Goal: Task Accomplishment & Management: Use online tool/utility

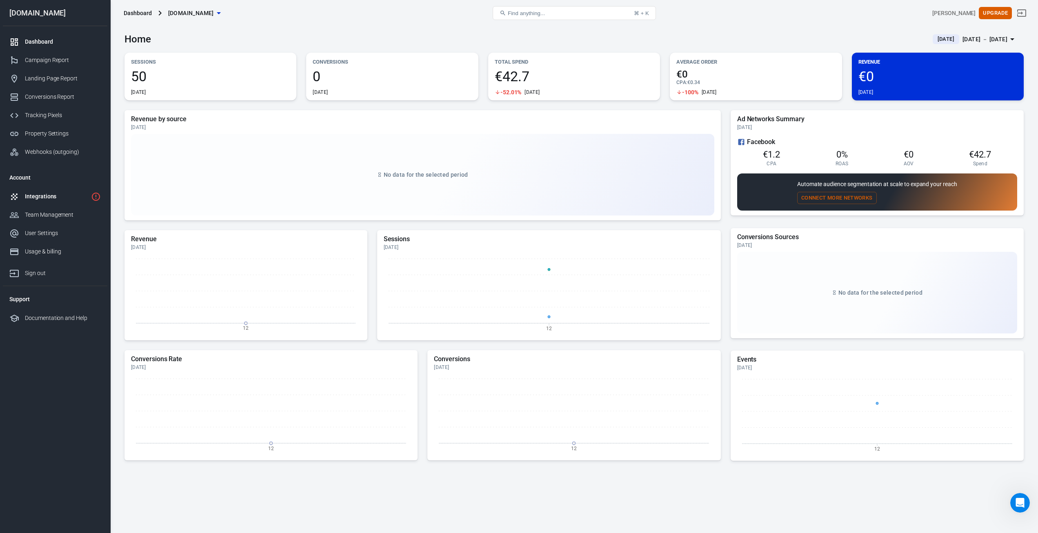
click at [47, 198] on div "Integrations" at bounding box center [56, 196] width 63 height 9
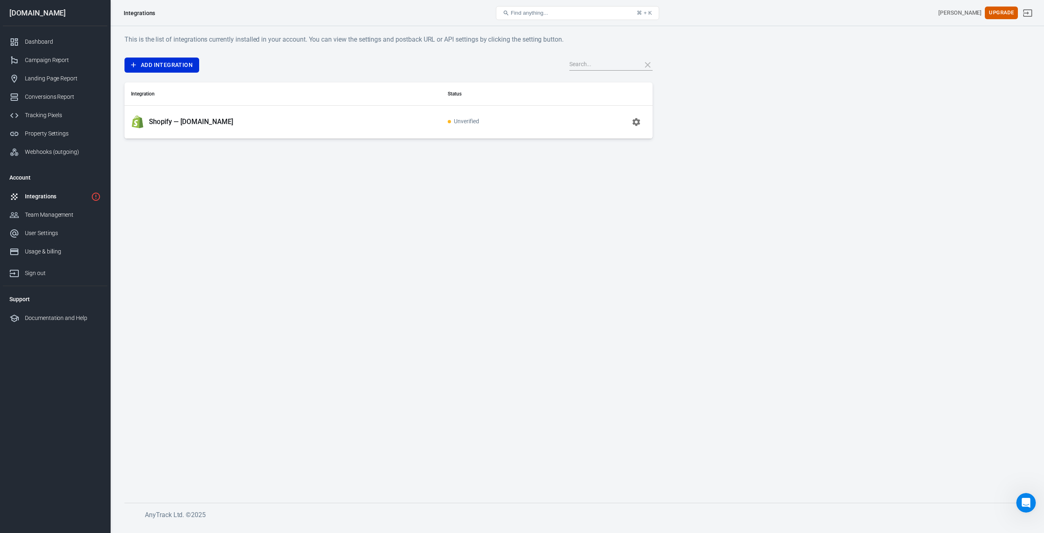
click at [193, 129] on td "Shopify — [DOMAIN_NAME]" at bounding box center [282, 121] width 317 height 33
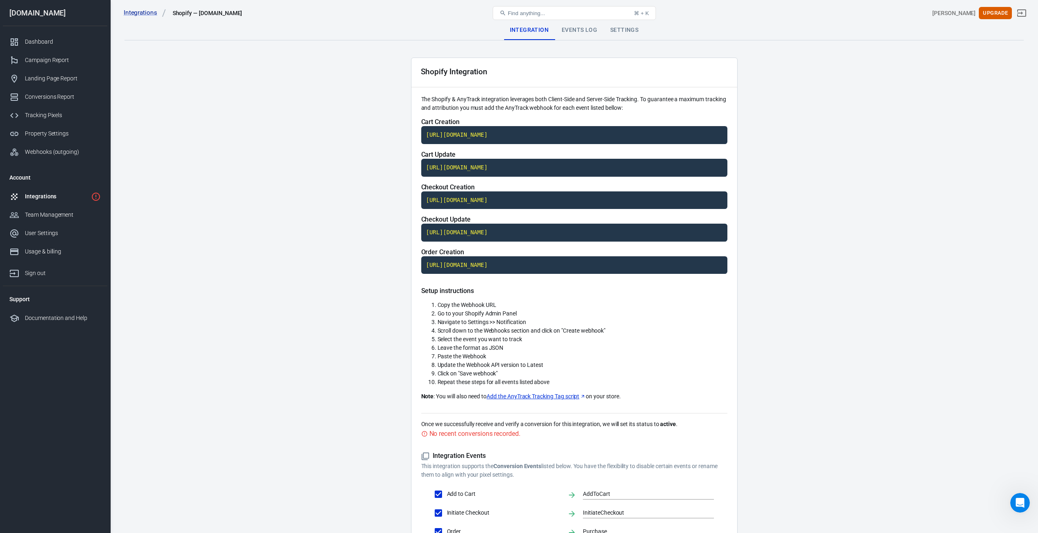
click at [533, 136] on code "[URL][DOMAIN_NAME]" at bounding box center [574, 135] width 306 height 18
click at [39, 114] on div "Tracking Pixels" at bounding box center [63, 115] width 76 height 9
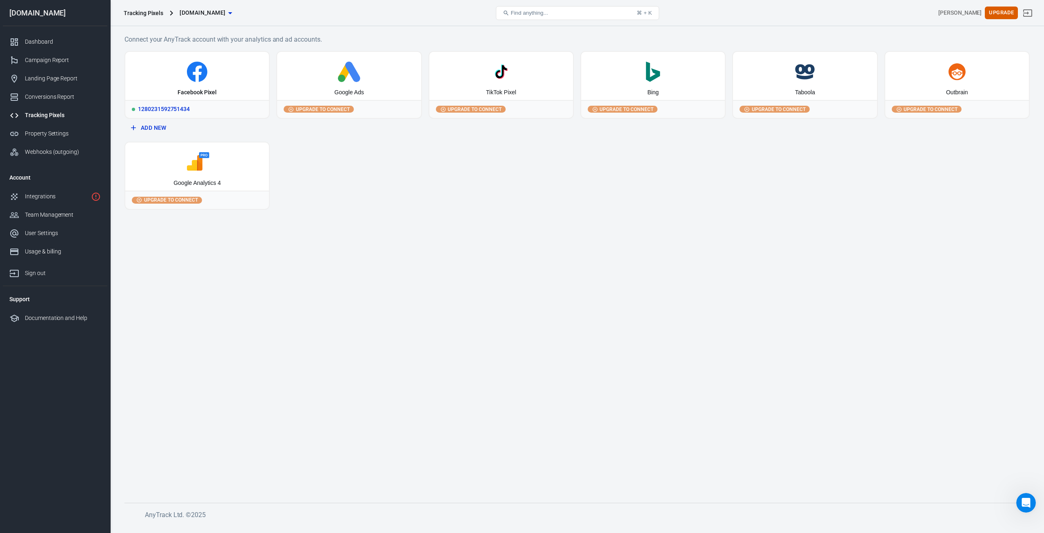
click at [188, 88] on div "Facebook Pixel" at bounding box center [197, 76] width 144 height 48
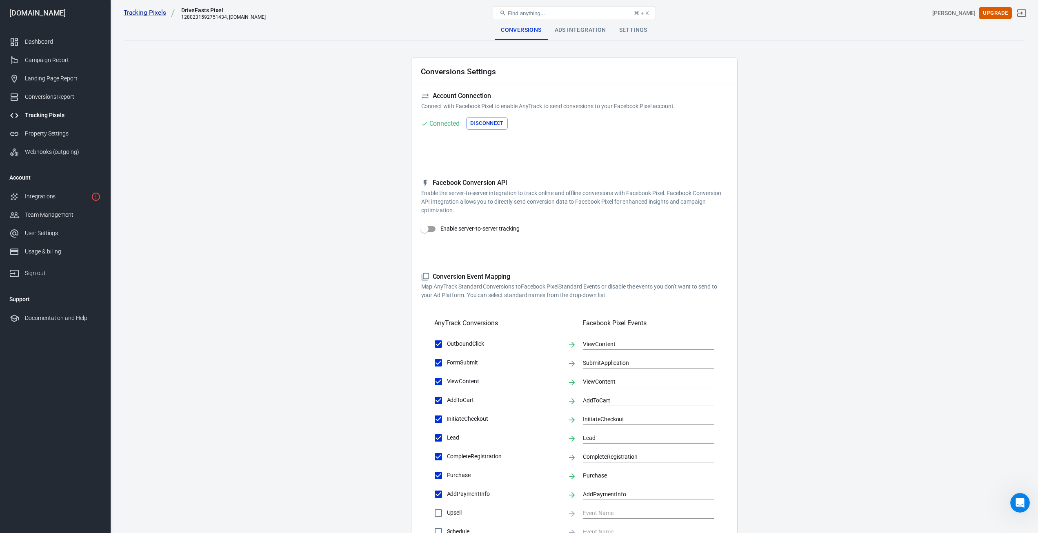
click at [438, 230] on input "Enable server-to-server tracking" at bounding box center [424, 229] width 47 height 16
checkbox input "false"
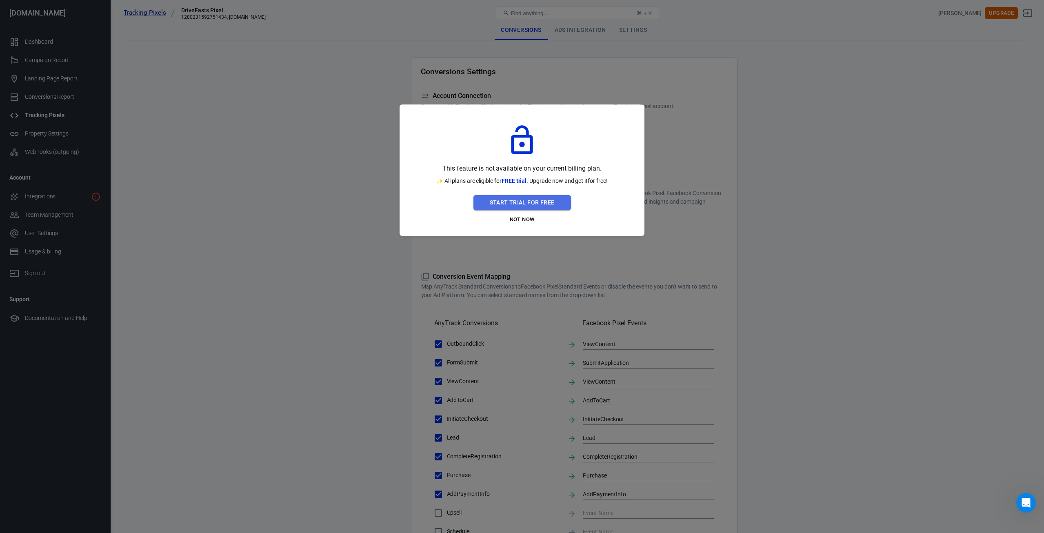
click at [522, 199] on button "Start Trial For Free" at bounding box center [522, 202] width 98 height 15
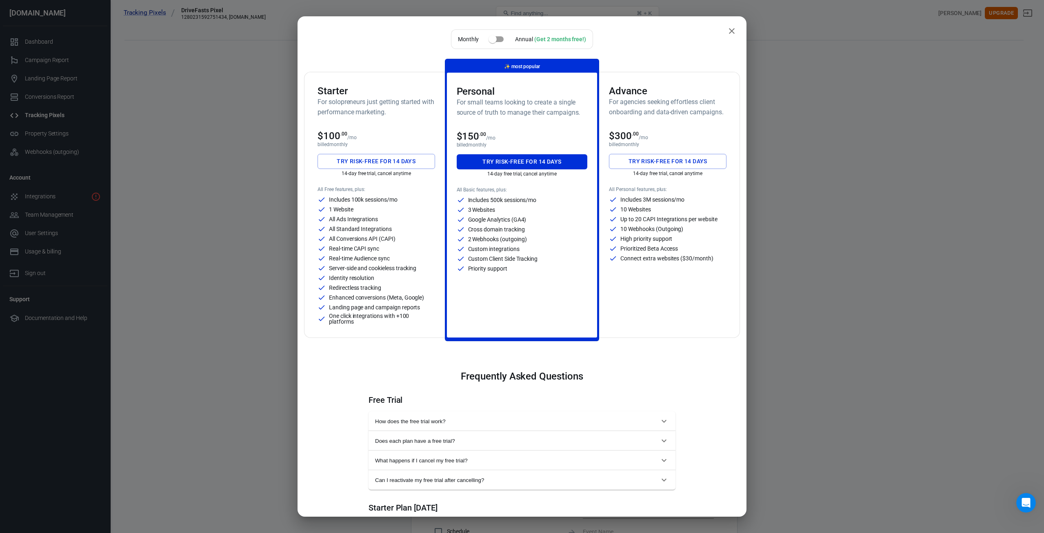
click at [369, 161] on button "Try risk-free for 14 days" at bounding box center [377, 161] width 118 height 15
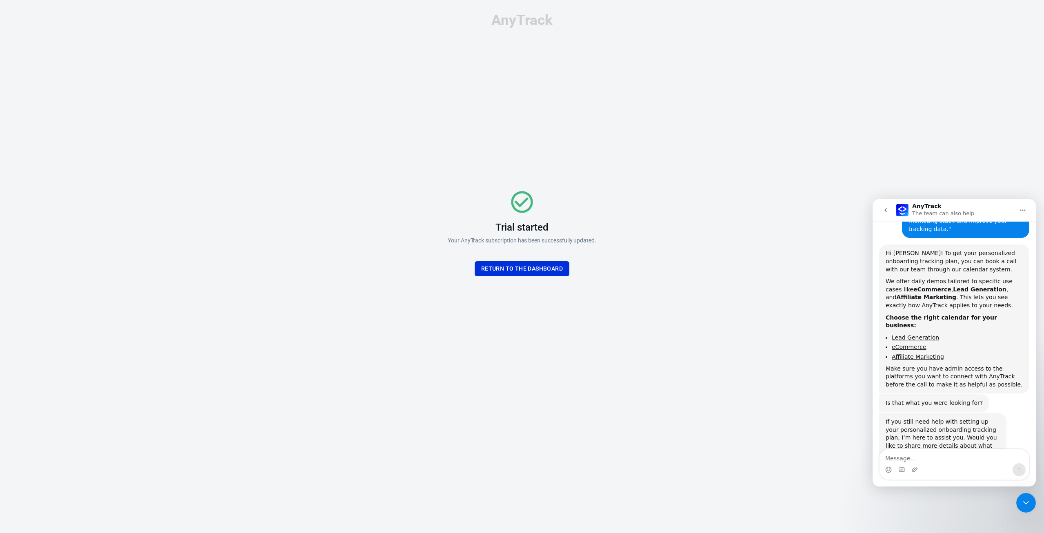
scroll to position [421, 0]
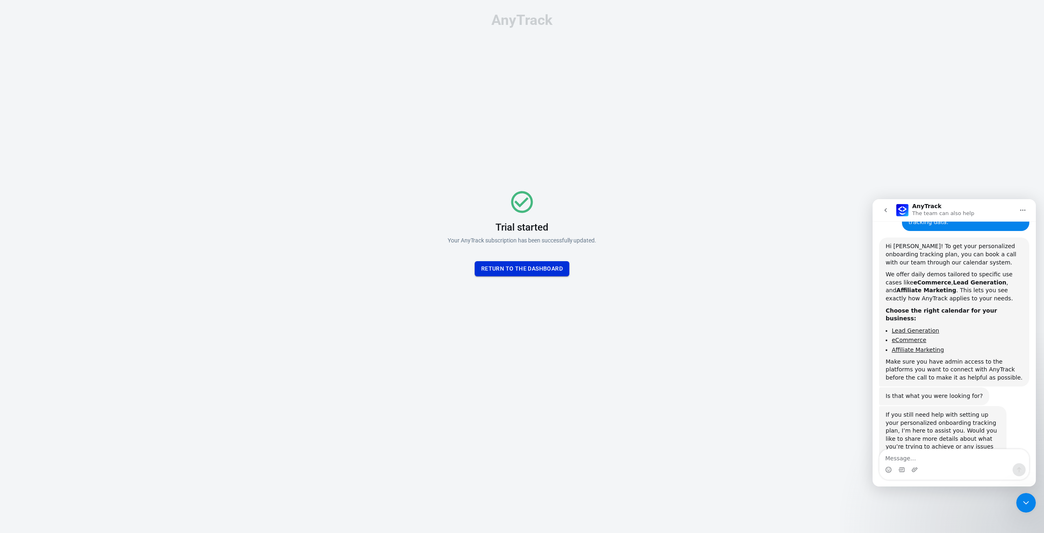
click at [513, 267] on button "Return To the dashboard" at bounding box center [522, 268] width 95 height 15
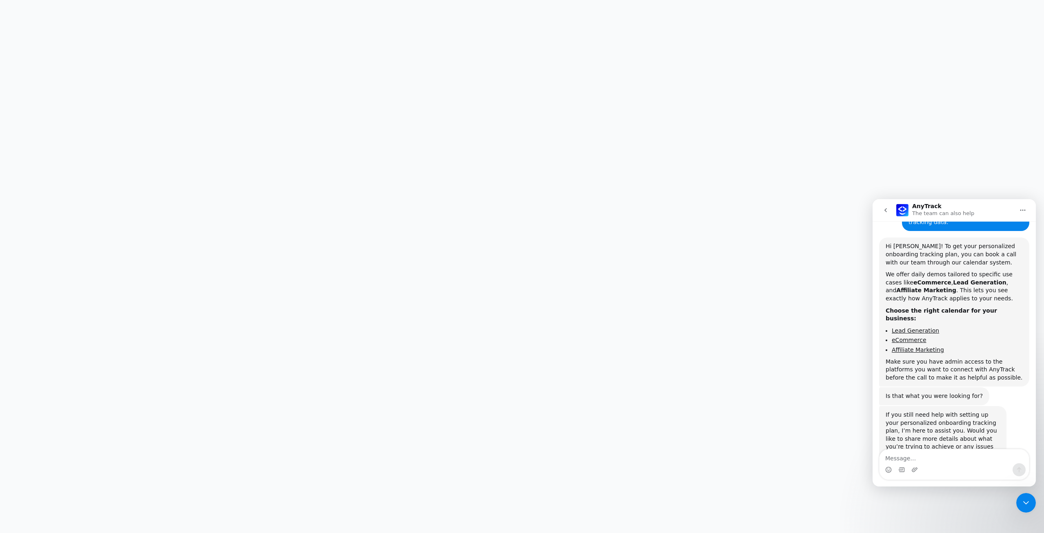
click at [1022, 506] on icon "Close Intercom Messenger" at bounding box center [1026, 503] width 10 height 10
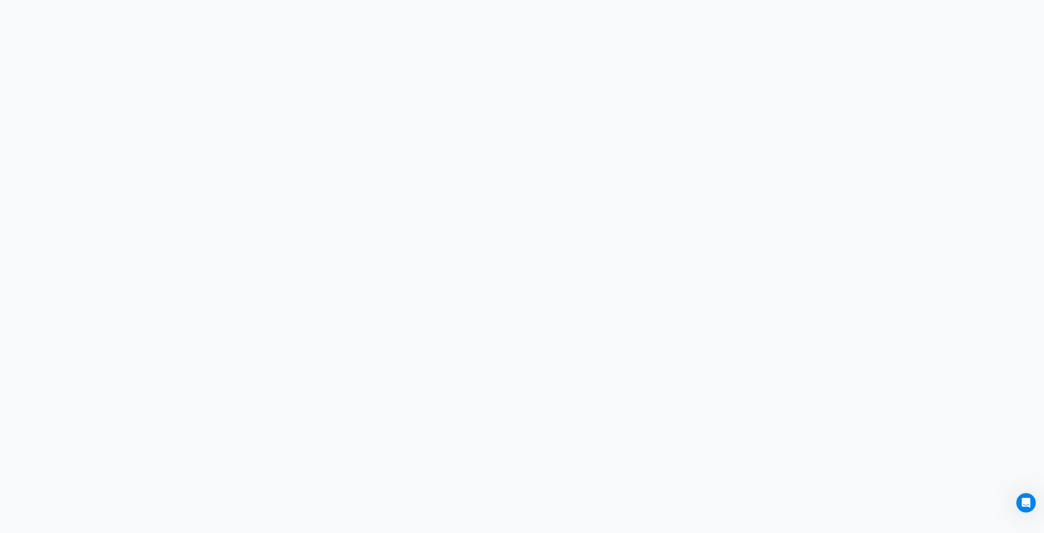
scroll to position [421, 0]
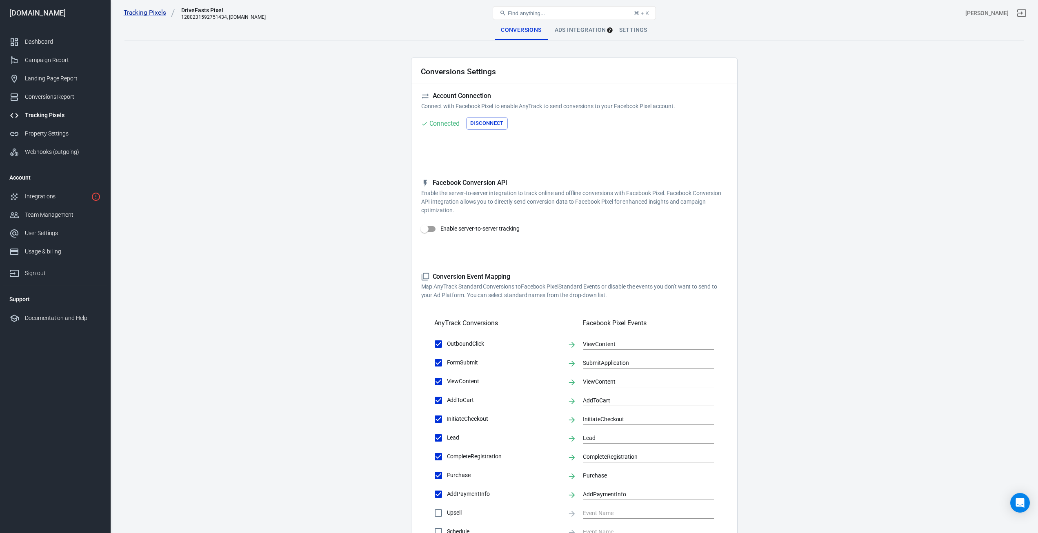
click at [427, 224] on input "Enable server-to-server tracking" at bounding box center [424, 229] width 47 height 16
checkbox input "true"
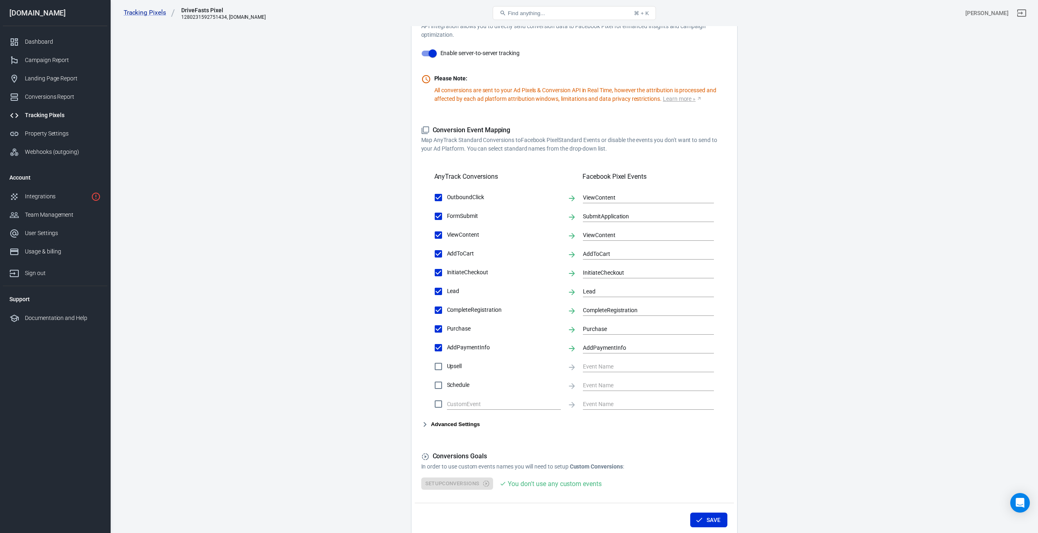
scroll to position [204, 0]
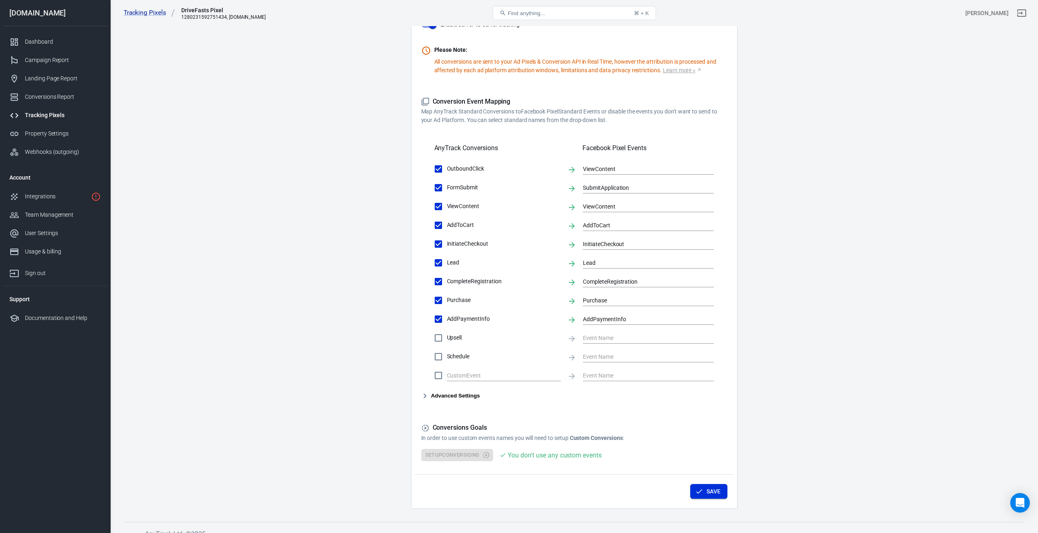
click at [701, 491] on icon "button" at bounding box center [699, 491] width 8 height 8
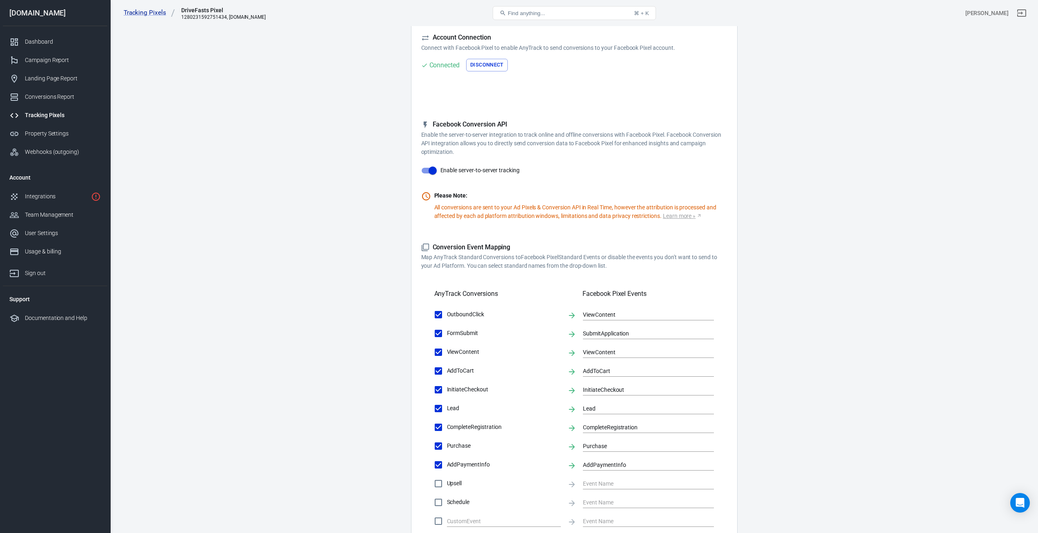
scroll to position [0, 0]
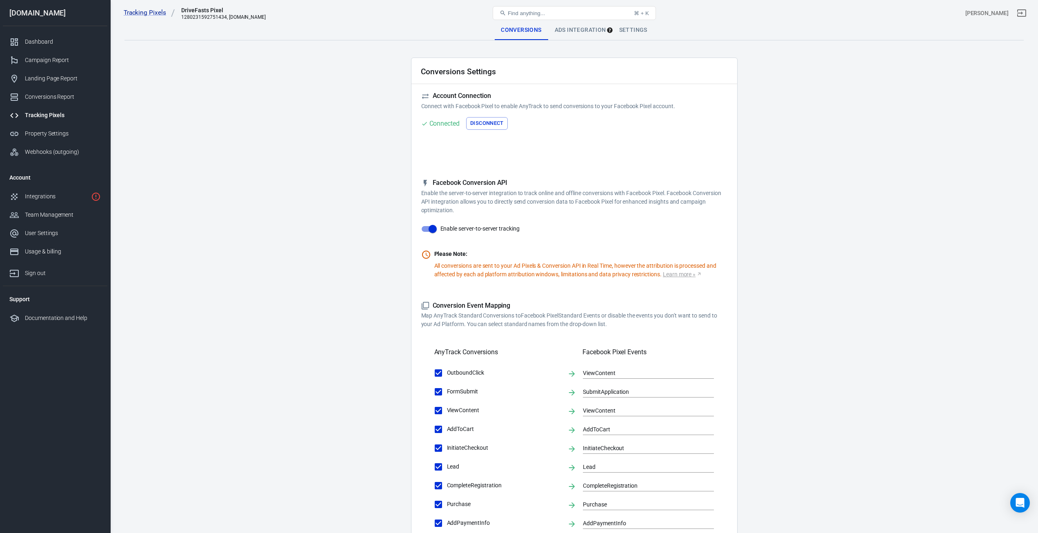
click at [578, 33] on div "Ads Integration" at bounding box center [580, 30] width 64 height 20
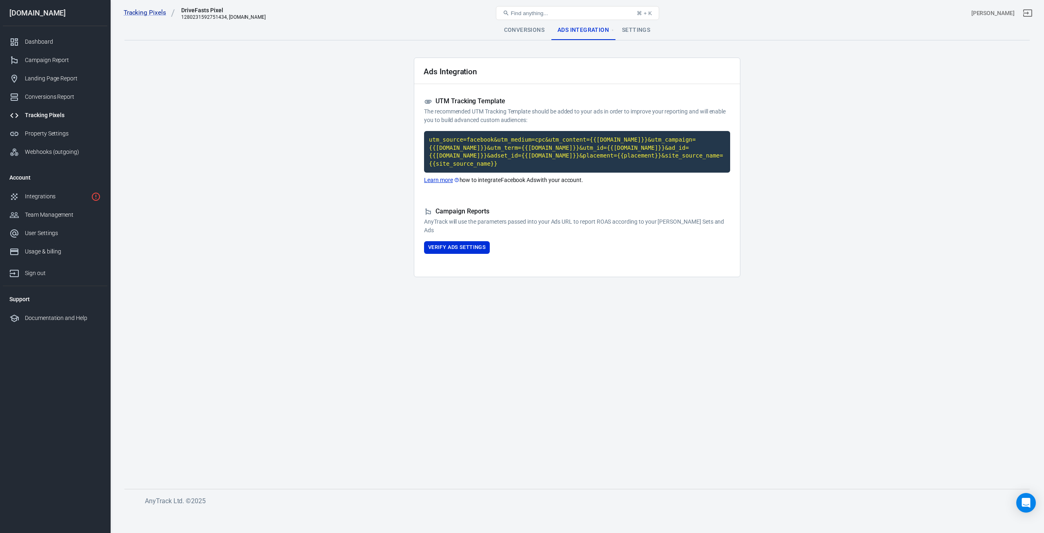
click at [441, 176] on link "Learn more" at bounding box center [442, 180] width 36 height 9
click at [559, 146] on code "utm_source=facebook&utm_medium=cpc&utm_content={{adset.name}}&utm_campaign={{ca…" at bounding box center [577, 152] width 306 height 42
click at [472, 244] on button "Verify Ads Settings" at bounding box center [457, 247] width 66 height 13
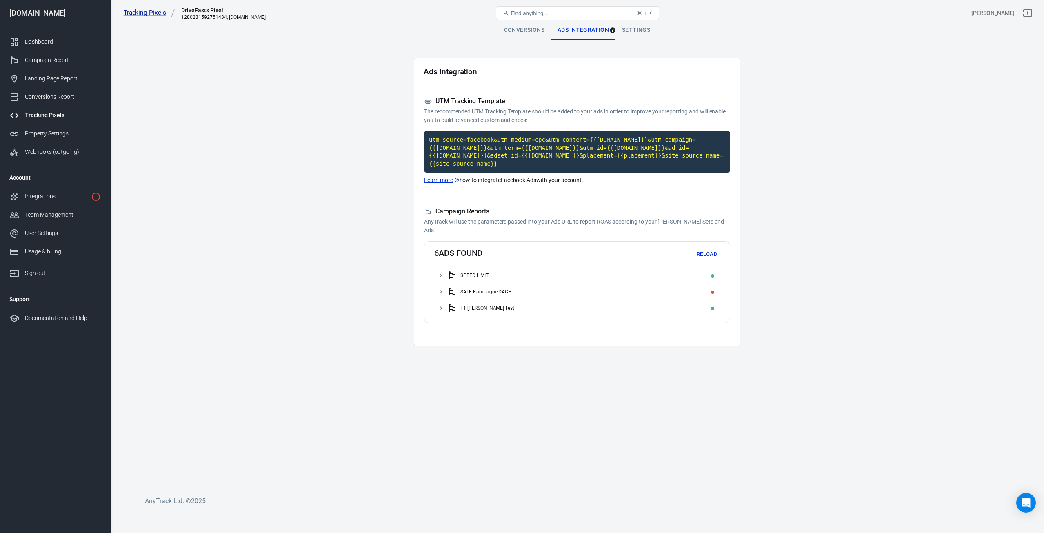
click at [441, 273] on icon at bounding box center [441, 275] width 2 height 4
click at [443, 288] on icon at bounding box center [445, 291] width 7 height 7
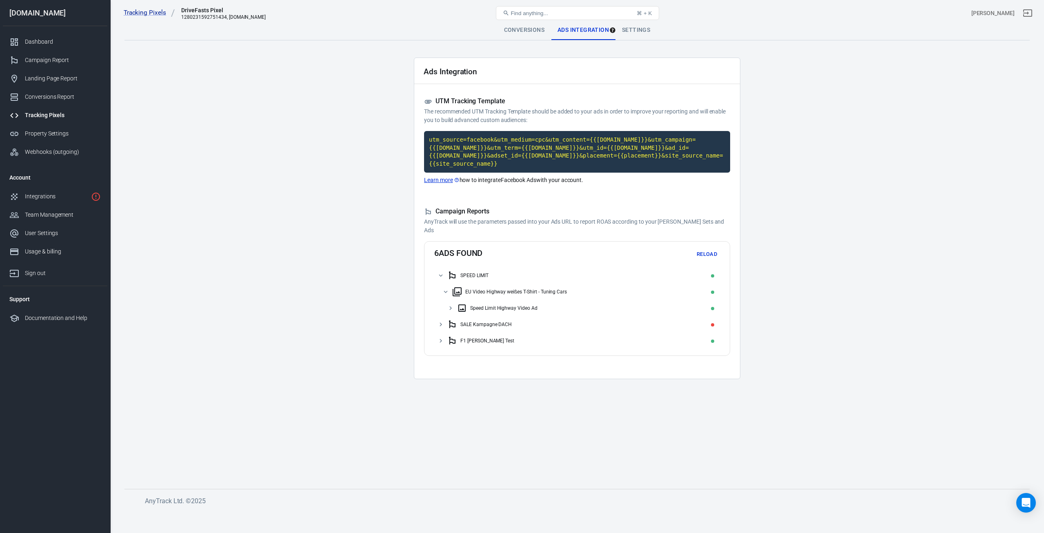
click at [451, 306] on icon at bounding box center [450, 308] width 2 height 4
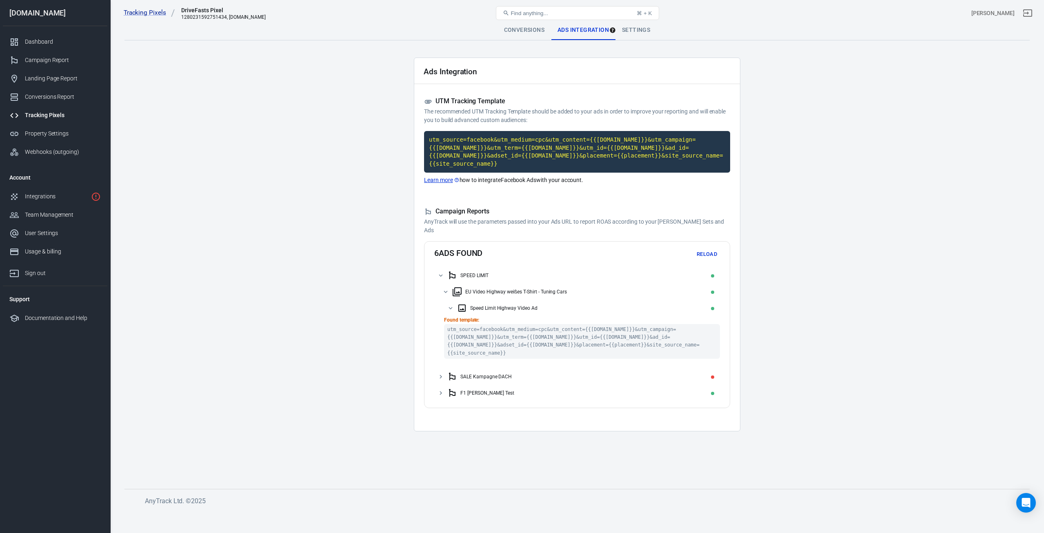
click at [450, 307] on icon at bounding box center [451, 308] width 4 height 2
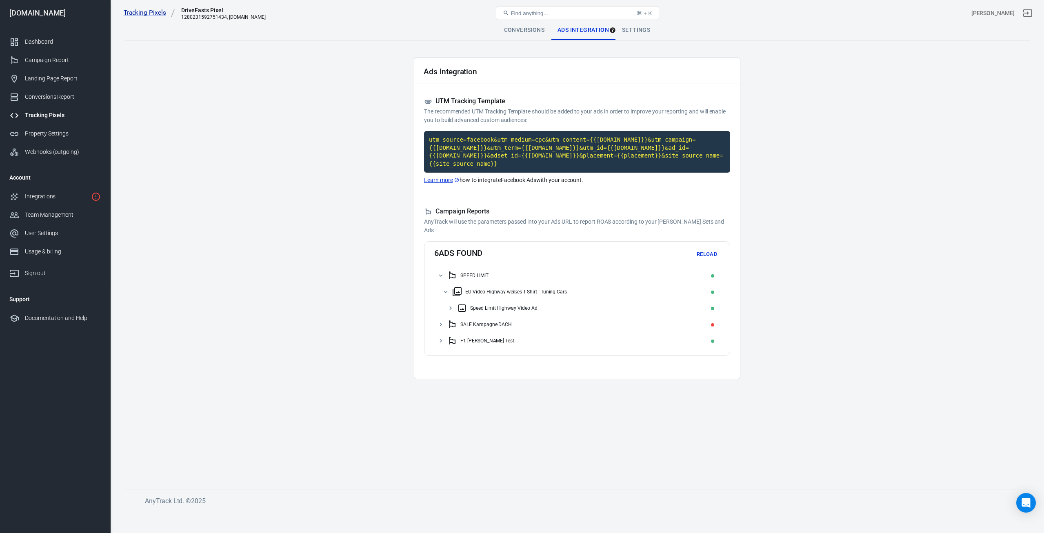
click at [442, 321] on icon at bounding box center [440, 324] width 7 height 7
click at [445, 337] on icon at bounding box center [445, 340] width 7 height 7
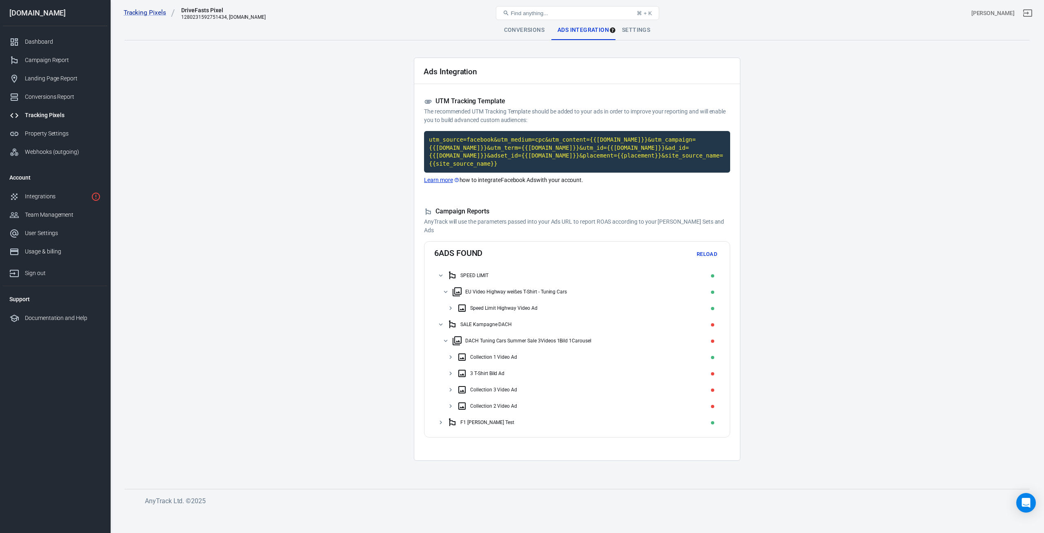
click at [438, 419] on icon at bounding box center [440, 422] width 7 height 7
click at [448, 435] on icon at bounding box center [445, 438] width 7 height 7
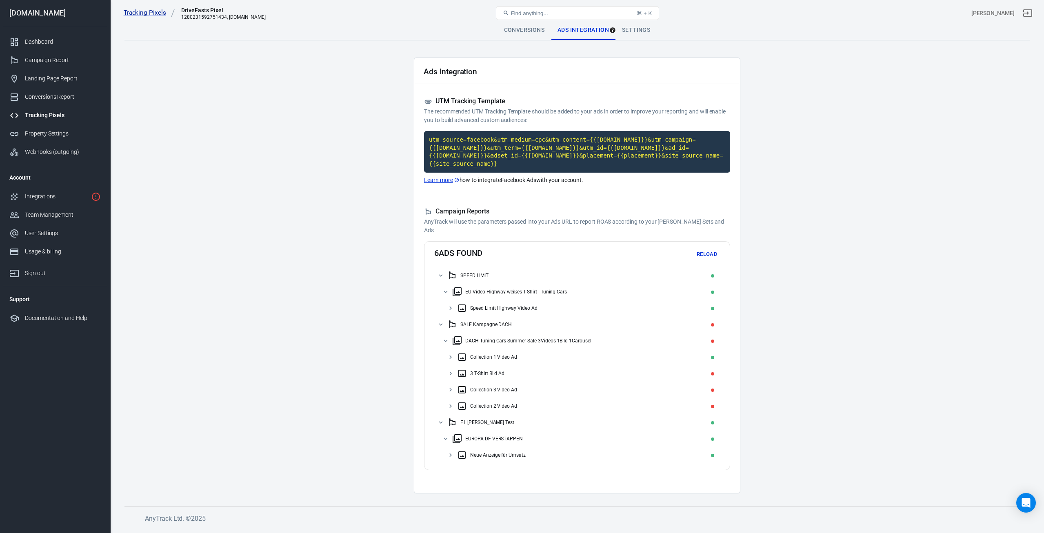
click at [451, 453] on icon at bounding box center [450, 455] width 2 height 4
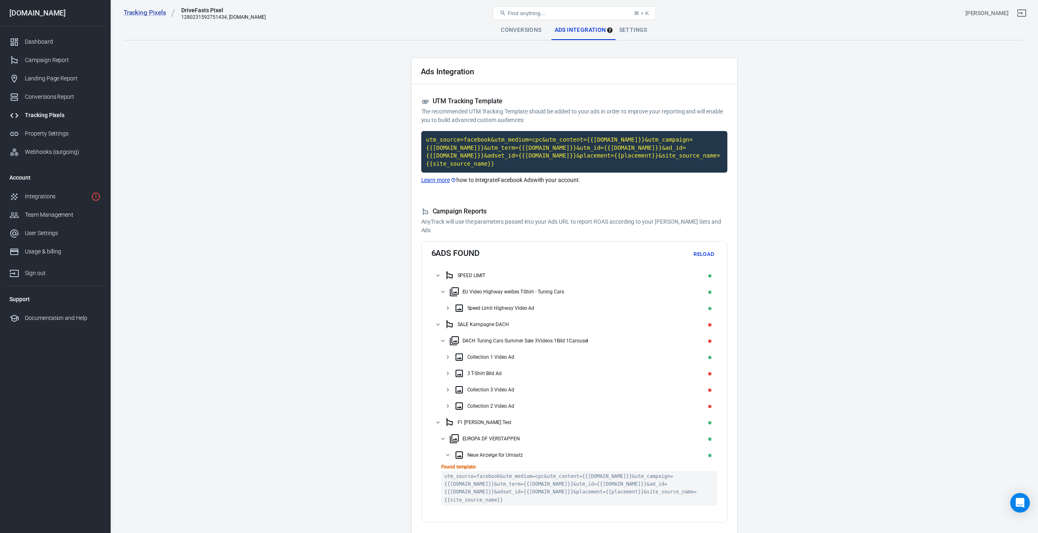
click at [449, 451] on icon at bounding box center [447, 454] width 7 height 7
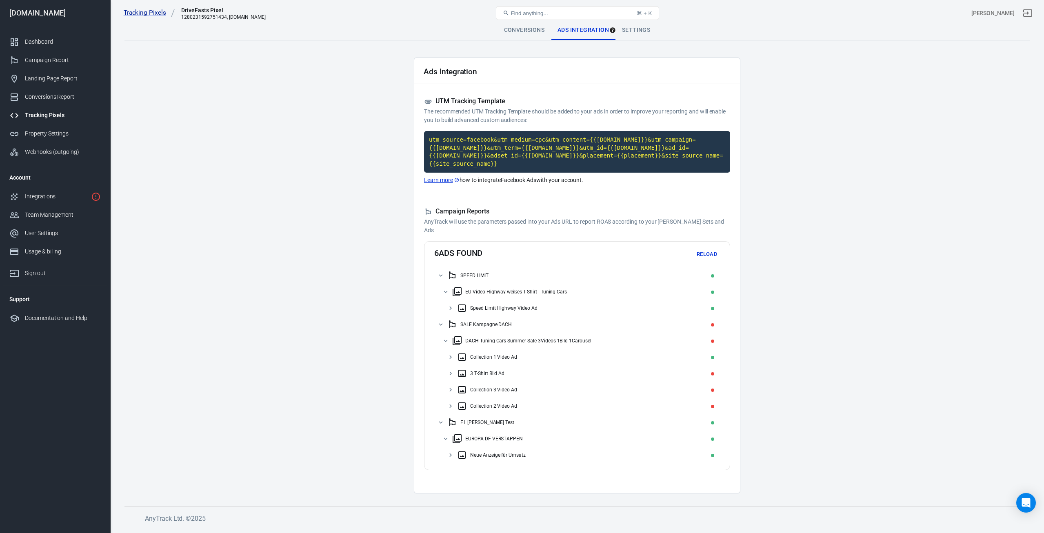
click at [444, 435] on icon at bounding box center [445, 438] width 7 height 7
click at [441, 419] on icon at bounding box center [440, 422] width 7 height 7
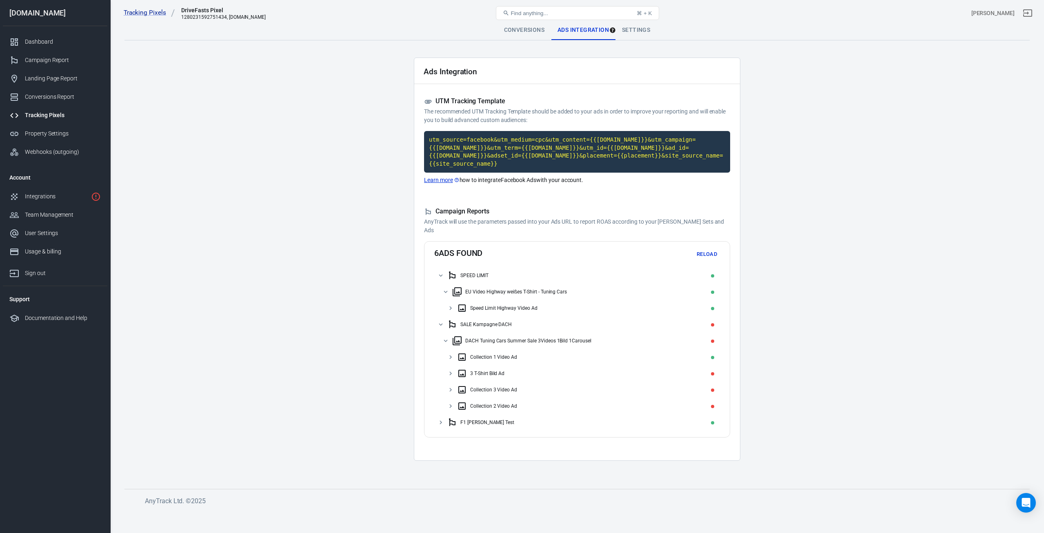
click at [450, 304] on icon at bounding box center [450, 307] width 7 height 7
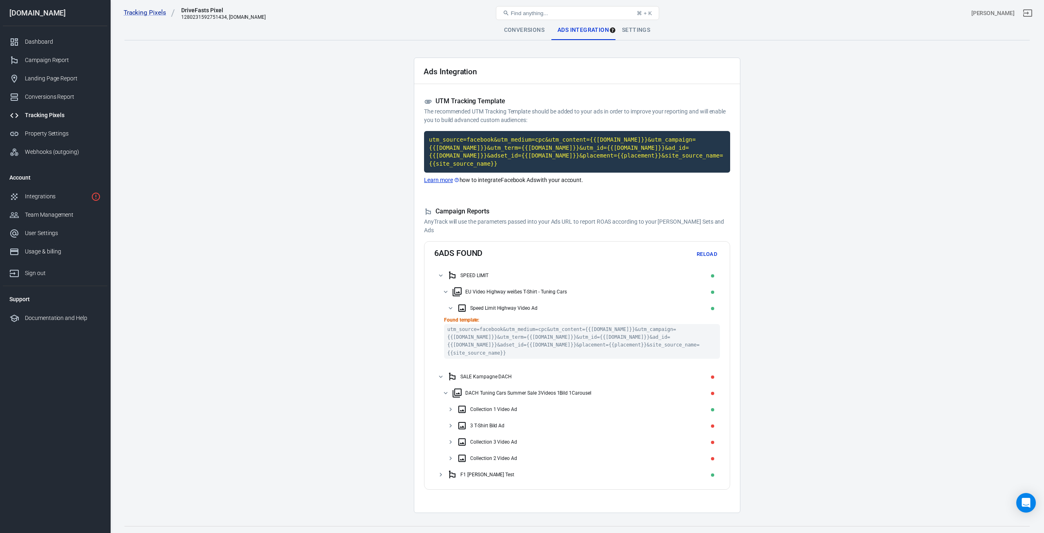
click at [444, 288] on icon at bounding box center [445, 291] width 7 height 7
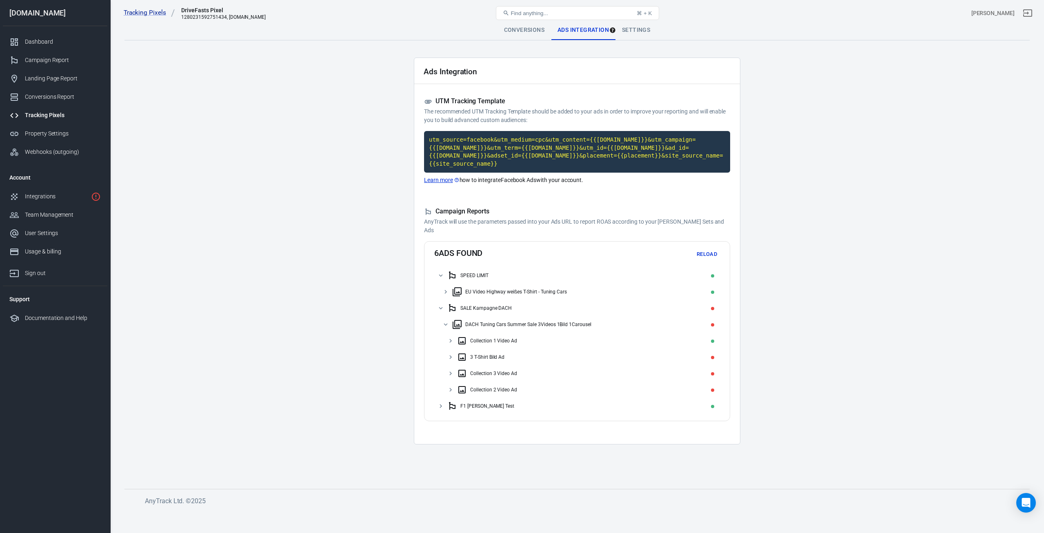
click at [438, 272] on icon at bounding box center [440, 275] width 7 height 7
click at [447, 304] on icon at bounding box center [445, 307] width 7 height 7
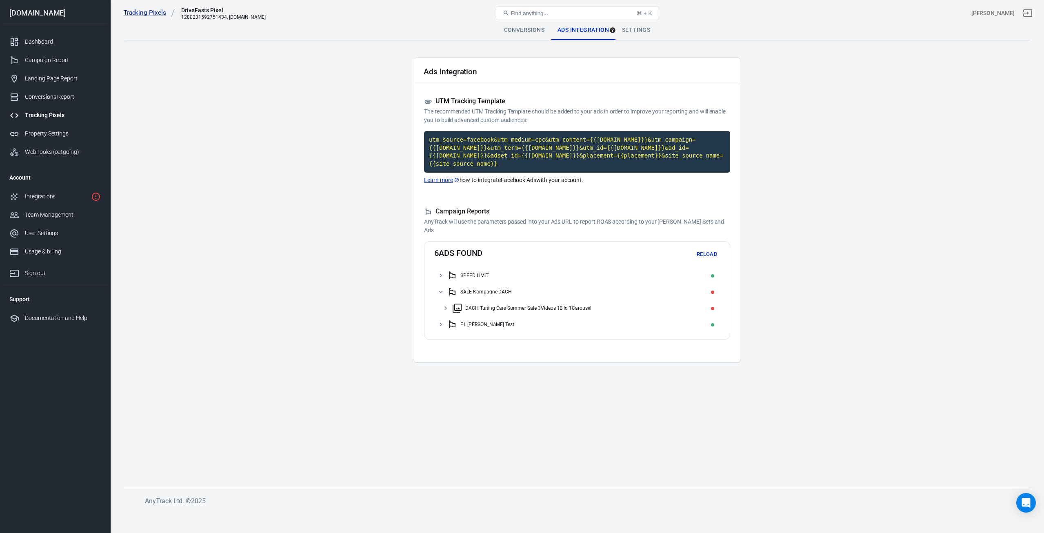
click at [441, 288] on icon at bounding box center [440, 291] width 7 height 7
click at [708, 248] on button "Reload" at bounding box center [707, 254] width 26 height 13
click at [444, 284] on div "SALE Kampagne DACH" at bounding box center [577, 292] width 286 height 16
click at [442, 304] on icon at bounding box center [445, 307] width 7 height 7
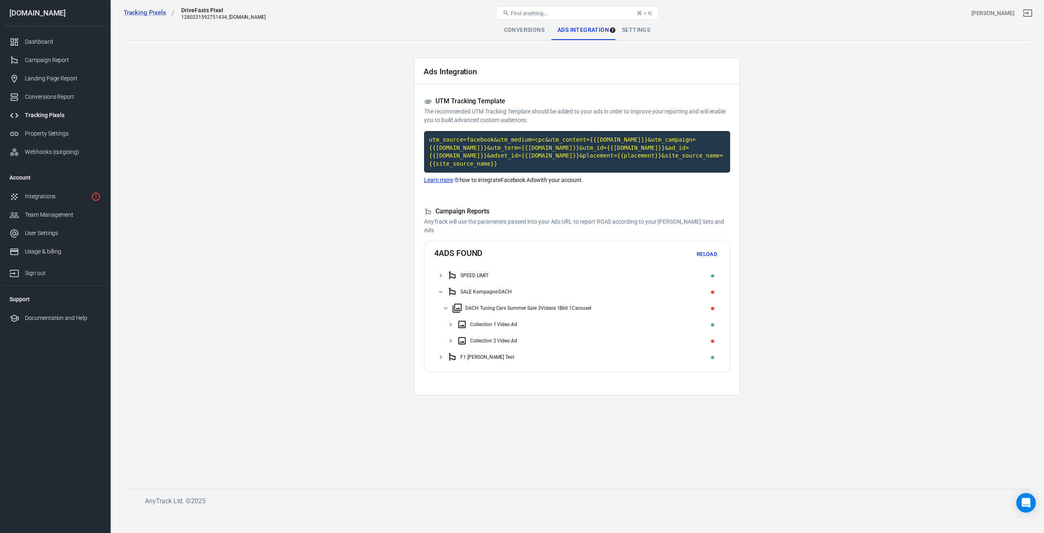
click at [449, 337] on icon at bounding box center [450, 340] width 7 height 7
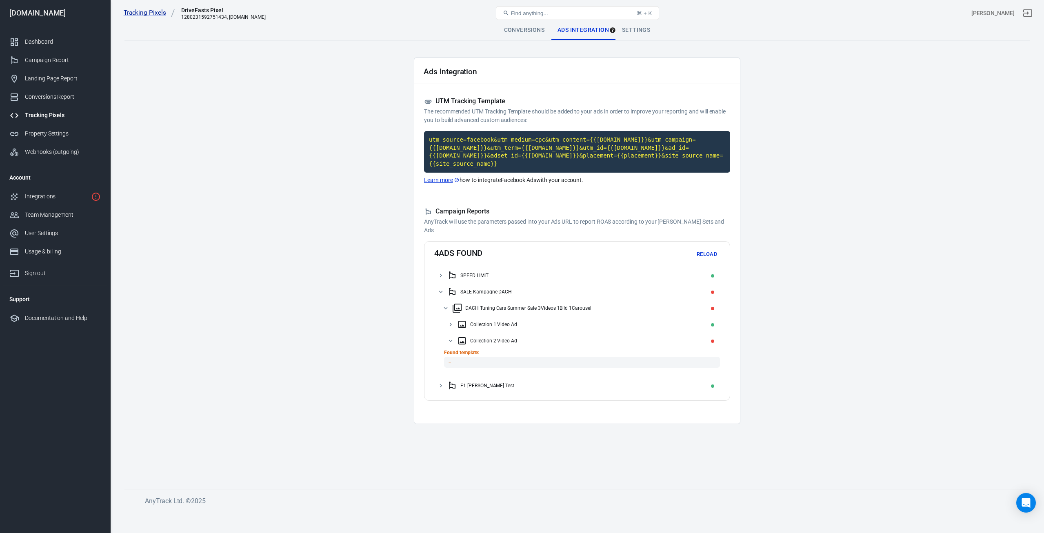
click at [448, 337] on icon at bounding box center [450, 340] width 7 height 7
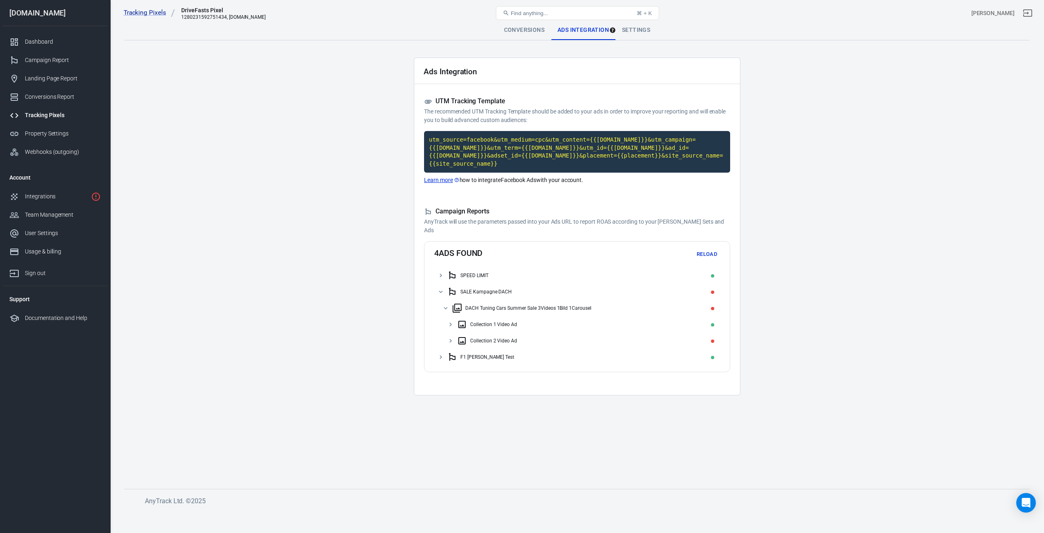
click at [704, 248] on button "Reload" at bounding box center [707, 254] width 26 height 13
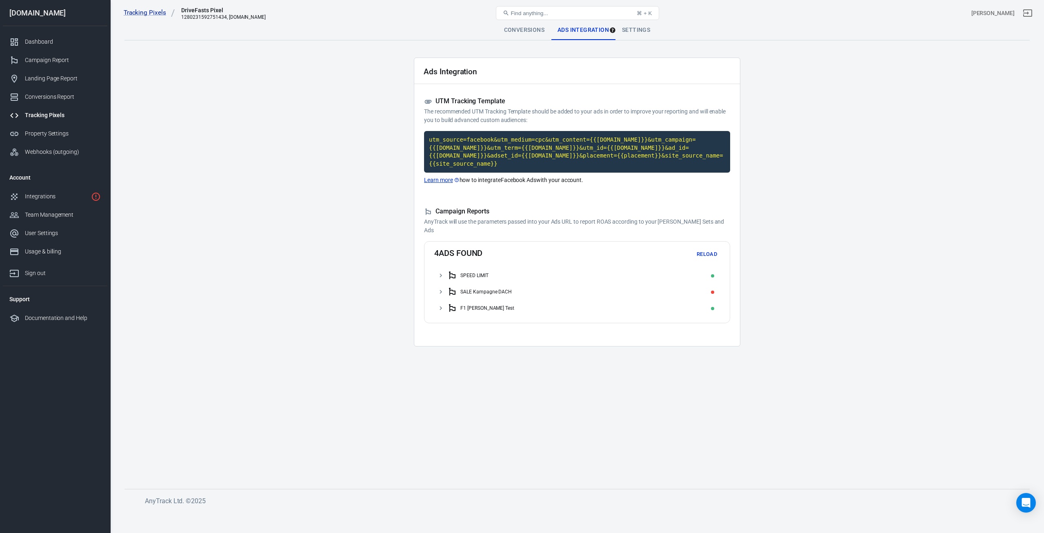
click at [442, 288] on icon at bounding box center [440, 291] width 7 height 7
click at [446, 306] on icon at bounding box center [445, 308] width 2 height 4
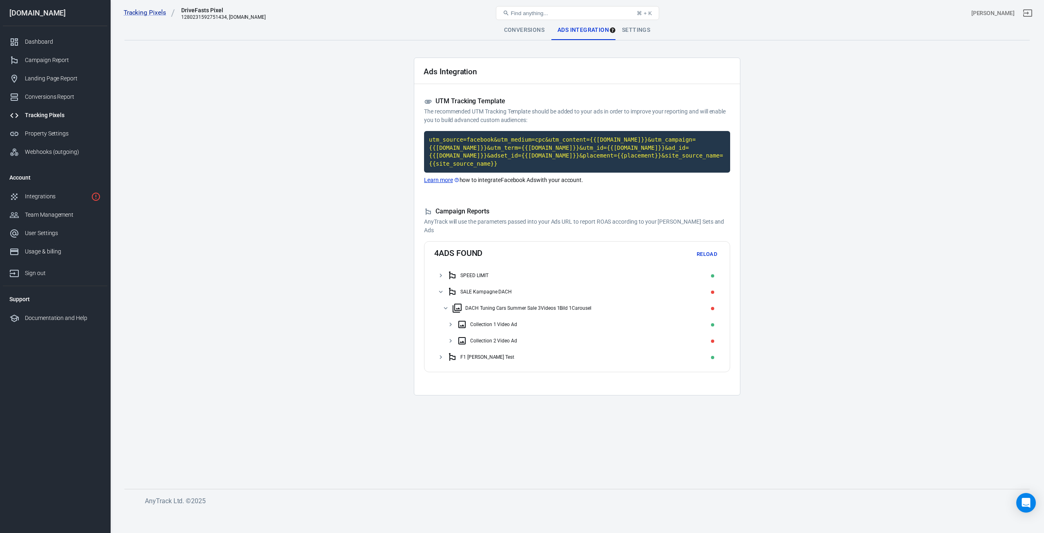
click at [449, 337] on icon at bounding box center [450, 340] width 7 height 7
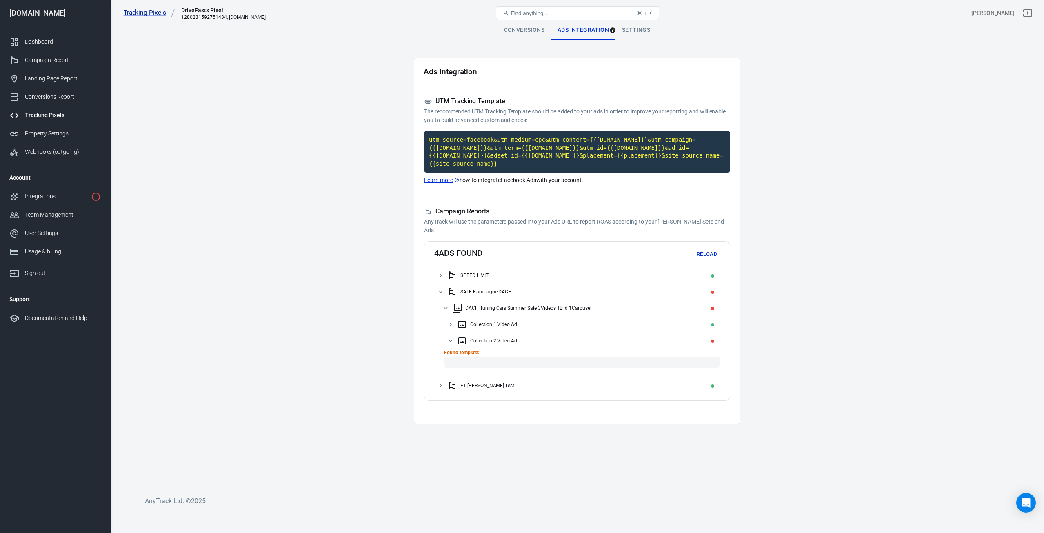
click at [450, 340] on icon at bounding box center [451, 341] width 4 height 2
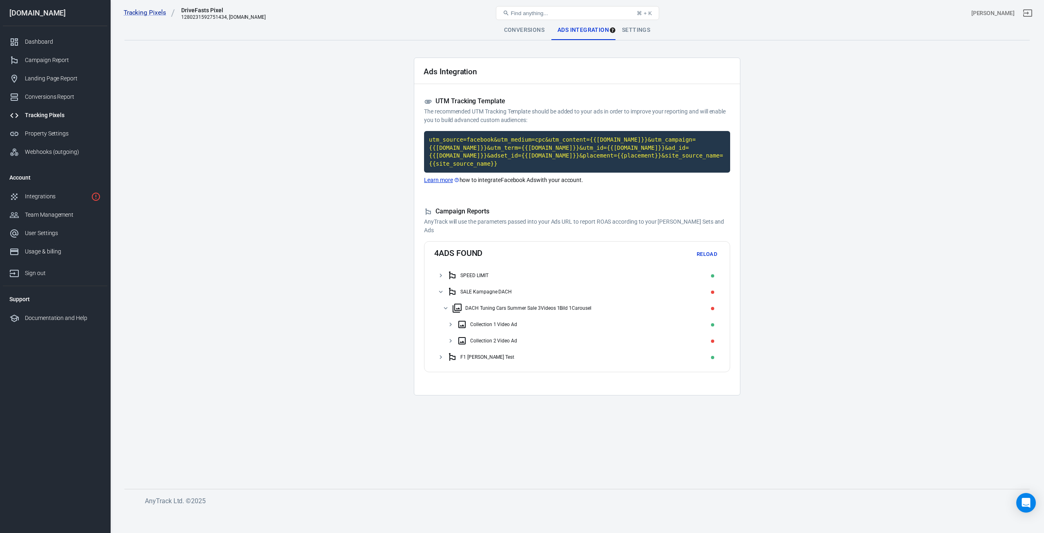
click at [451, 321] on icon at bounding box center [450, 324] width 7 height 7
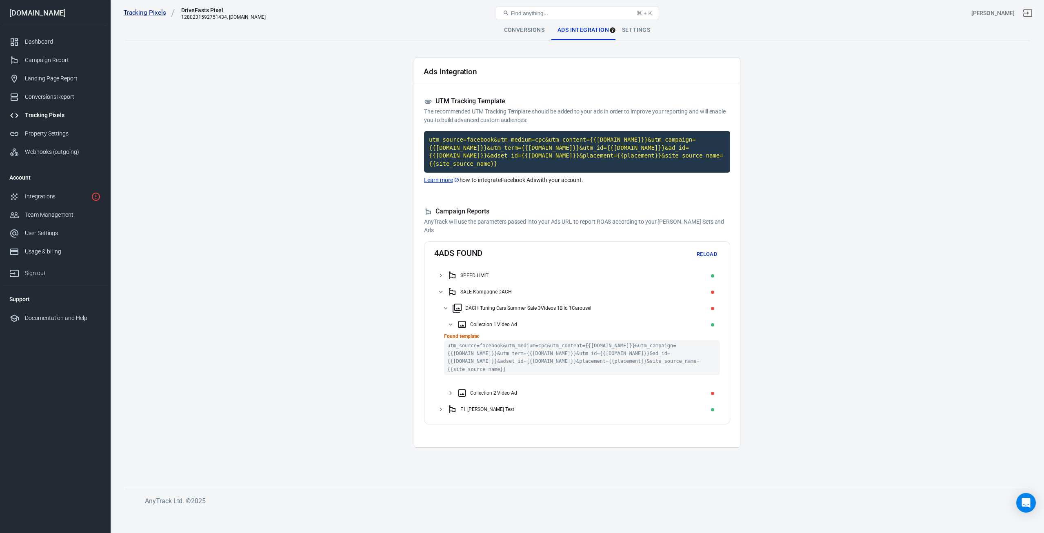
click at [451, 323] on icon at bounding box center [451, 324] width 4 height 2
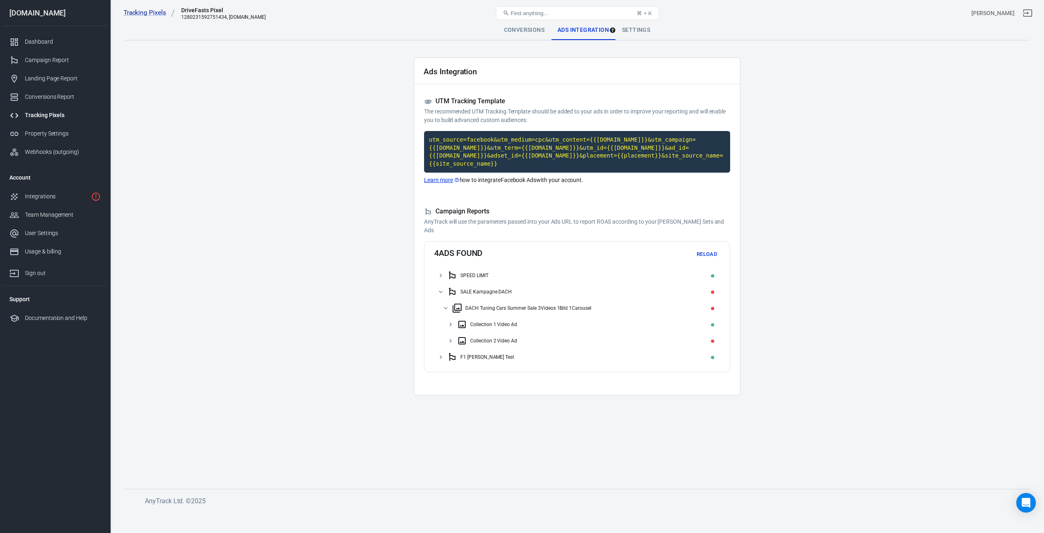
click at [452, 337] on icon at bounding box center [450, 340] width 7 height 7
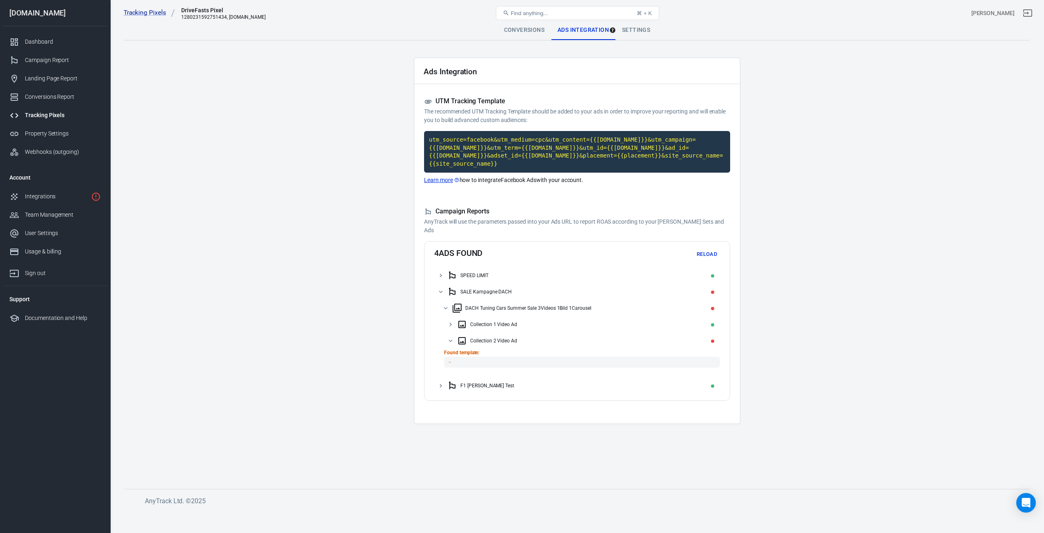
click at [450, 340] on icon at bounding box center [451, 341] width 4 height 2
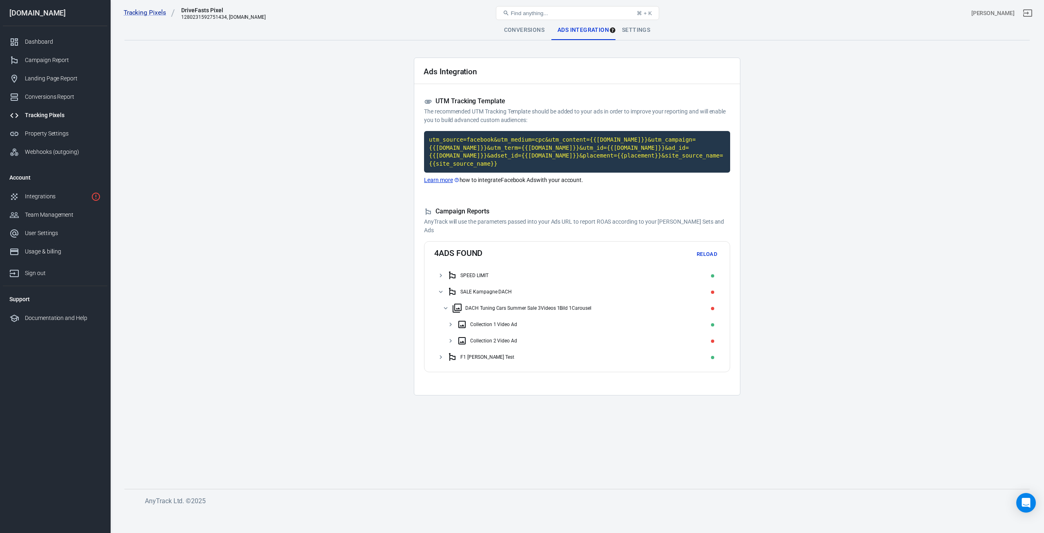
click at [704, 248] on button "Reload" at bounding box center [707, 254] width 26 height 13
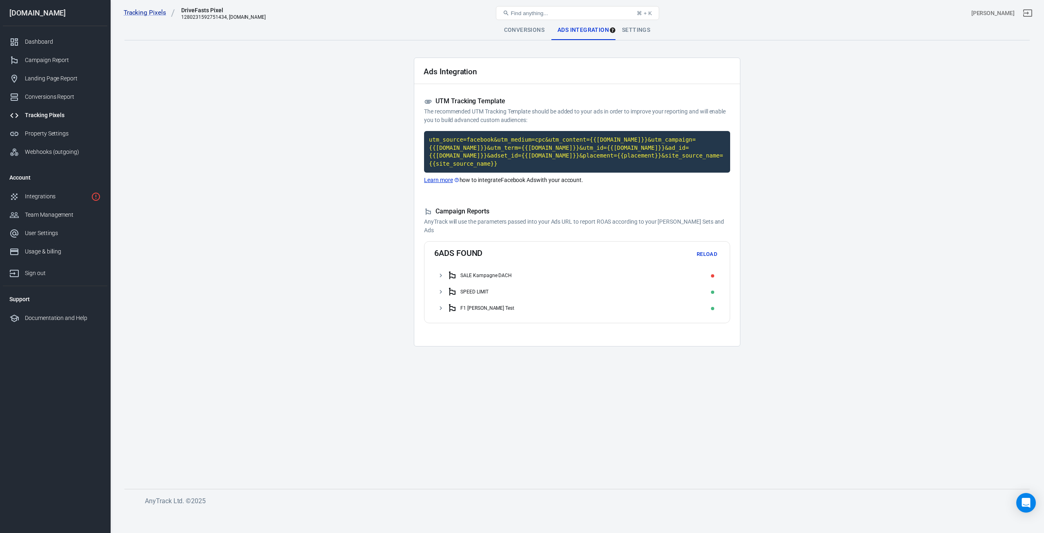
click at [440, 272] on icon at bounding box center [440, 275] width 7 height 7
click at [442, 288] on icon at bounding box center [445, 291] width 7 height 7
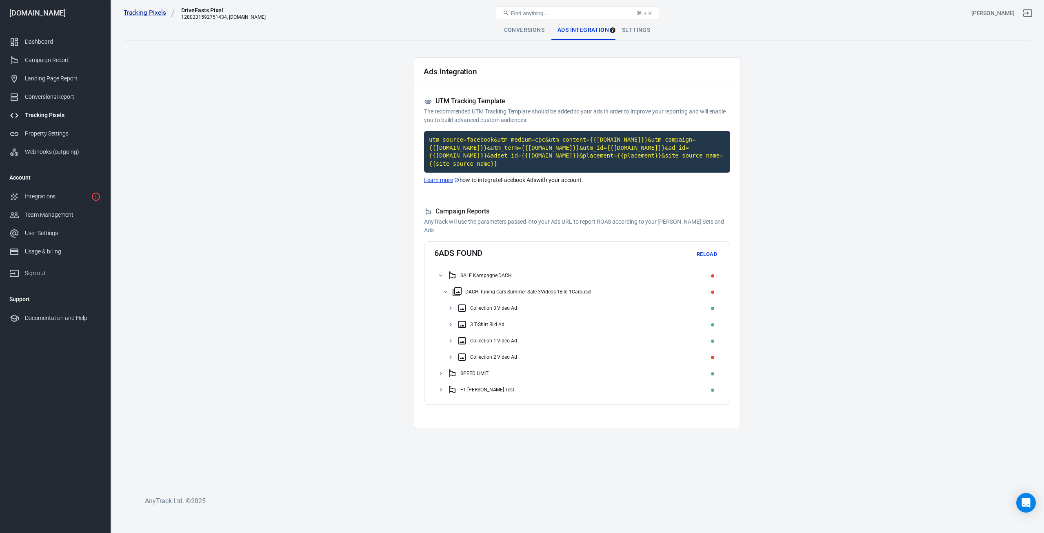
click at [704, 248] on button "Reload" at bounding box center [707, 254] width 26 height 13
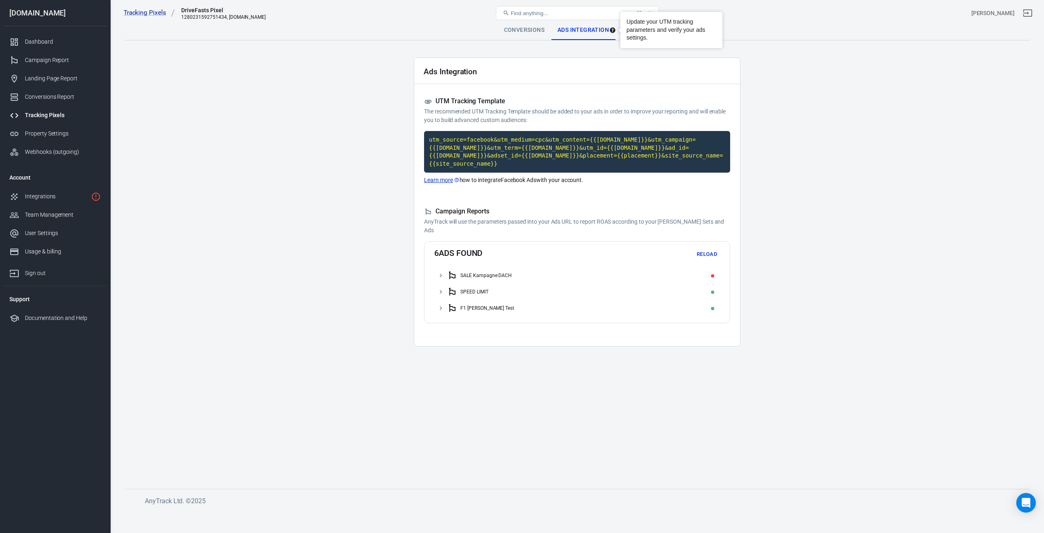
click at [509, 30] on div "Conversions" at bounding box center [524, 30] width 53 height 20
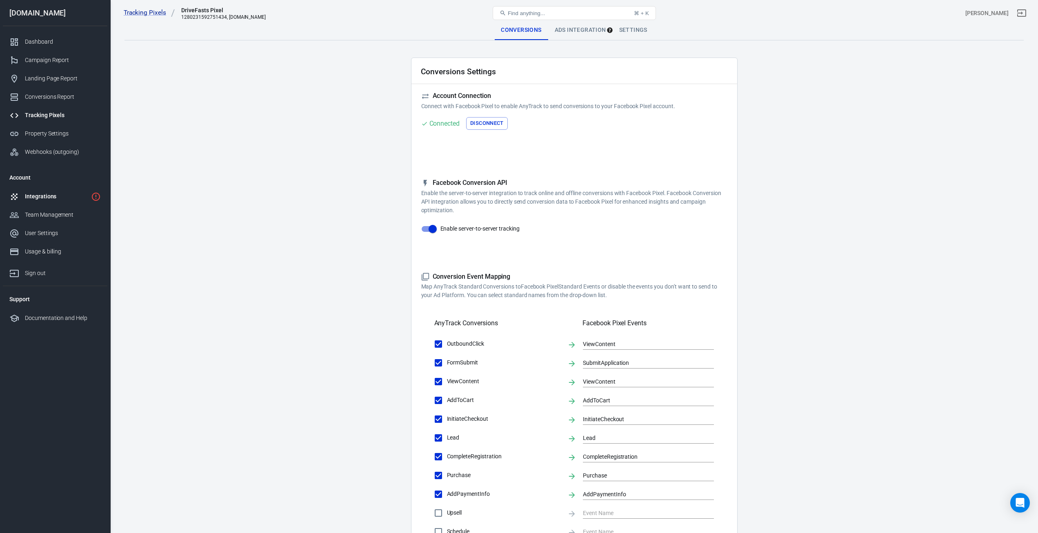
click at [42, 198] on div "Integrations" at bounding box center [56, 196] width 63 height 9
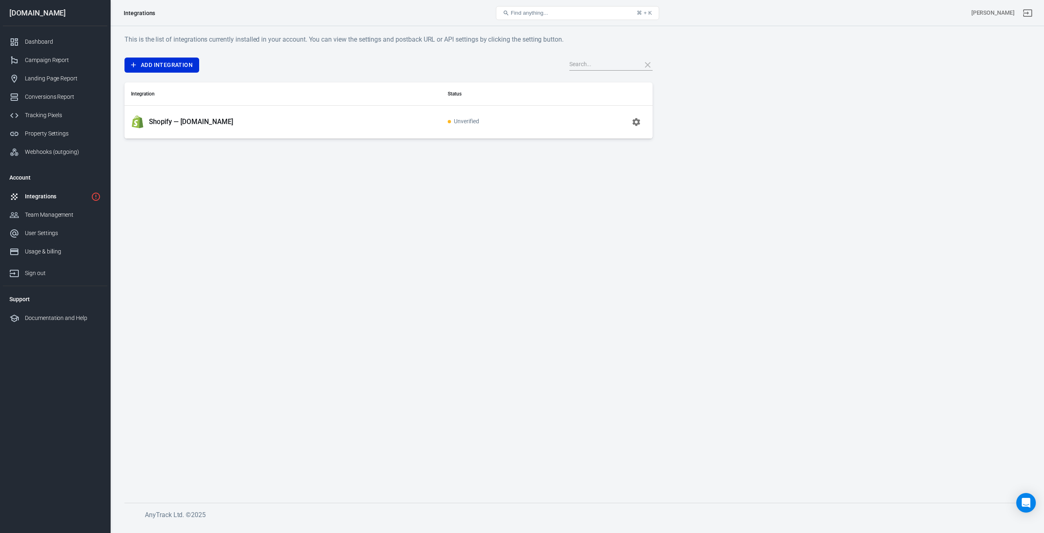
click at [349, 122] on div "Shopify — [DOMAIN_NAME]" at bounding box center [283, 122] width 304 height 13
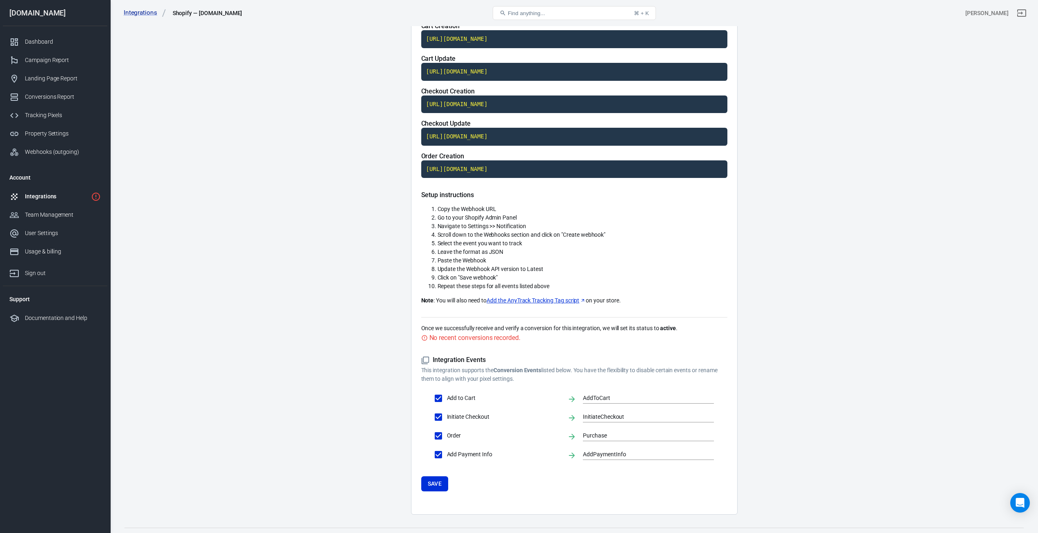
scroll to position [113, 0]
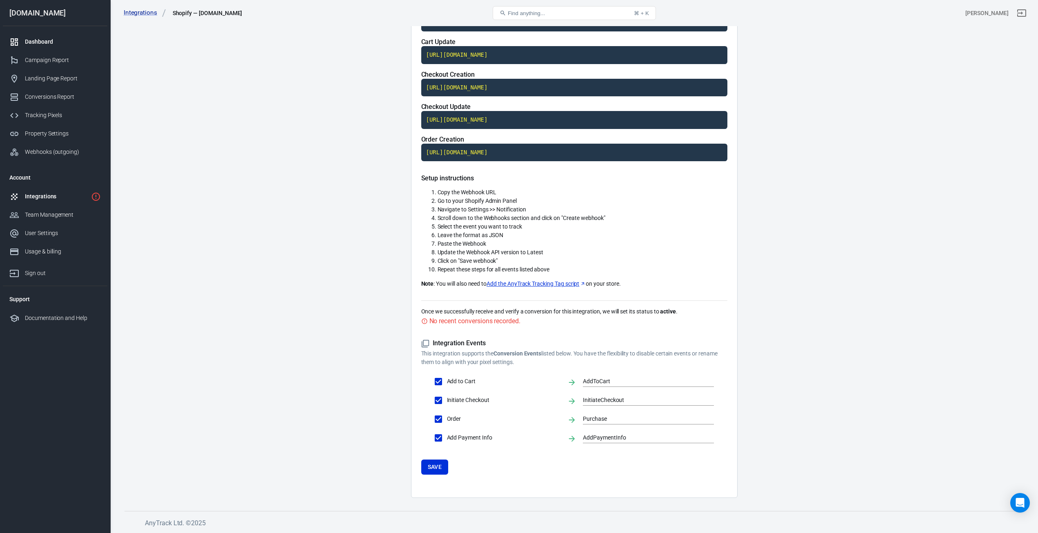
click at [38, 34] on link "Dashboard" at bounding box center [55, 42] width 104 height 18
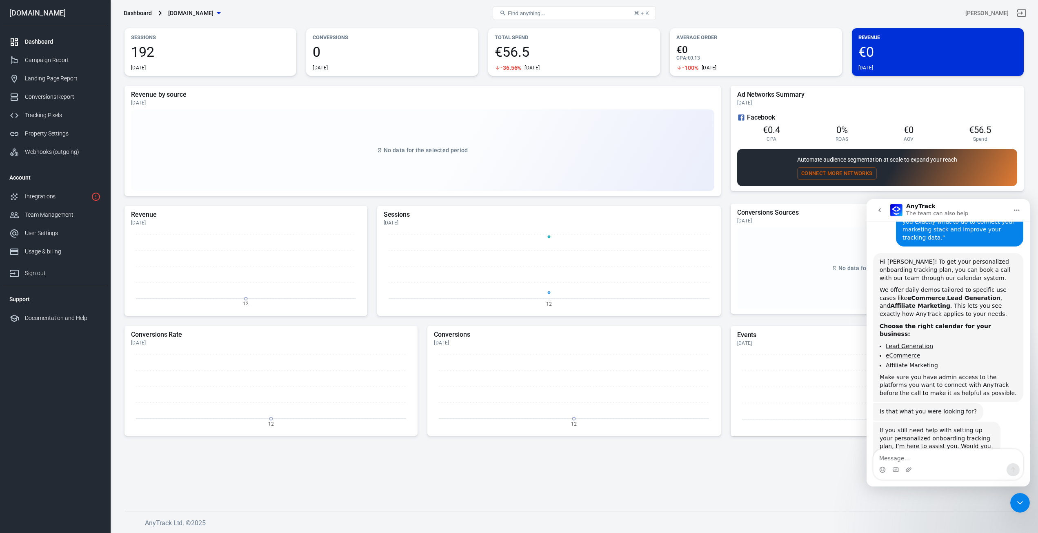
scroll to position [421, 0]
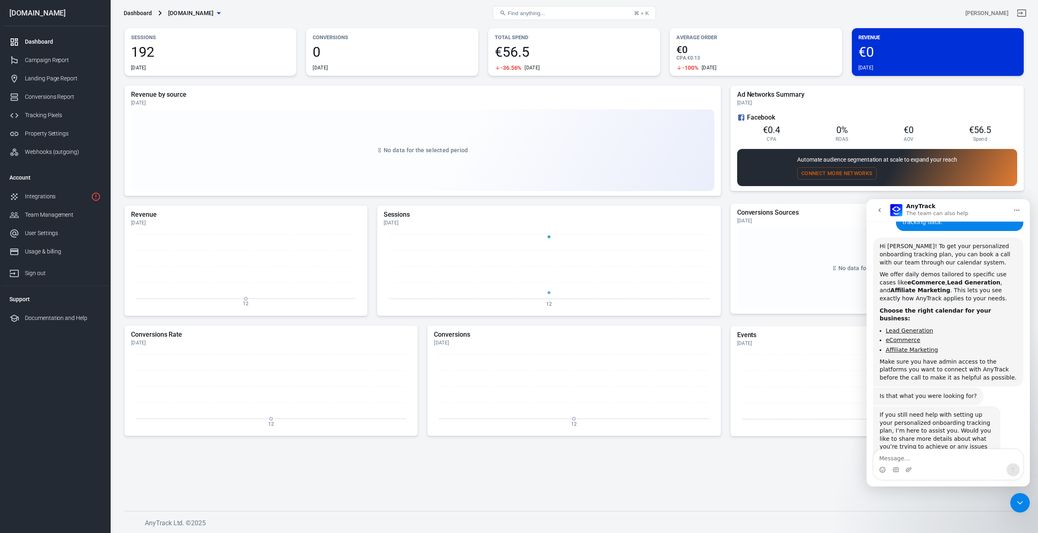
click at [882, 209] on icon "go back" at bounding box center [879, 210] width 7 height 7
click at [398, 16] on div "Dashboard drive-fast.de" at bounding box center [270, 13] width 300 height 20
click at [412, 129] on div "No data for the selected period" at bounding box center [422, 150] width 583 height 82
click at [1018, 504] on icon "Close Intercom Messenger" at bounding box center [1020, 503] width 10 height 10
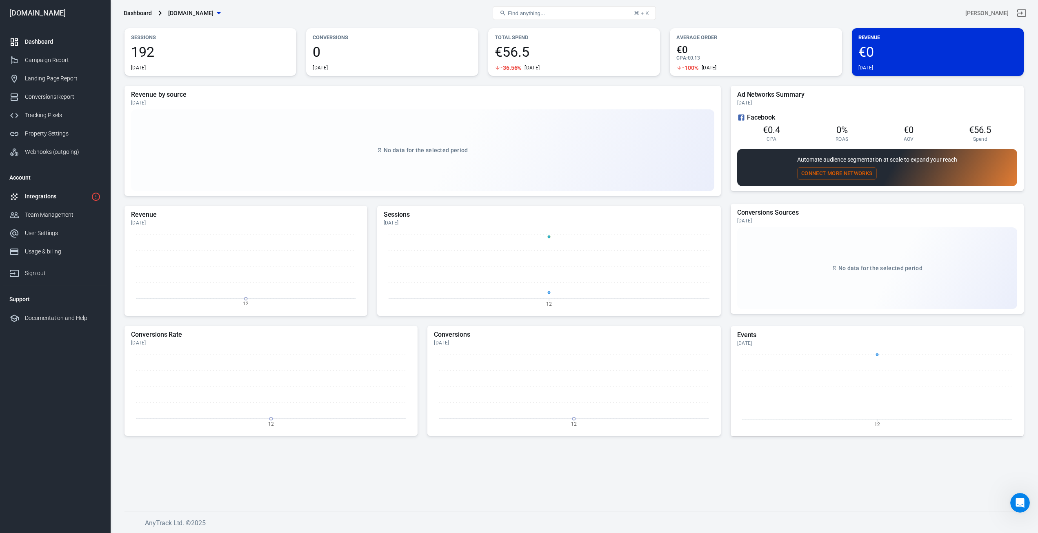
click at [37, 200] on div "Integrations" at bounding box center [56, 196] width 63 height 9
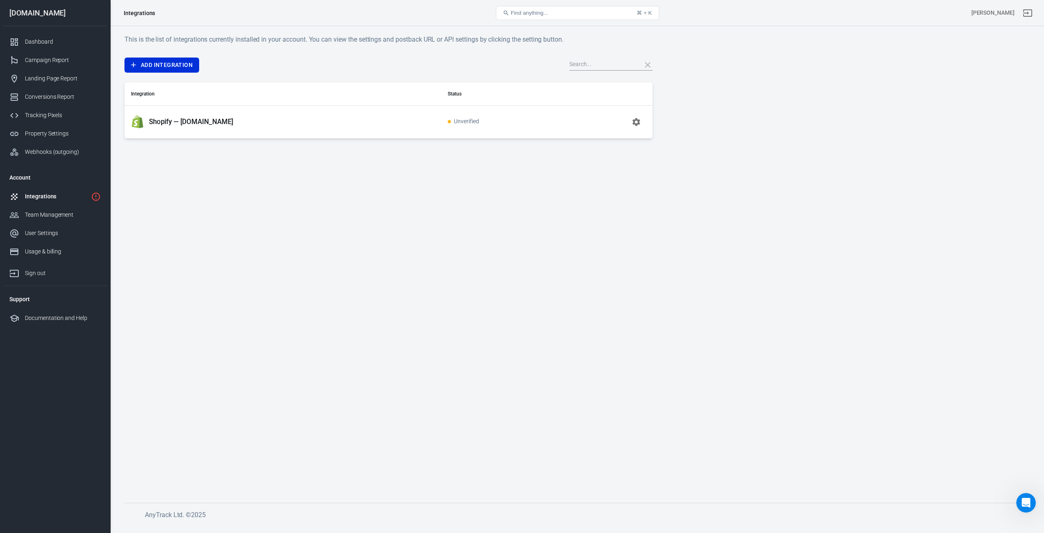
click at [187, 126] on p "Shopify — drive-fast.de" at bounding box center [191, 122] width 84 height 9
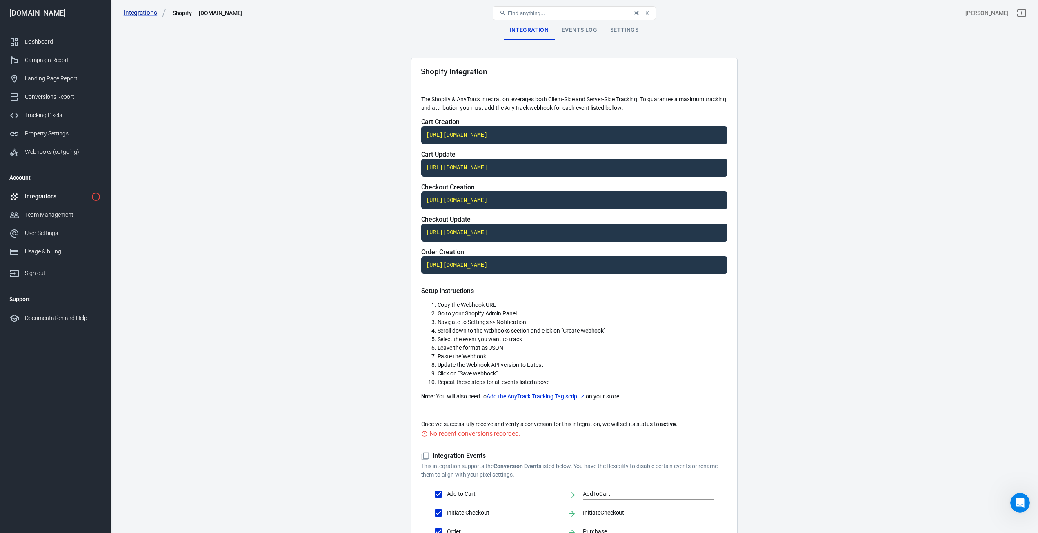
click at [571, 27] on div "Events Log" at bounding box center [579, 30] width 49 height 20
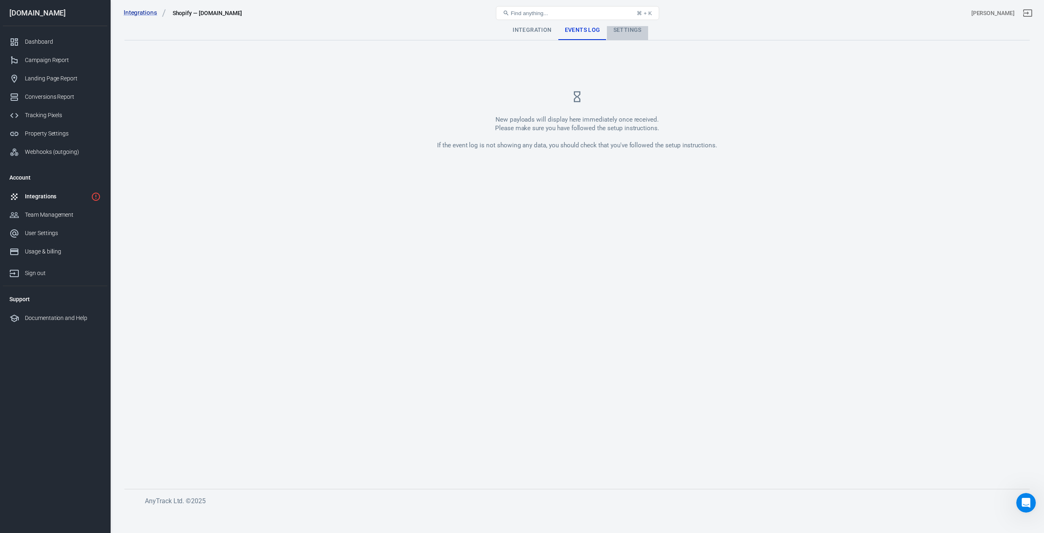
click at [616, 29] on div "Settings" at bounding box center [627, 30] width 41 height 20
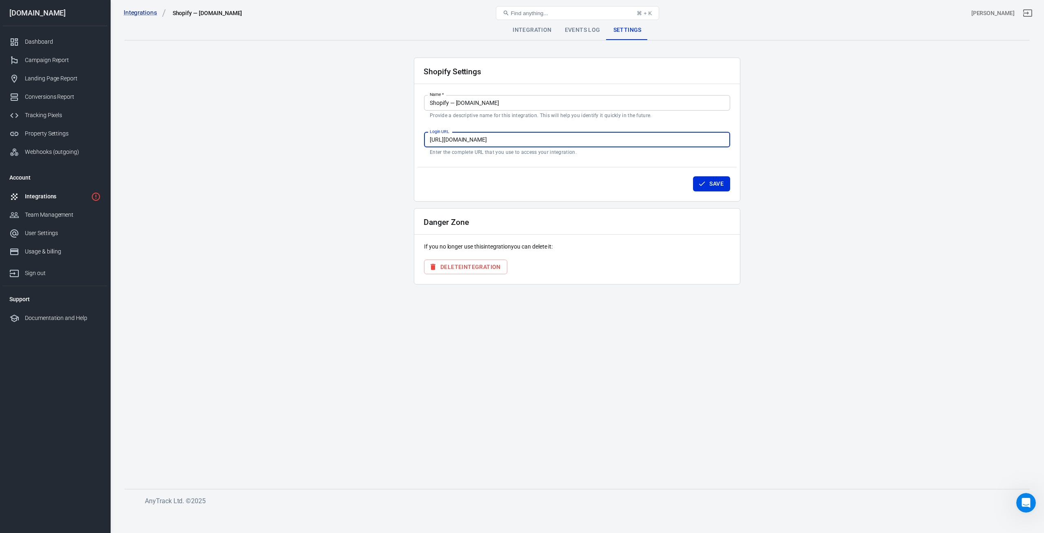
drag, startPoint x: 553, startPoint y: 147, endPoint x: 409, endPoint y: 147, distance: 144.1
click at [409, 147] on main "Integration Events Log Settings Shopify Settings Name   * Shopify — drive-fast.…" at bounding box center [576, 248] width 905 height 456
paste input "admin.shopify.com/store/drivefast-8290"
type input "https://admin.shopify.com/store/drivefast-8290"
click at [702, 183] on icon "button" at bounding box center [702, 184] width 8 height 8
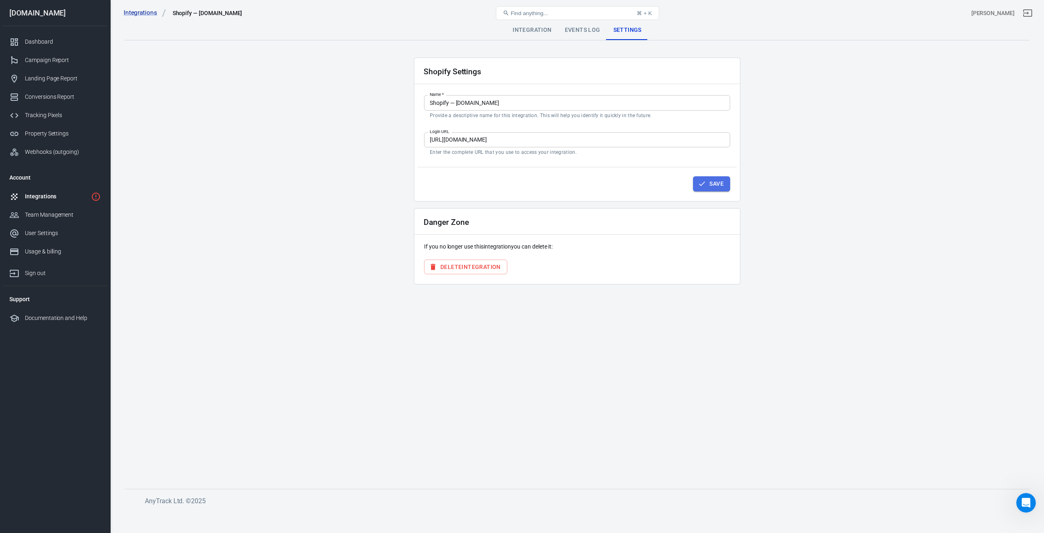
click at [711, 184] on button "Save" at bounding box center [711, 183] width 37 height 15
click at [571, 33] on div "Events Log" at bounding box center [582, 30] width 49 height 20
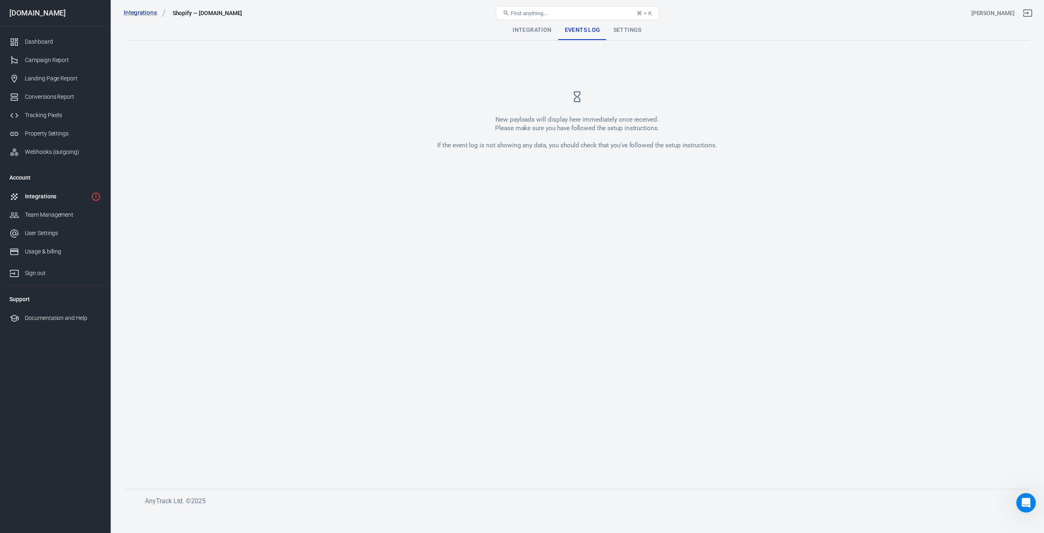
click at [533, 32] on div "Integration" at bounding box center [532, 30] width 52 height 20
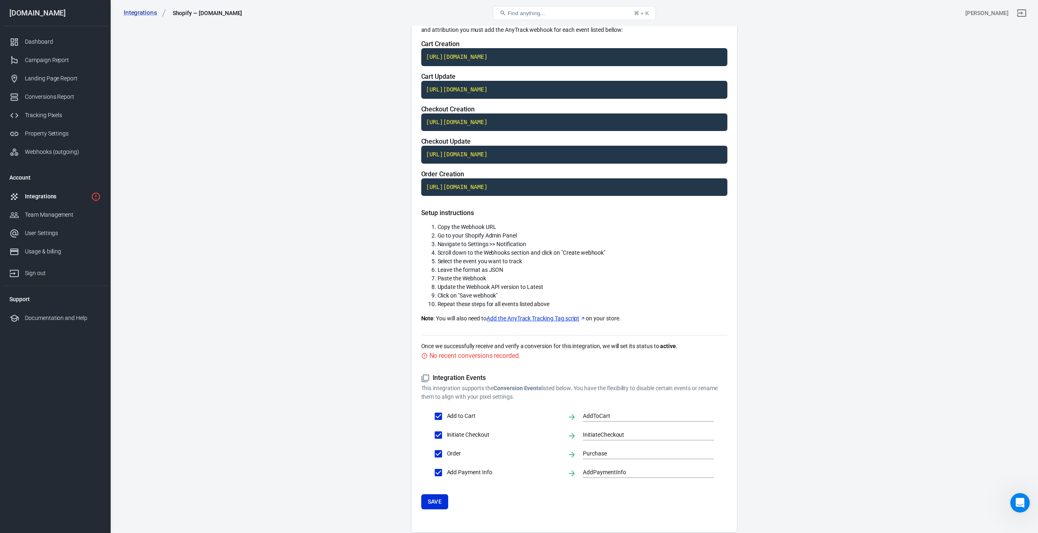
scroll to position [113, 0]
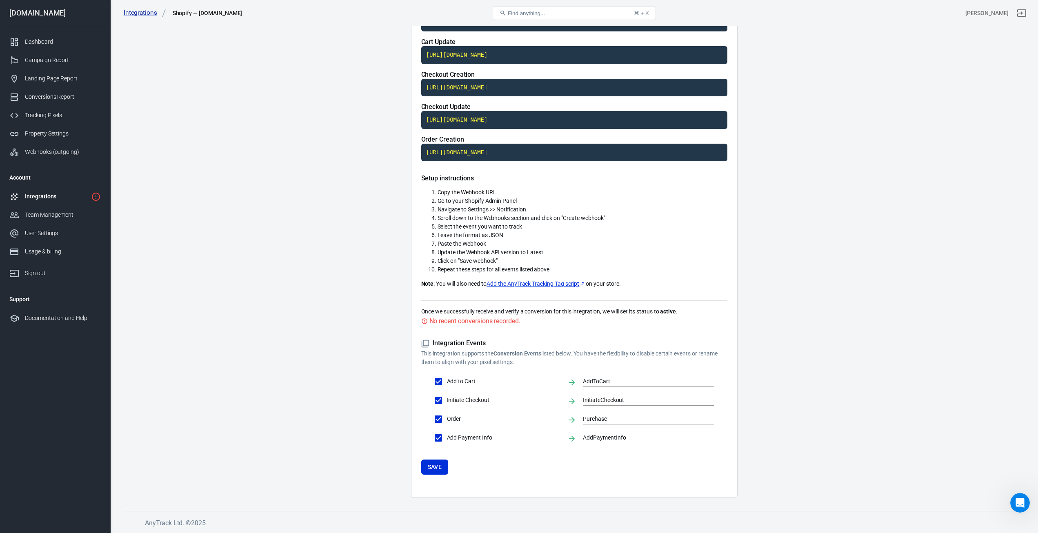
click at [785, 276] on main "Integration Events Log Settings Shopify Integration The Shopify & AnyTrack inte…" at bounding box center [573, 203] width 899 height 590
click at [423, 464] on button "Save" at bounding box center [434, 467] width 27 height 15
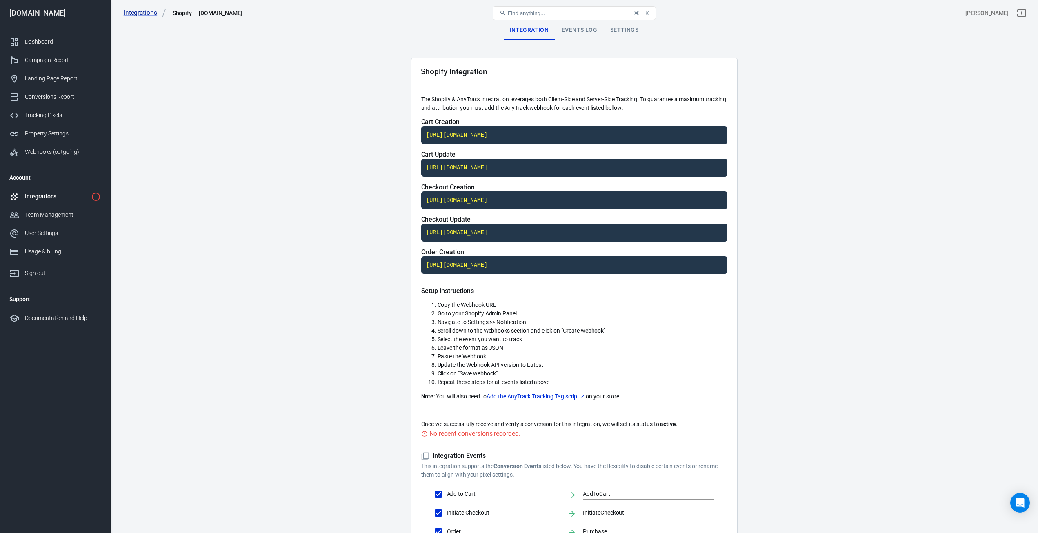
click at [582, 35] on div "Events Log" at bounding box center [579, 30] width 49 height 20
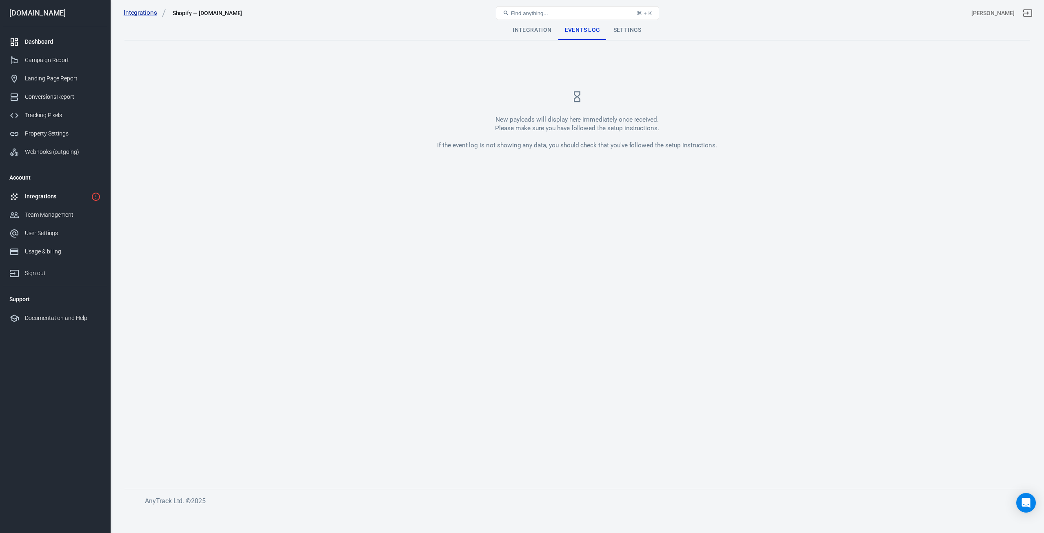
click at [36, 45] on div "Dashboard" at bounding box center [63, 42] width 76 height 9
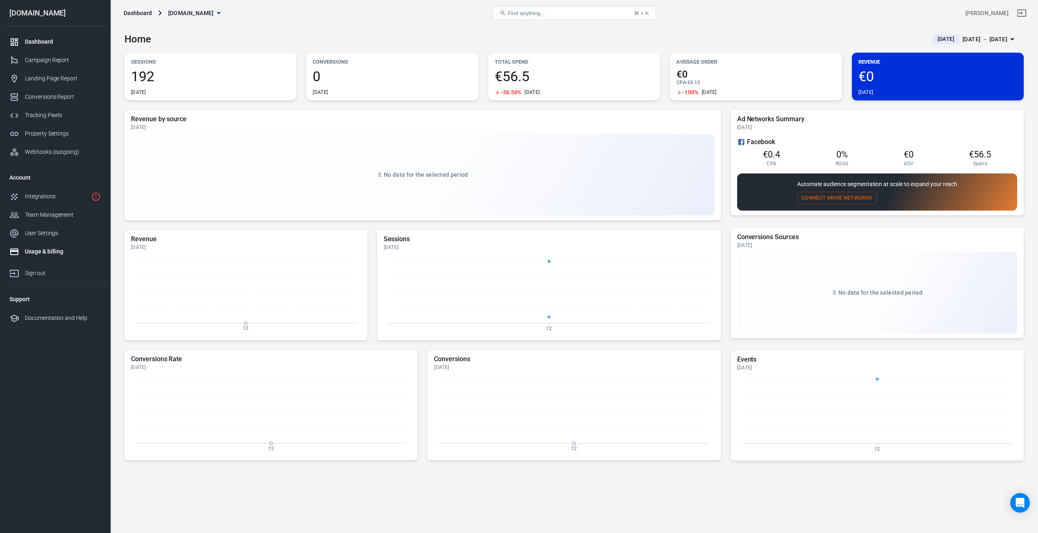
click at [39, 248] on div "Usage & billing" at bounding box center [63, 251] width 76 height 9
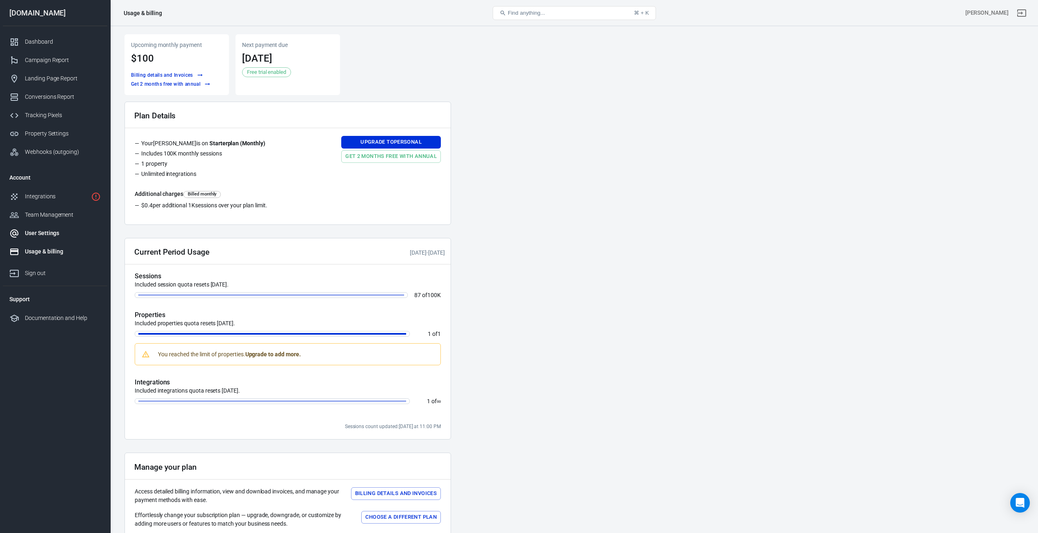
click at [38, 233] on div "User Settings" at bounding box center [63, 233] width 76 height 9
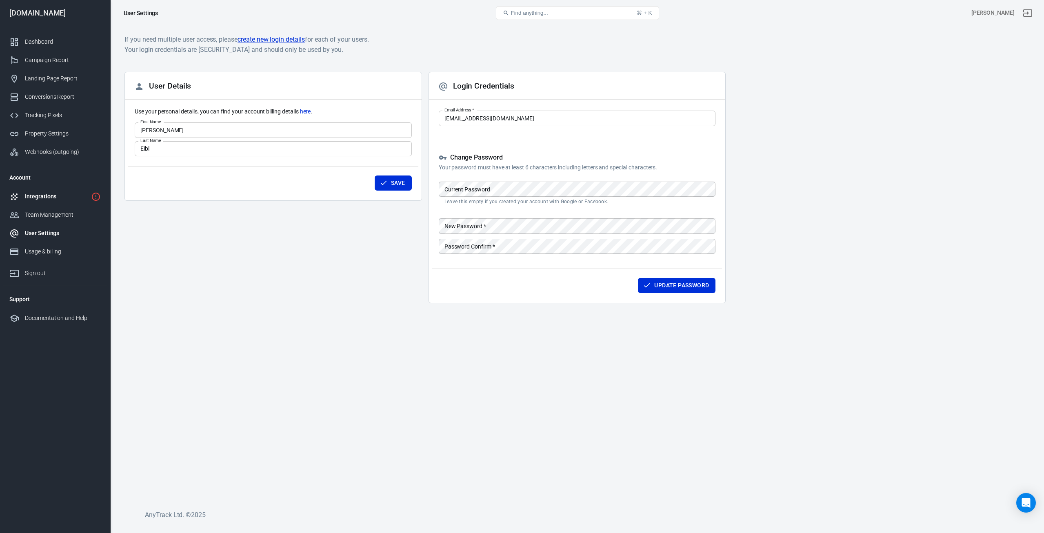
click at [31, 202] on link "Integrations" at bounding box center [55, 196] width 104 height 18
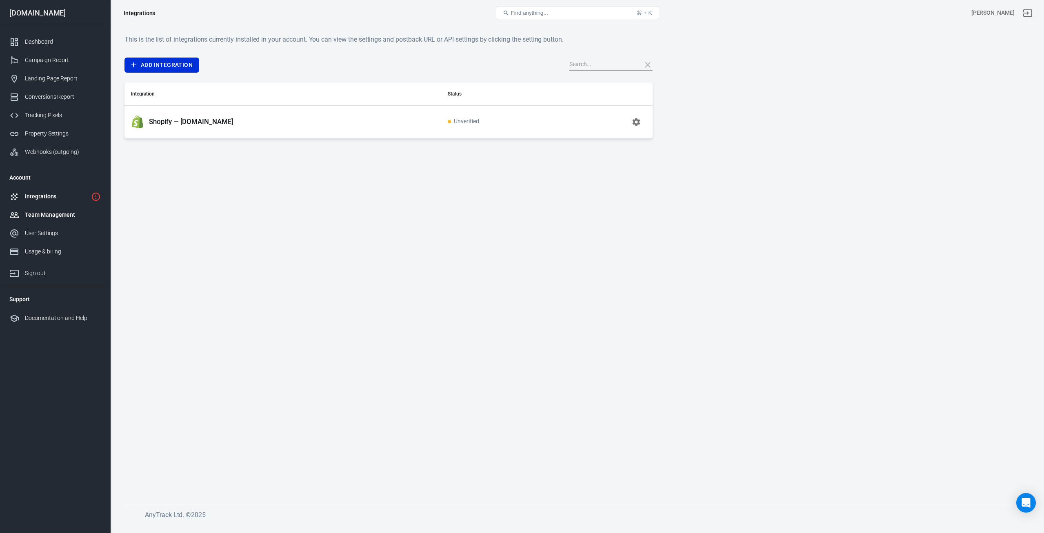
click at [40, 214] on div "Team Management" at bounding box center [63, 215] width 76 height 9
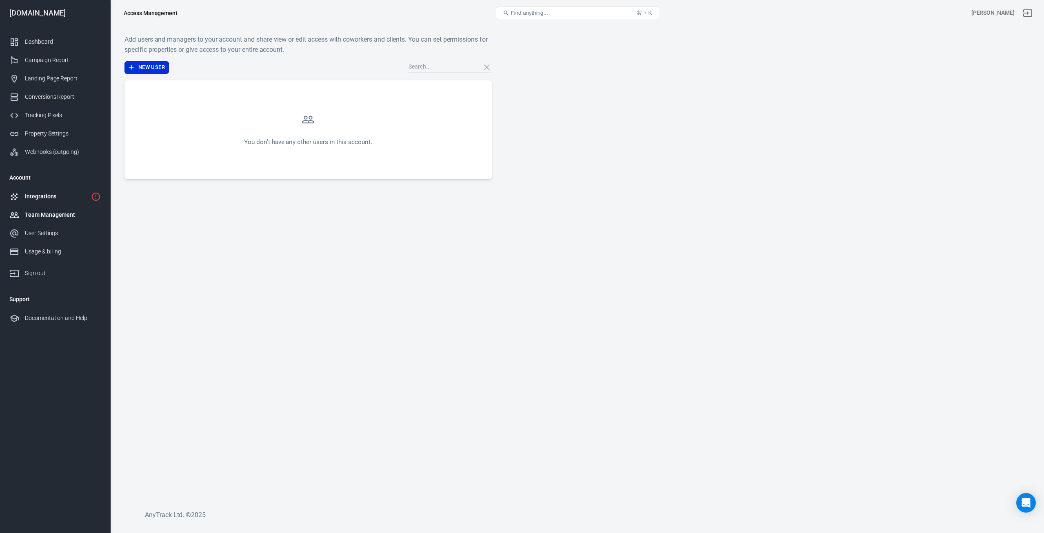
click at [35, 198] on div "Integrations" at bounding box center [56, 196] width 63 height 9
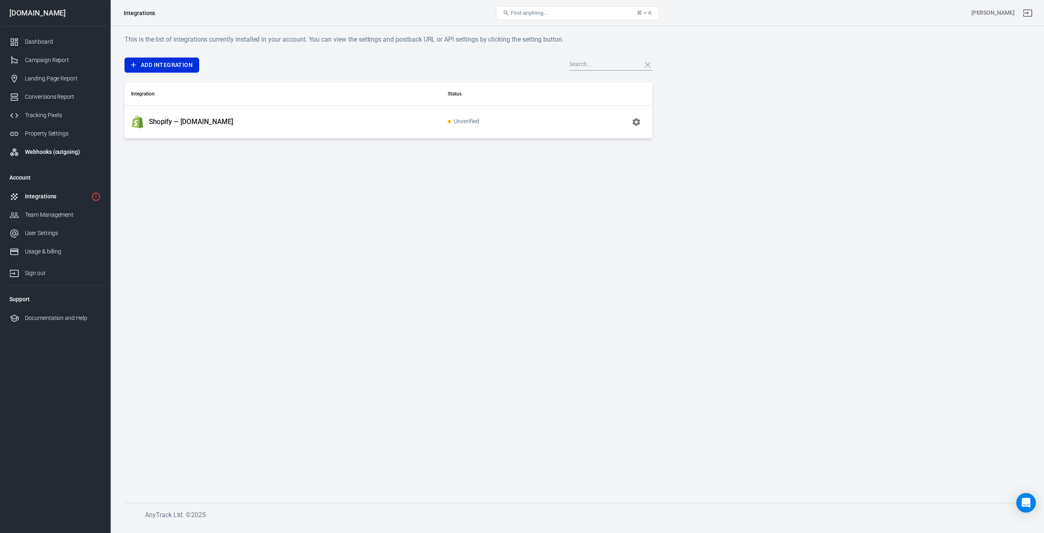
click at [37, 146] on link "Webhooks (outgoing)" at bounding box center [55, 152] width 104 height 18
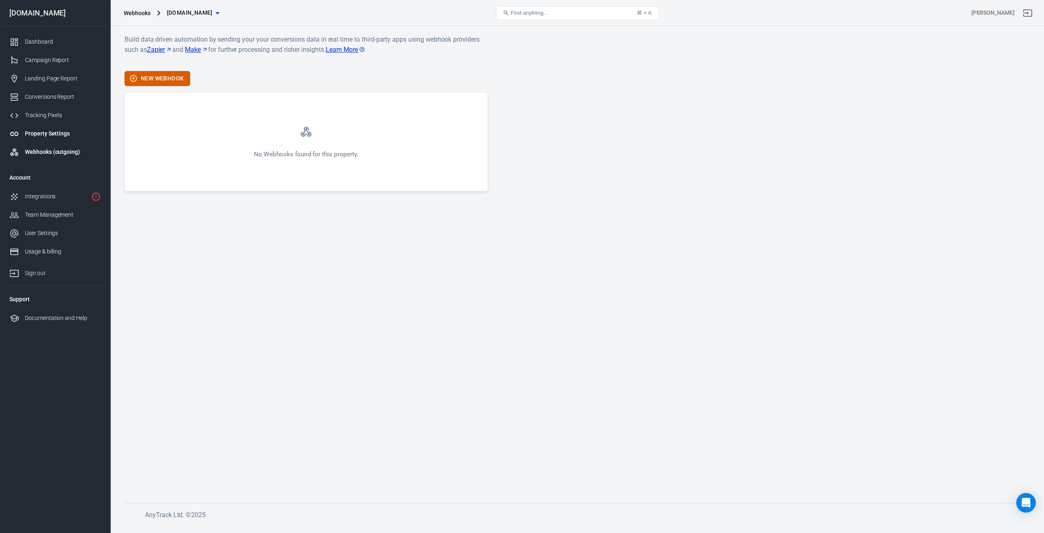
click at [34, 138] on link "Property Settings" at bounding box center [55, 133] width 104 height 18
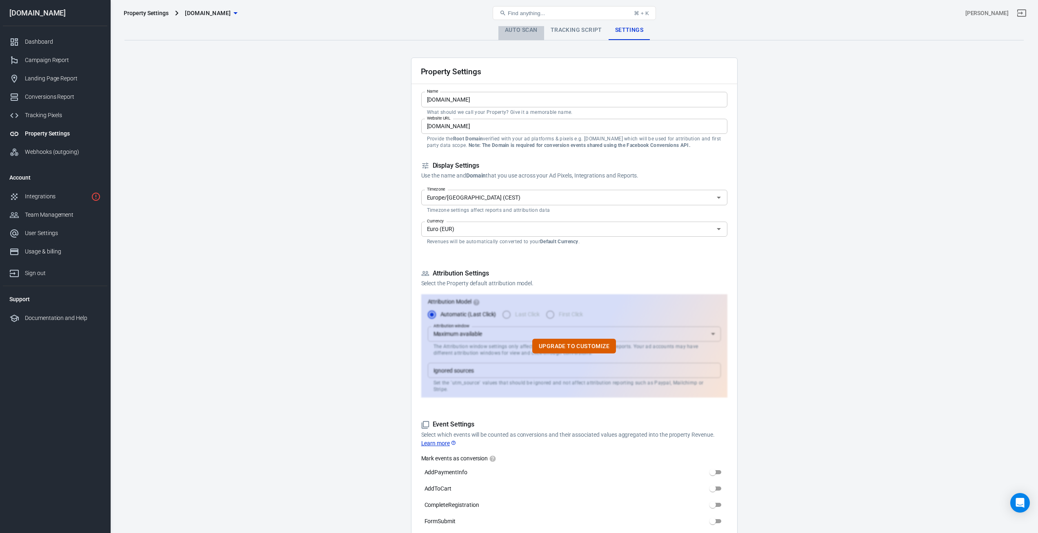
click at [534, 27] on link "Auto Scan" at bounding box center [521, 30] width 46 height 20
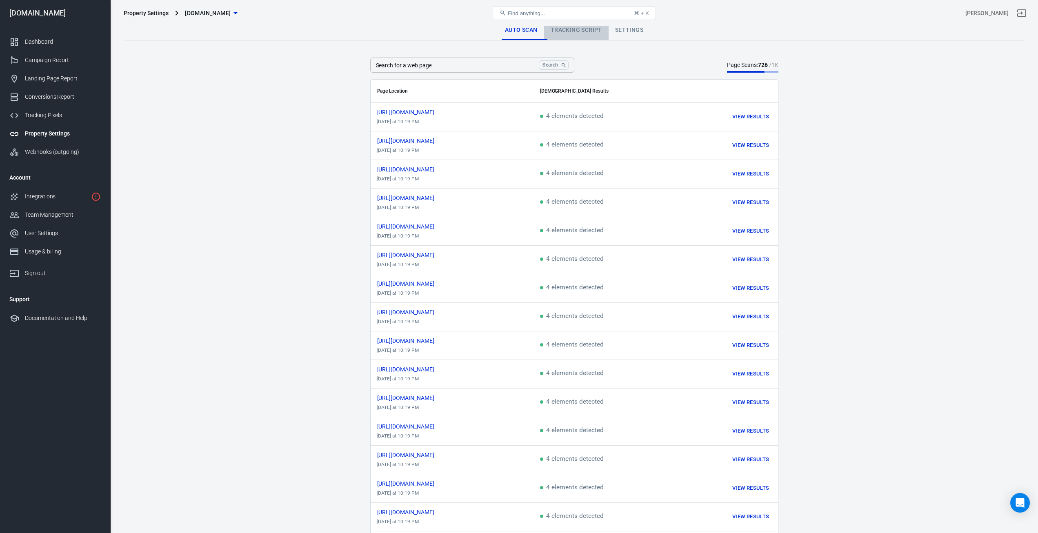
click at [559, 32] on link "Tracking Script" at bounding box center [576, 30] width 64 height 20
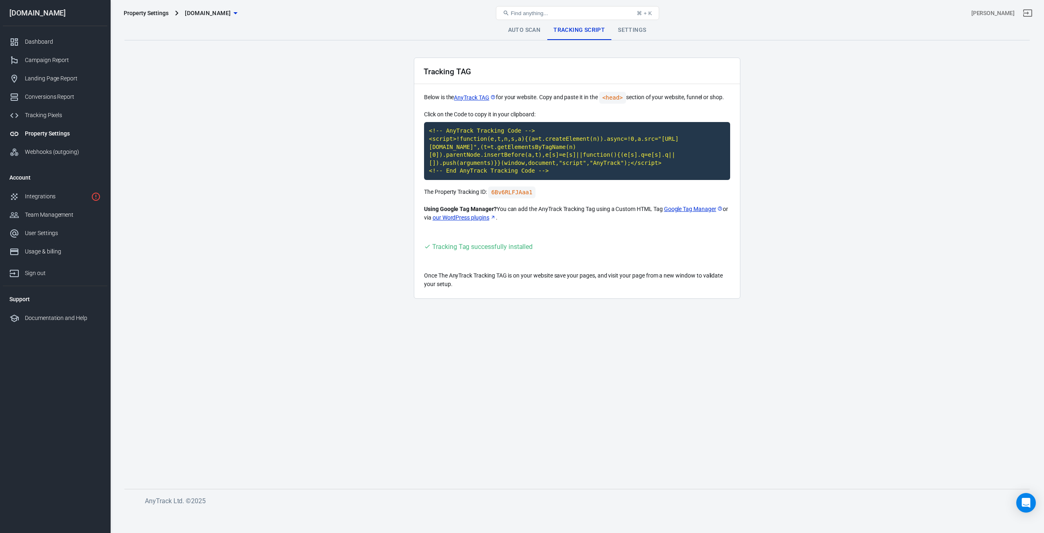
click at [524, 31] on link "Auto Scan" at bounding box center [525, 30] width 46 height 20
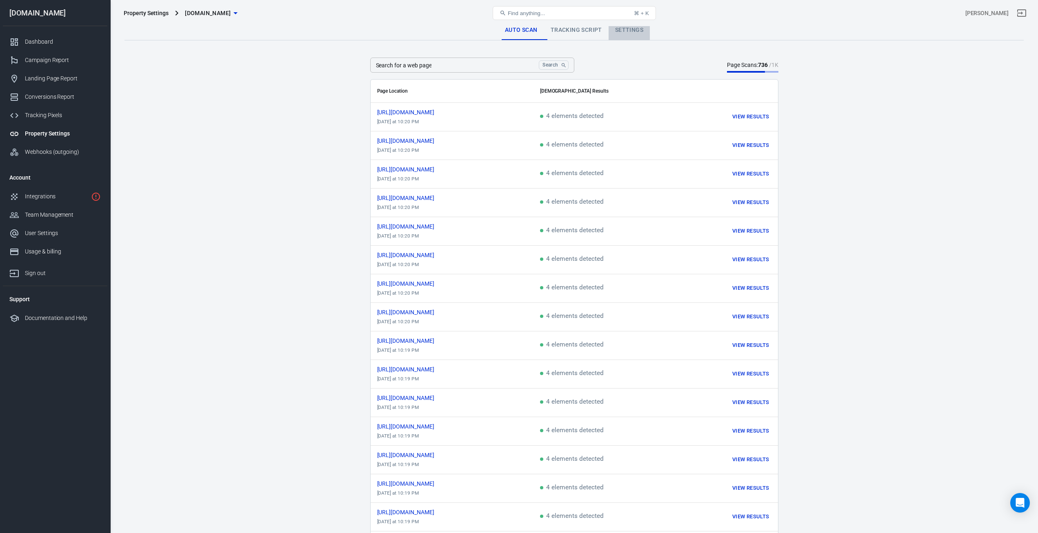
click at [627, 31] on link "Settings" at bounding box center [629, 30] width 41 height 20
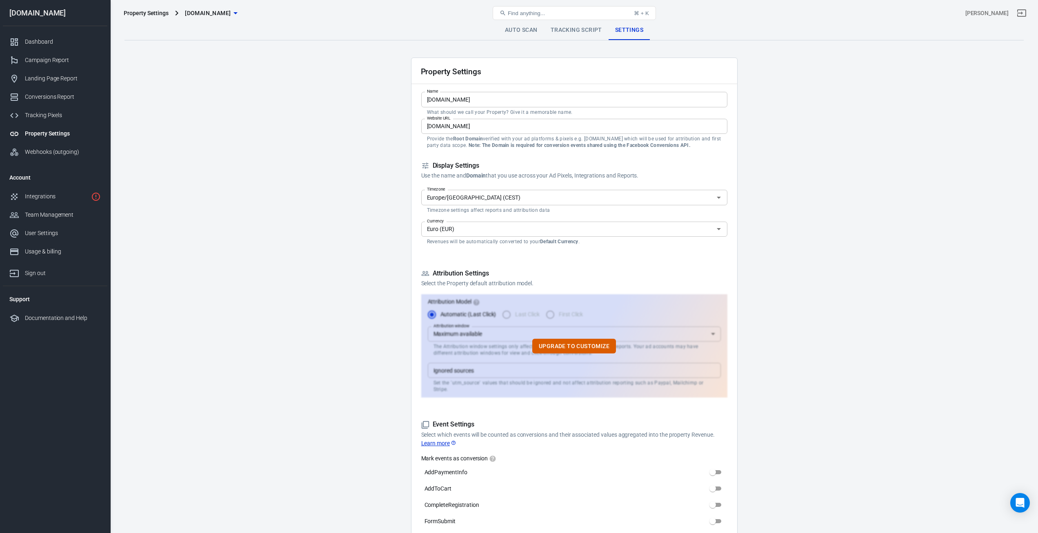
click at [531, 32] on link "Auto Scan" at bounding box center [521, 30] width 46 height 20
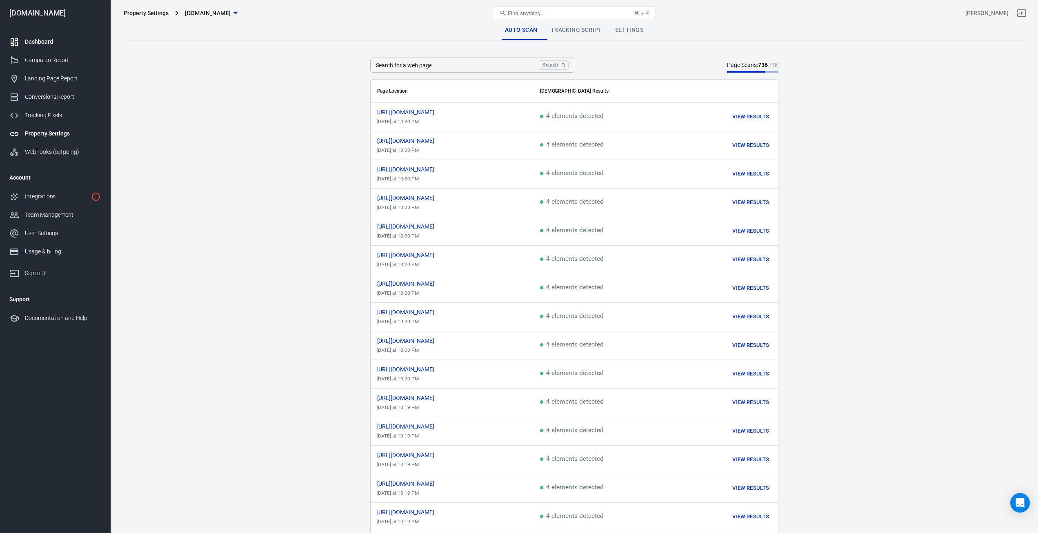
click at [58, 50] on link "Dashboard" at bounding box center [55, 42] width 104 height 18
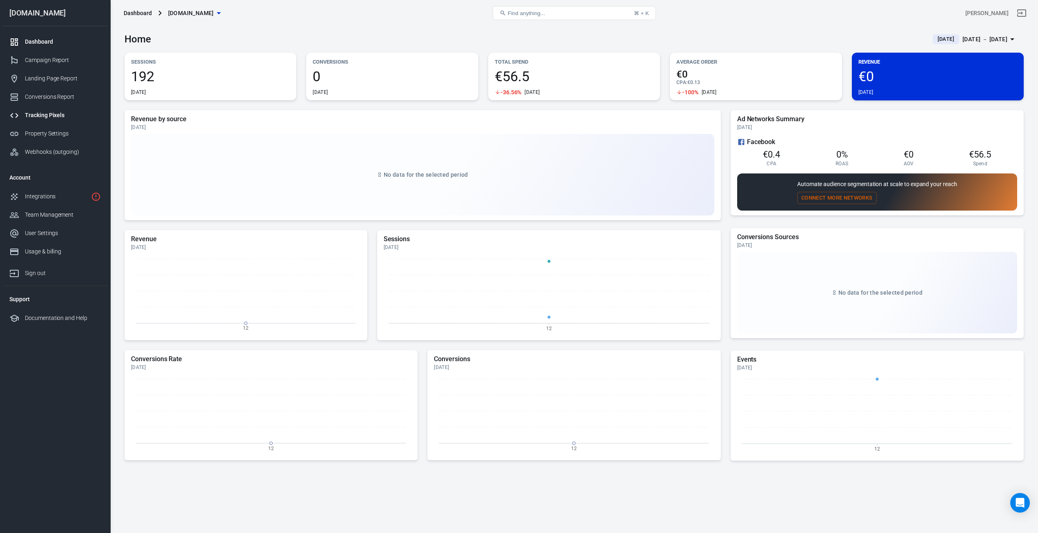
click at [46, 113] on div "Tracking Pixels" at bounding box center [63, 115] width 76 height 9
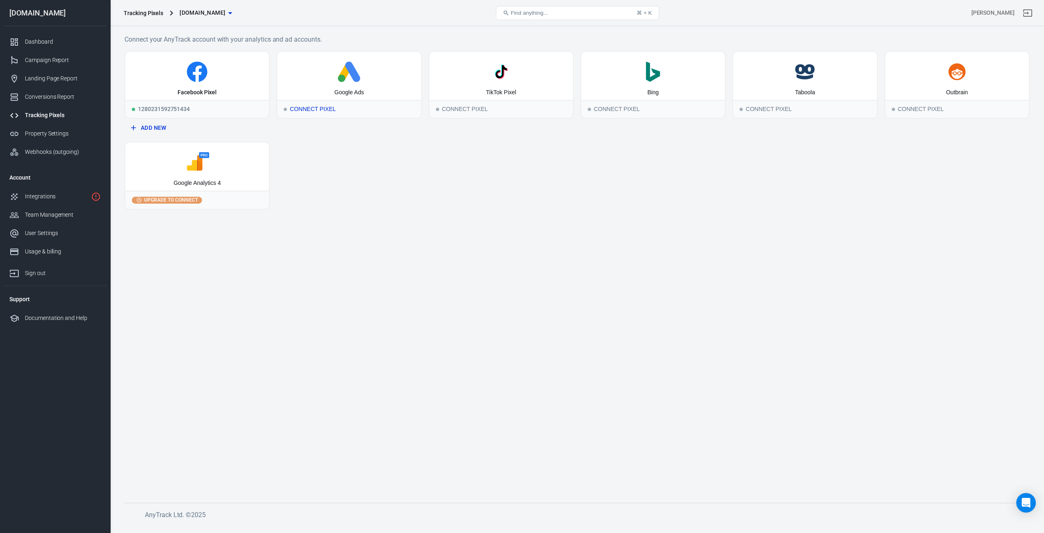
click at [315, 109] on div "Connect Pixel" at bounding box center [349, 109] width 144 height 18
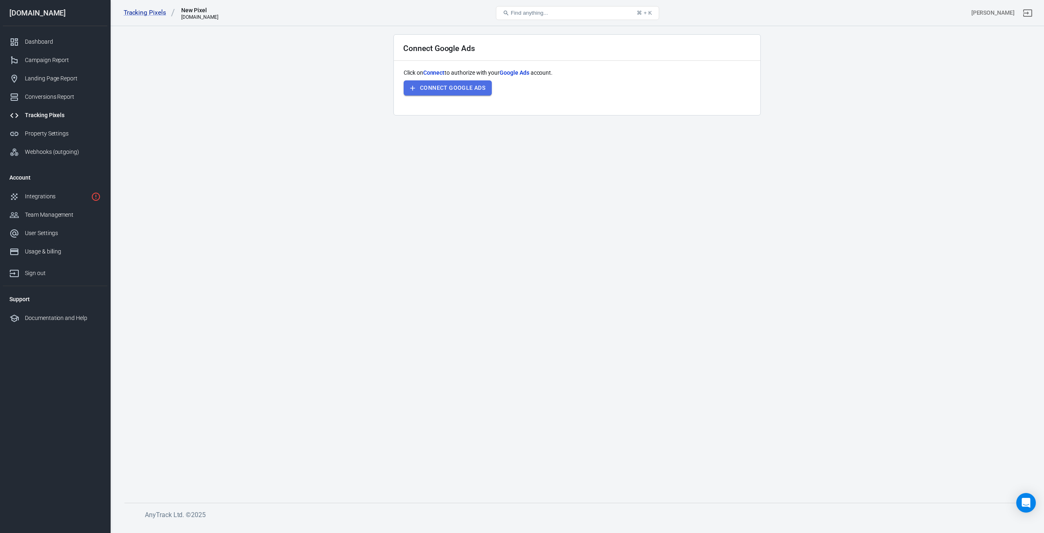
click at [460, 91] on button "Connect Google Ads" at bounding box center [448, 87] width 88 height 15
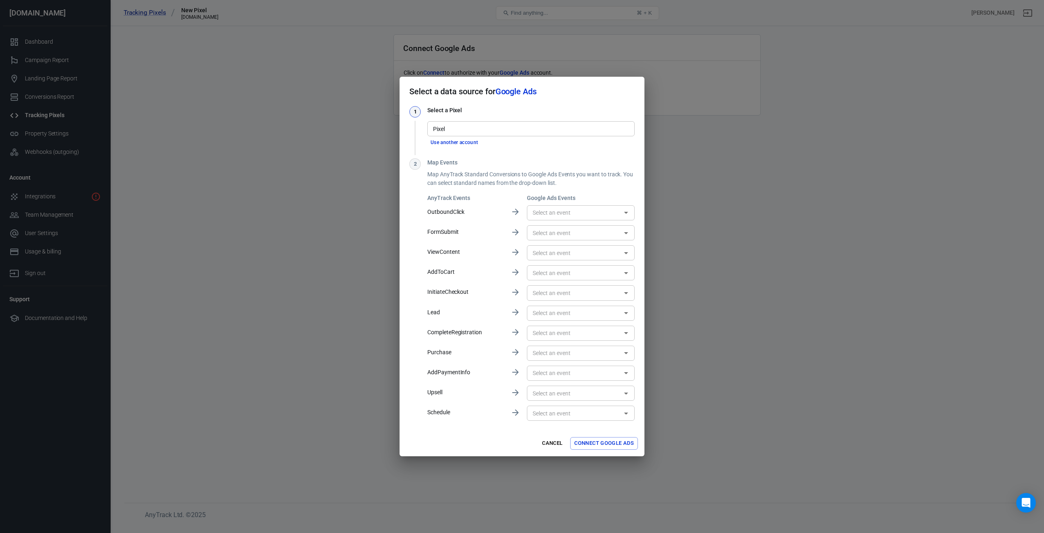
click at [457, 128] on input "Pixel" at bounding box center [530, 129] width 201 height 10
click at [459, 146] on li "Drivefast [AW-11023191509]" at bounding box center [530, 146] width 207 height 13
type input "Drivefast [AW-11023191509]"
type input "Kauf [MGauCPiSg4IYENWboogp]"
click at [538, 212] on input "text" at bounding box center [573, 213] width 89 height 10
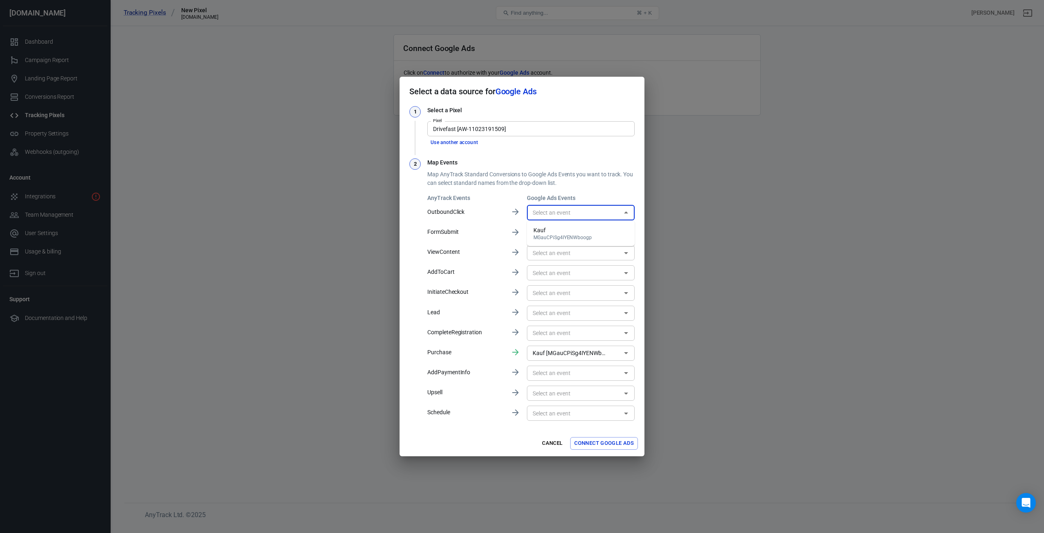
click at [509, 208] on div "AnyTrack Events Google Ads Events OutboundClick ​ FormSubmit ​ ViewContent ​ Ad…" at bounding box center [530, 308] width 207 height 229
click at [601, 443] on button "Connect Google Ads" at bounding box center [604, 443] width 68 height 13
click at [601, 443] on div "Cancel Connect Google Ads" at bounding box center [522, 444] width 245 height 26
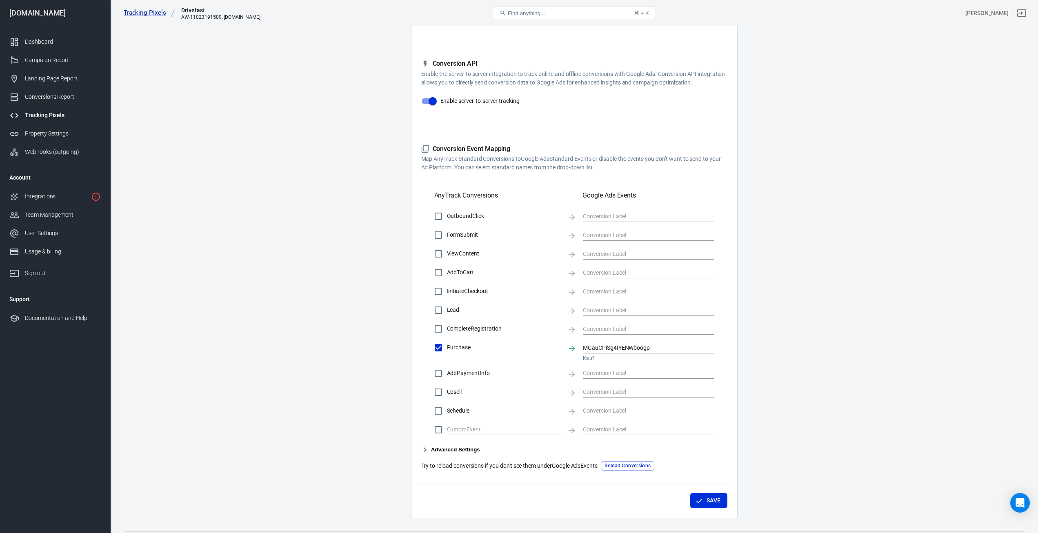
scroll to position [140, 0]
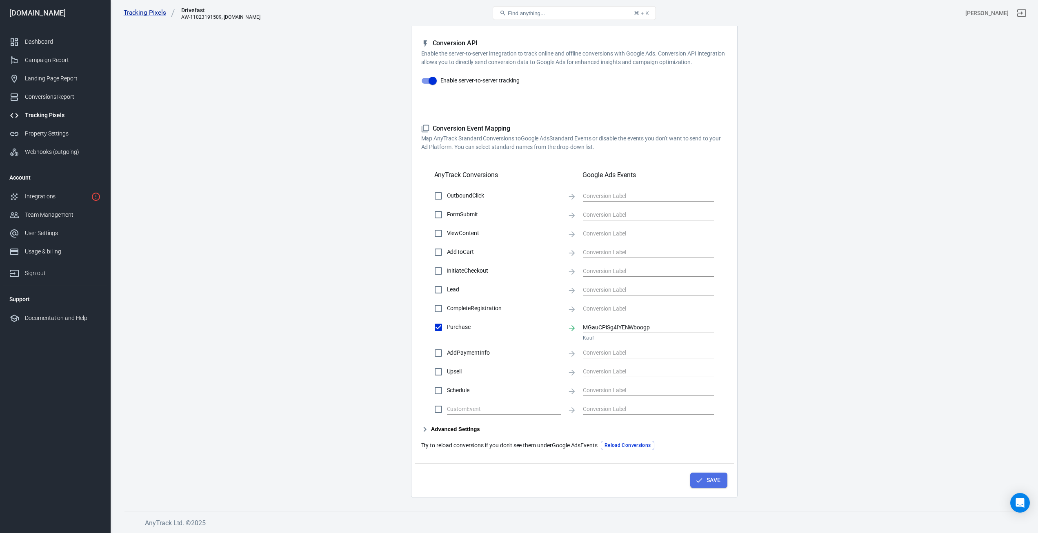
click at [704, 483] on button "Save" at bounding box center [708, 480] width 37 height 15
click at [436, 249] on input "AddToCart" at bounding box center [438, 252] width 17 height 17
click at [592, 253] on input "text" at bounding box center [642, 252] width 119 height 10
click at [440, 253] on input "AddToCart" at bounding box center [438, 252] width 17 height 17
checkbox input "false"
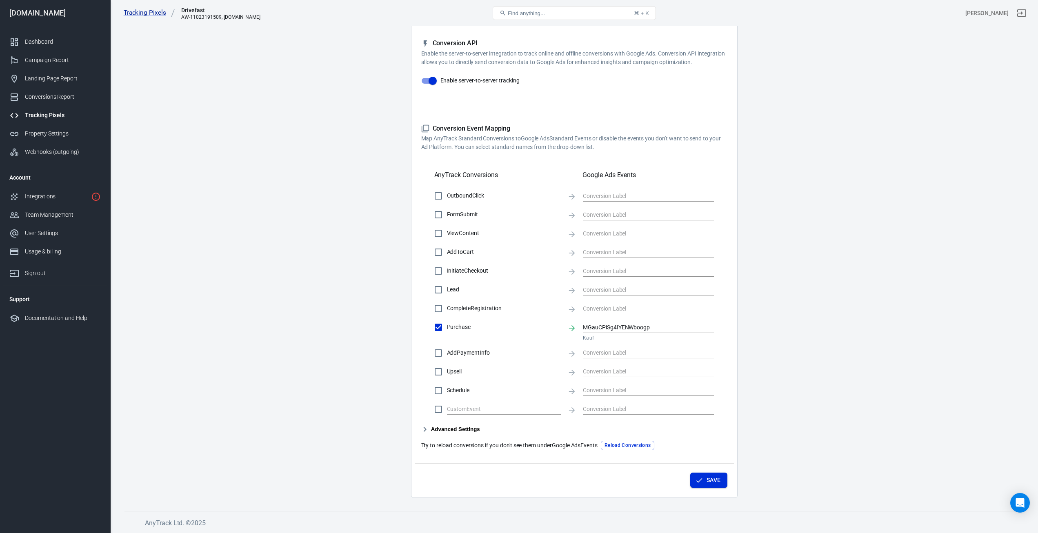
click at [721, 480] on button "Save" at bounding box center [708, 480] width 37 height 15
click at [426, 429] on icon "button" at bounding box center [424, 429] width 3 height 5
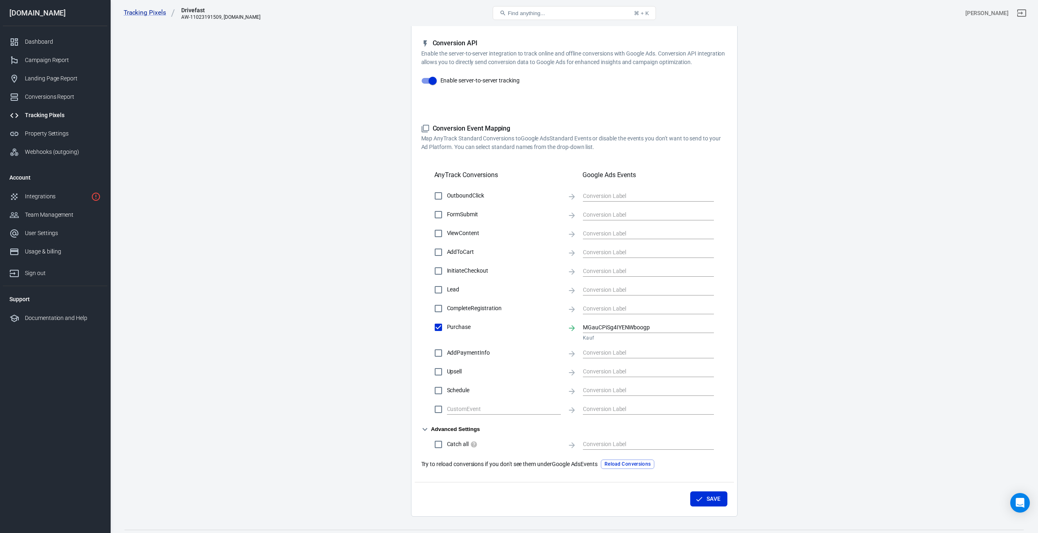
click at [424, 429] on icon "button" at bounding box center [425, 429] width 10 height 10
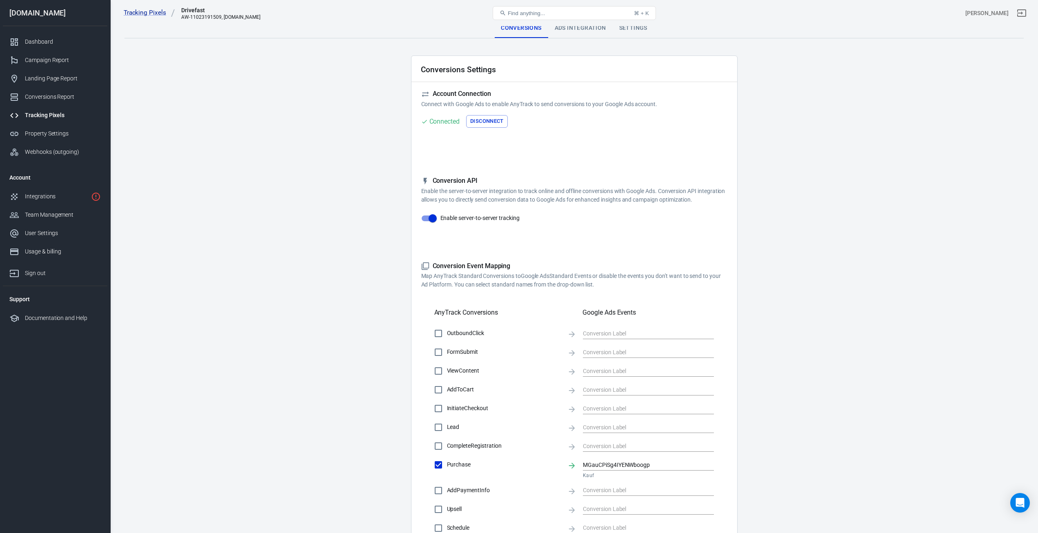
scroll to position [0, 0]
click at [566, 28] on div "Ads Integration" at bounding box center [580, 30] width 64 height 20
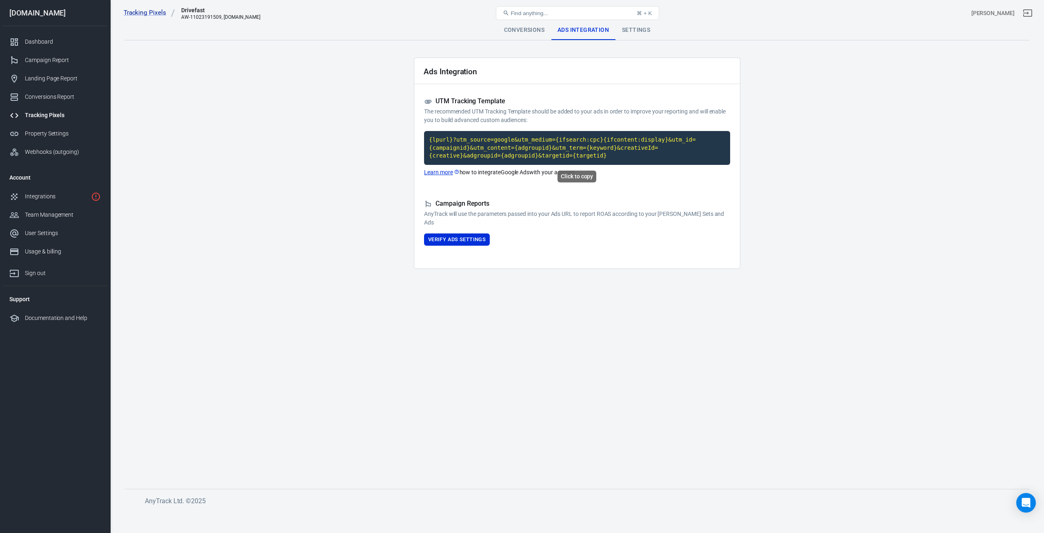
click at [484, 145] on code "{lpurl}?utm_source=google&utm_medium={ifsearch:cpc}{ifcontent:display}&utm_id={…" at bounding box center [577, 148] width 306 height 34
click at [453, 237] on button "Verify Ads Settings" at bounding box center [457, 239] width 66 height 13
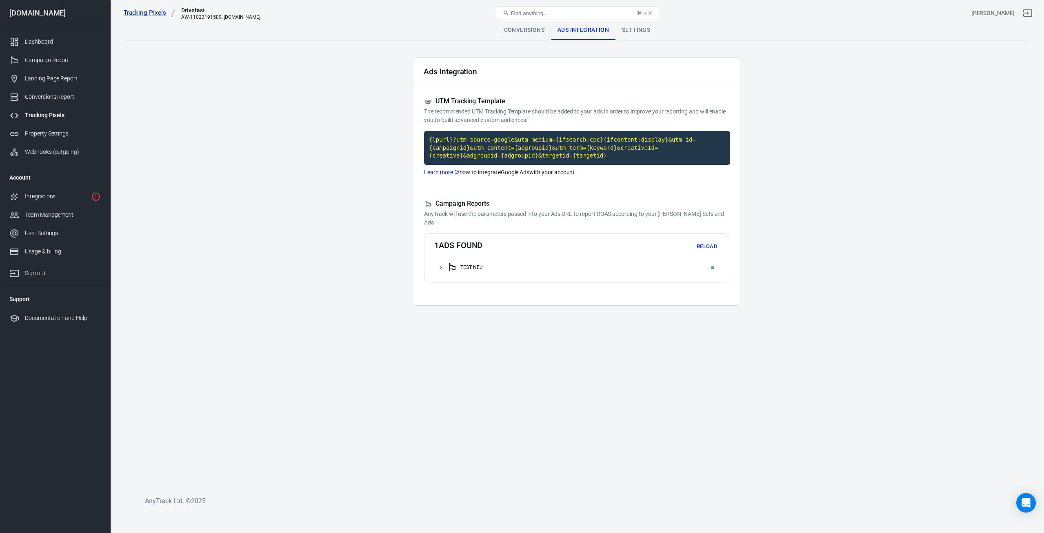
click at [438, 268] on icon at bounding box center [440, 267] width 7 height 7
click at [442, 286] on div "TEST NEU" at bounding box center [577, 284] width 286 height 16
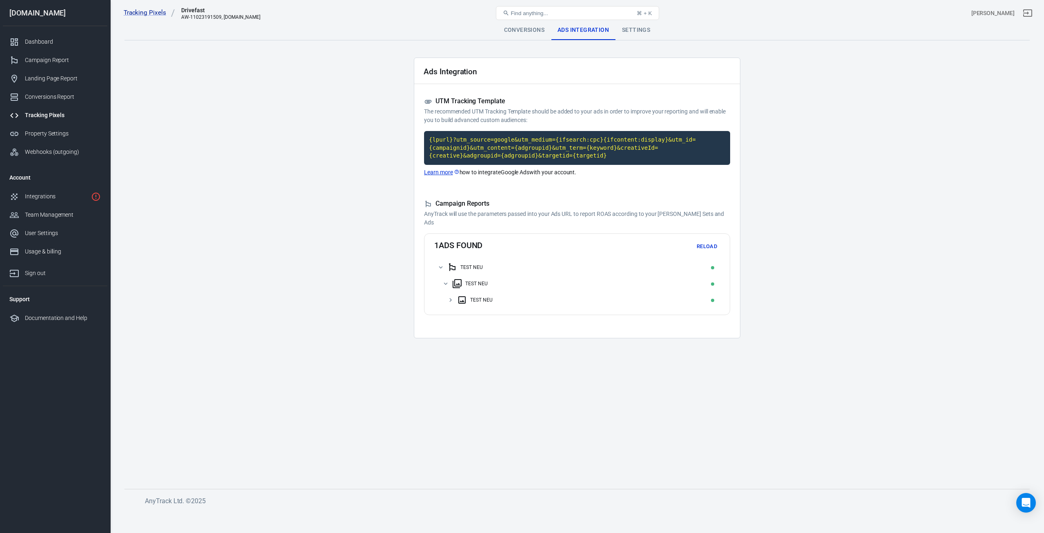
click at [447, 301] on div "TEST NEU" at bounding box center [577, 300] width 286 height 16
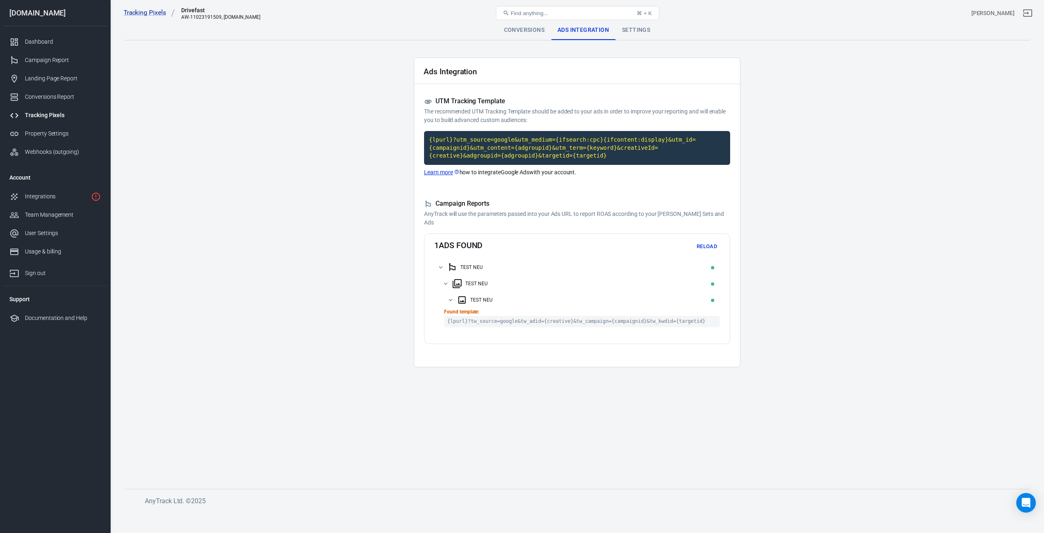
click at [449, 299] on icon at bounding box center [450, 299] width 7 height 7
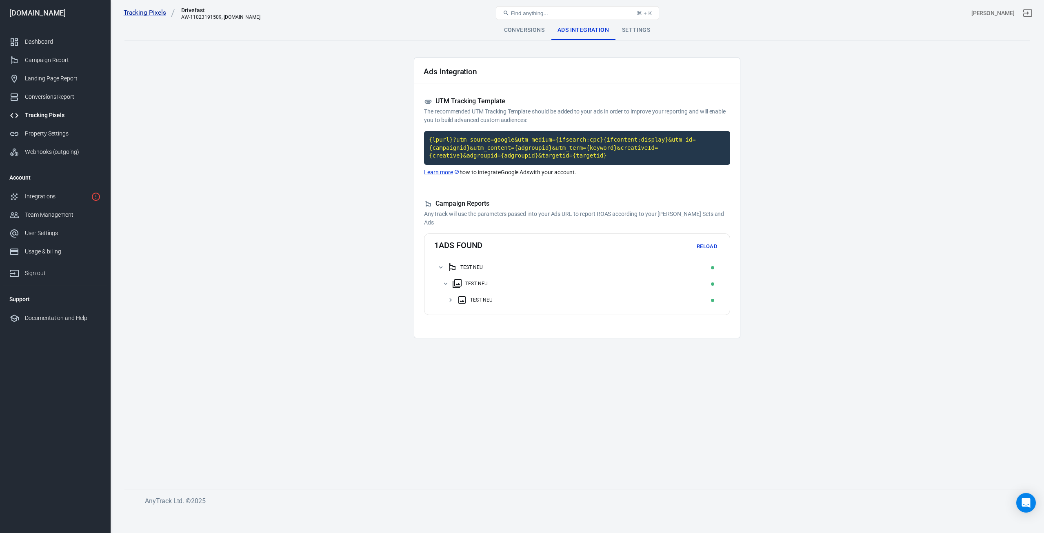
click at [445, 283] on icon at bounding box center [445, 283] width 7 height 7
click at [440, 264] on icon at bounding box center [440, 267] width 7 height 7
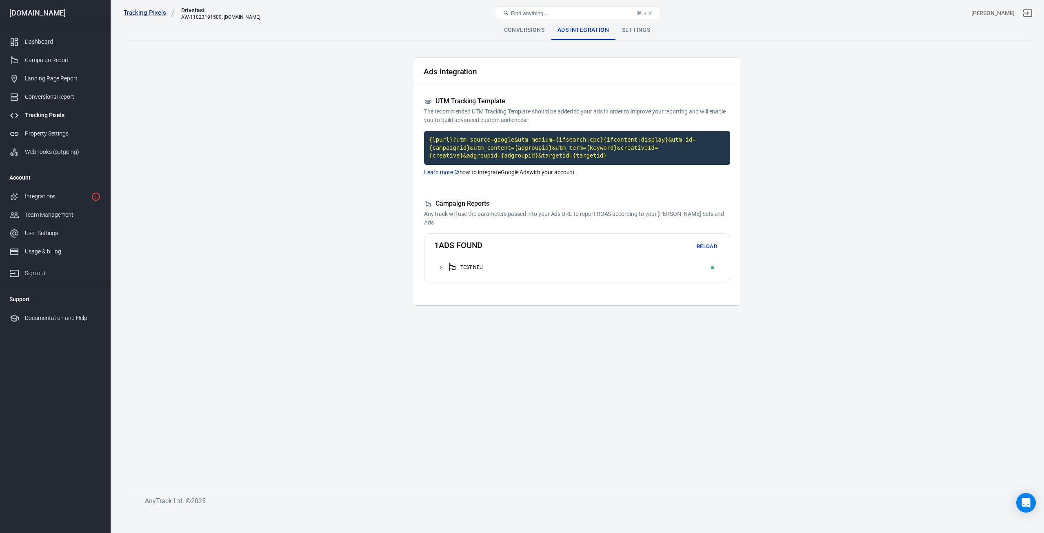
click at [636, 33] on div "Settings" at bounding box center [636, 30] width 41 height 20
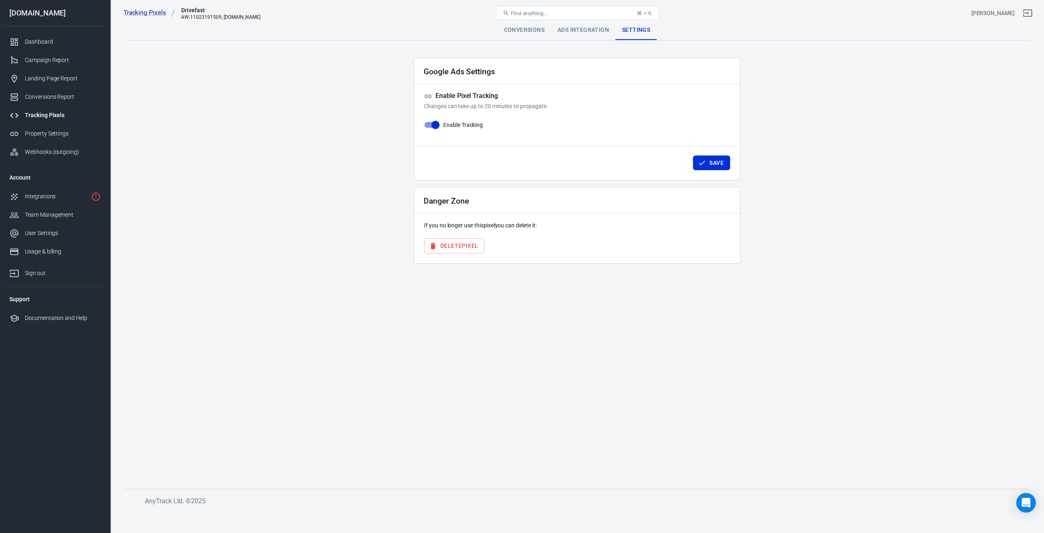
click at [522, 28] on div "Conversions" at bounding box center [524, 30] width 53 height 20
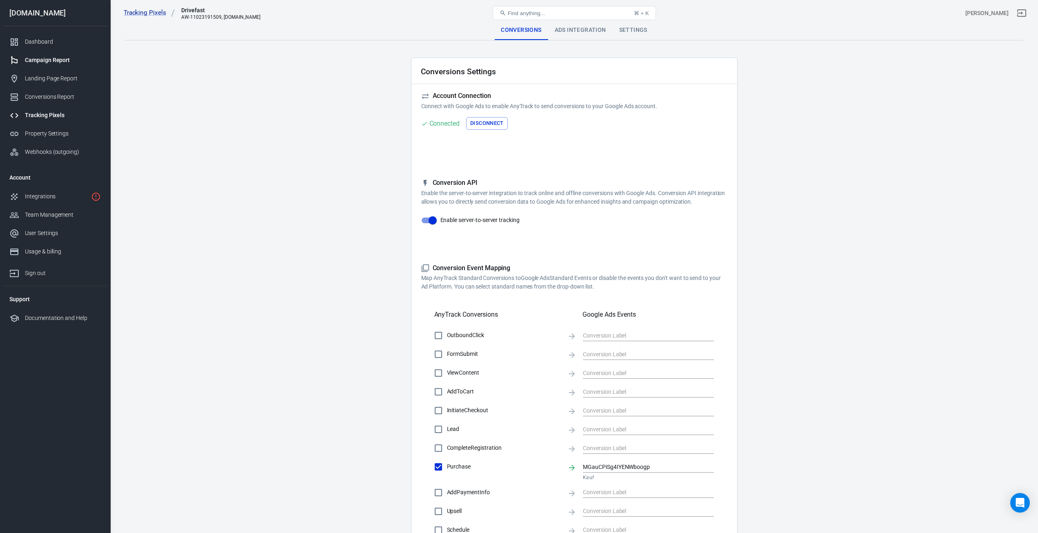
click at [50, 54] on link "Campaign Report" at bounding box center [55, 60] width 104 height 18
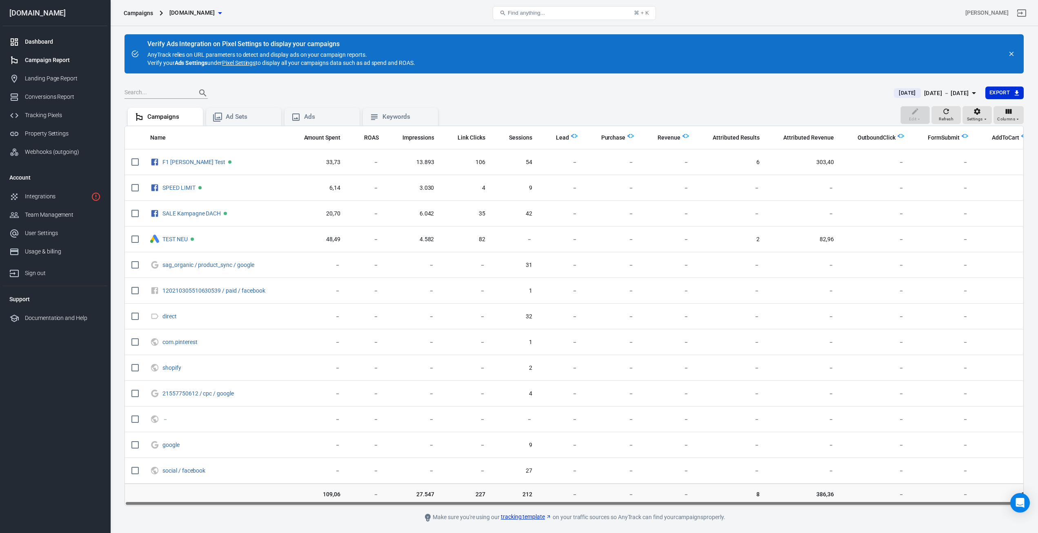
click at [41, 40] on div "Dashboard" at bounding box center [63, 42] width 76 height 9
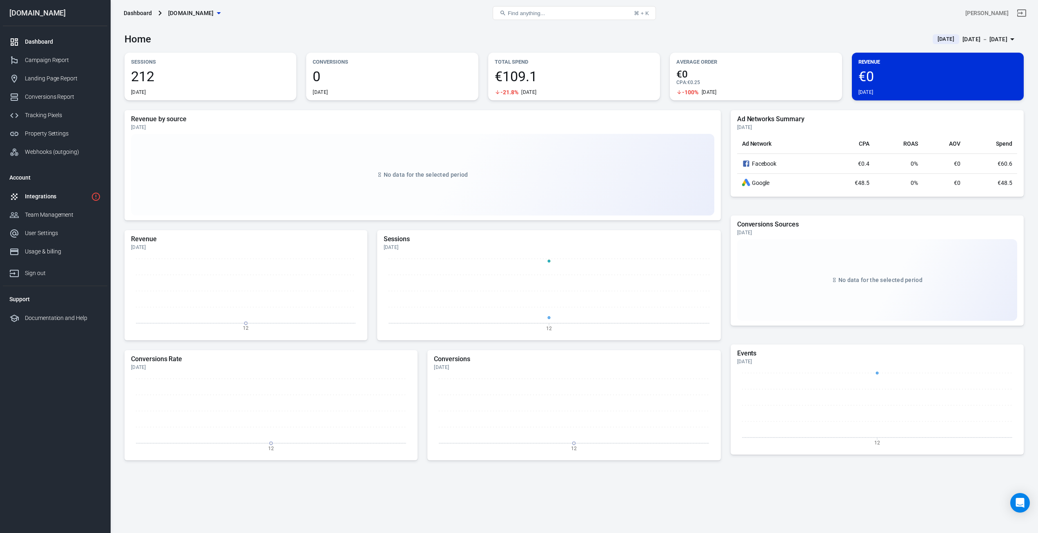
click at [54, 195] on div "Integrations" at bounding box center [56, 196] width 63 height 9
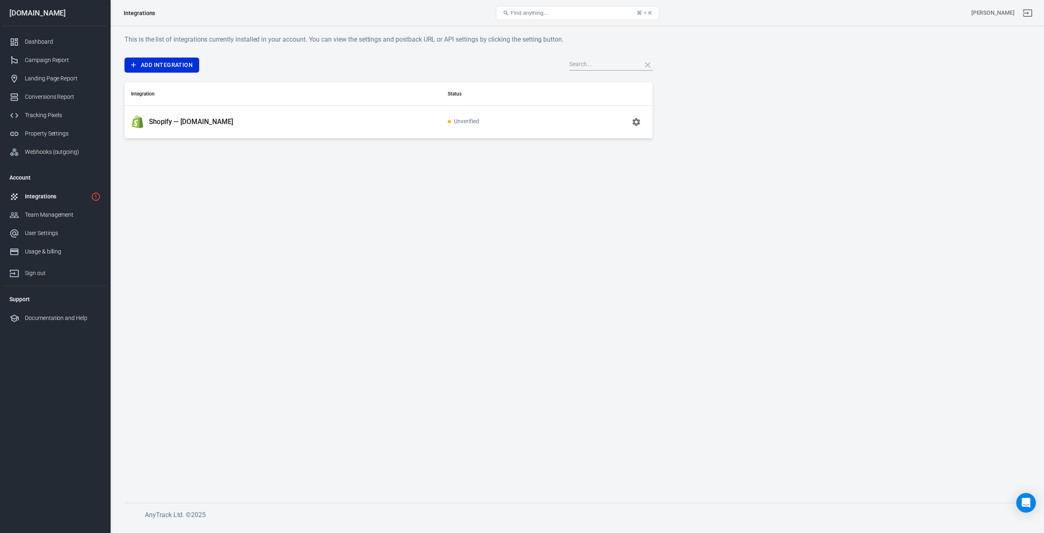
click at [246, 132] on td "Shopify — [DOMAIN_NAME]" at bounding box center [282, 121] width 317 height 33
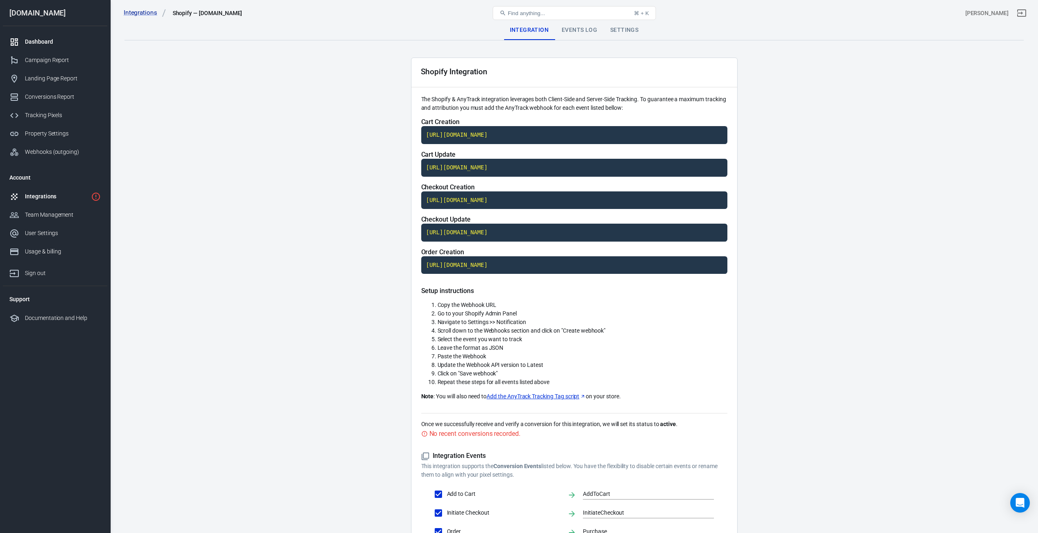
click at [41, 40] on div "Dashboard" at bounding box center [63, 42] width 76 height 9
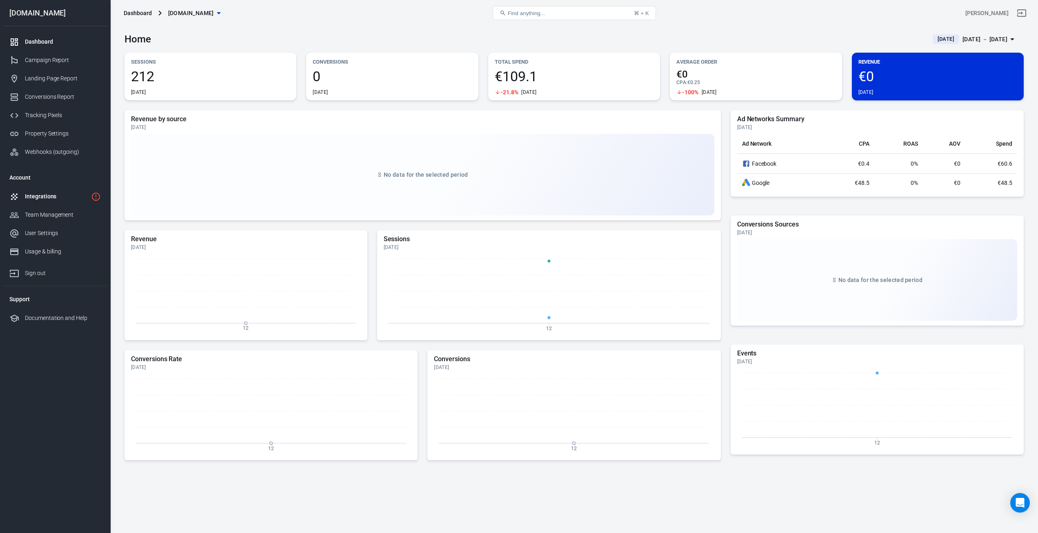
click at [26, 198] on div "Integrations" at bounding box center [56, 196] width 63 height 9
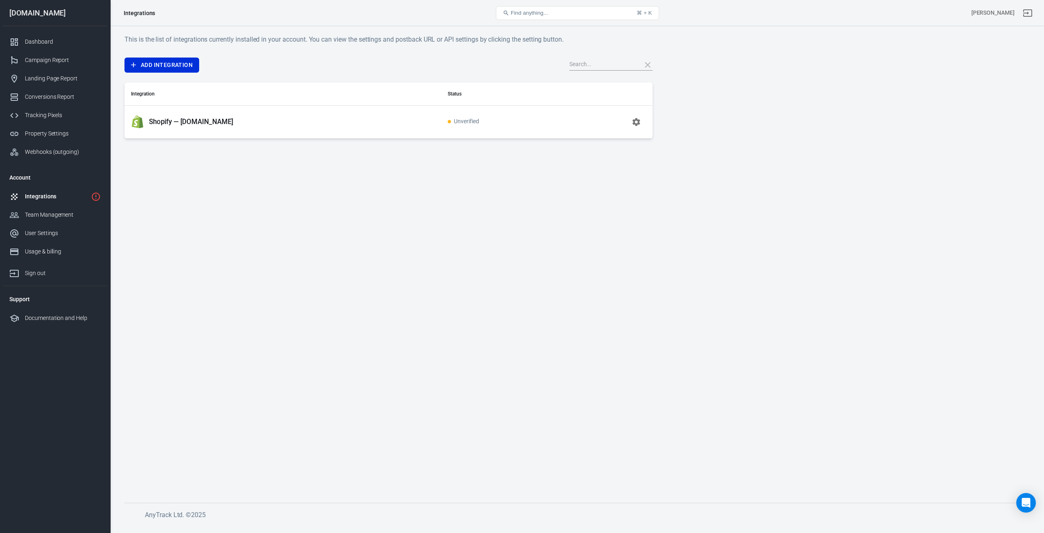
click at [400, 129] on td "Shopify — [DOMAIN_NAME]" at bounding box center [282, 121] width 317 height 33
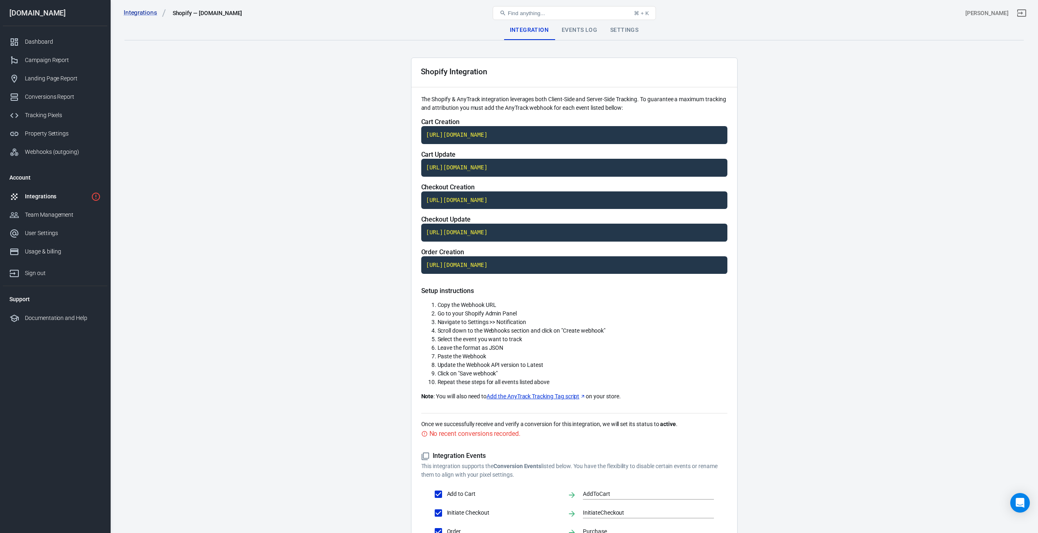
click at [584, 28] on div "Events Log" at bounding box center [579, 30] width 49 height 20
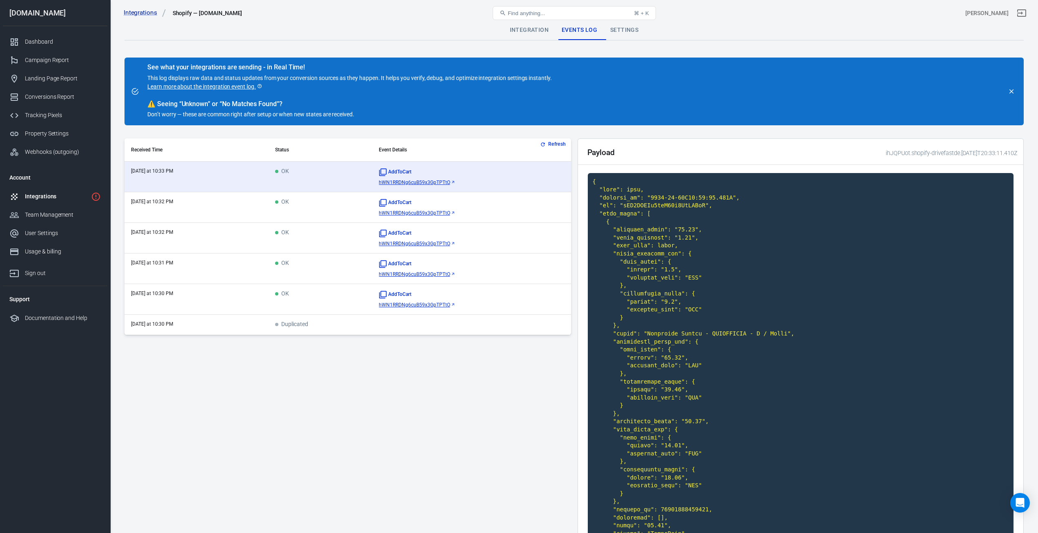
click at [551, 146] on button "Refresh" at bounding box center [553, 144] width 31 height 9
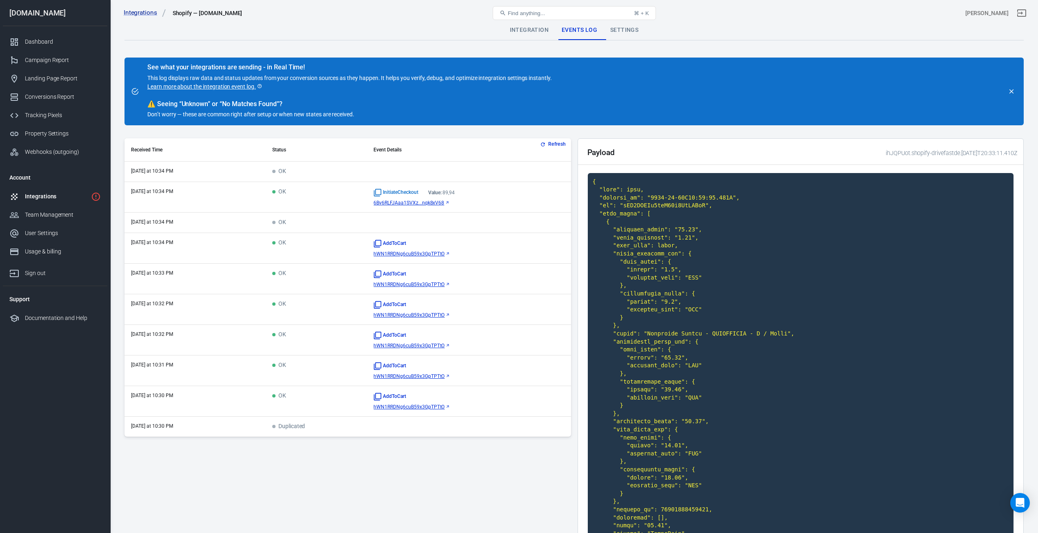
click at [631, 31] on div "Settings" at bounding box center [624, 30] width 41 height 20
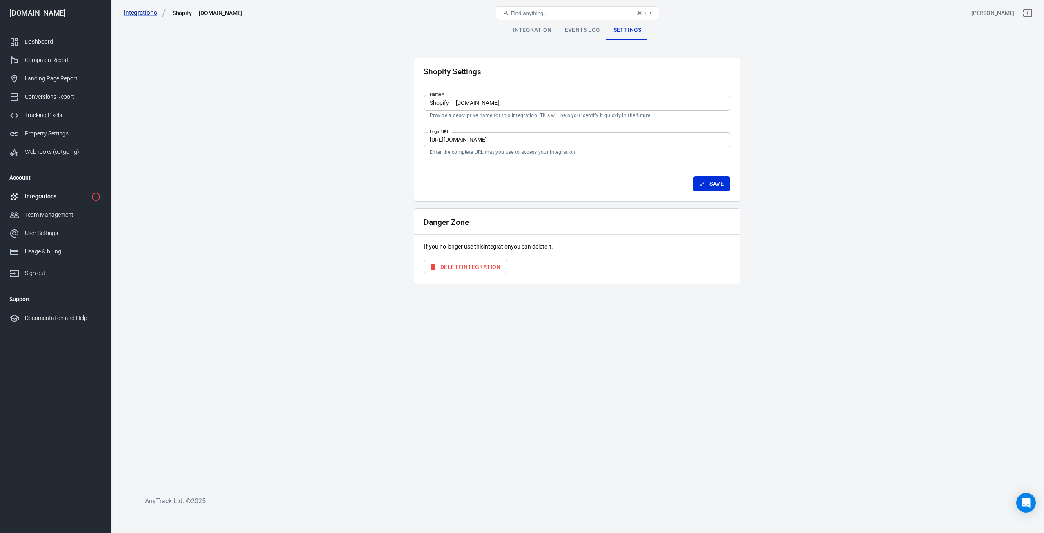
click at [528, 27] on div "Integration" at bounding box center [532, 30] width 52 height 20
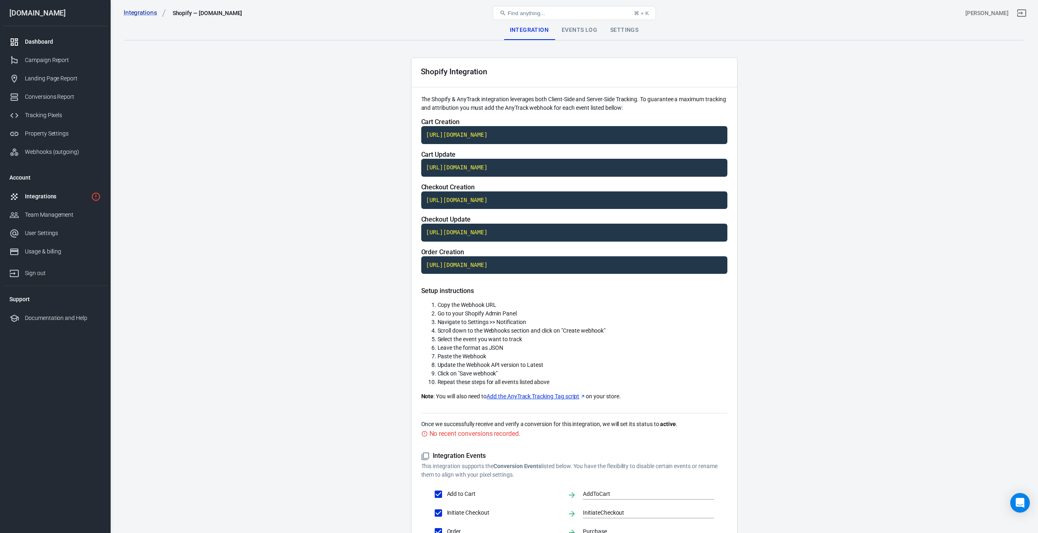
click at [39, 44] on div "Dashboard" at bounding box center [63, 42] width 76 height 9
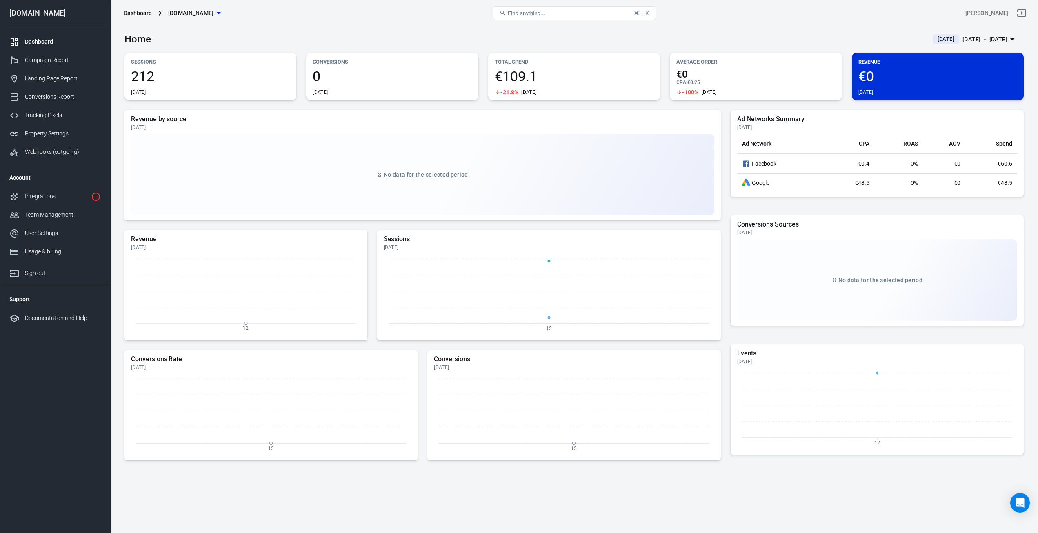
click at [38, 36] on link "Dashboard" at bounding box center [55, 42] width 104 height 18
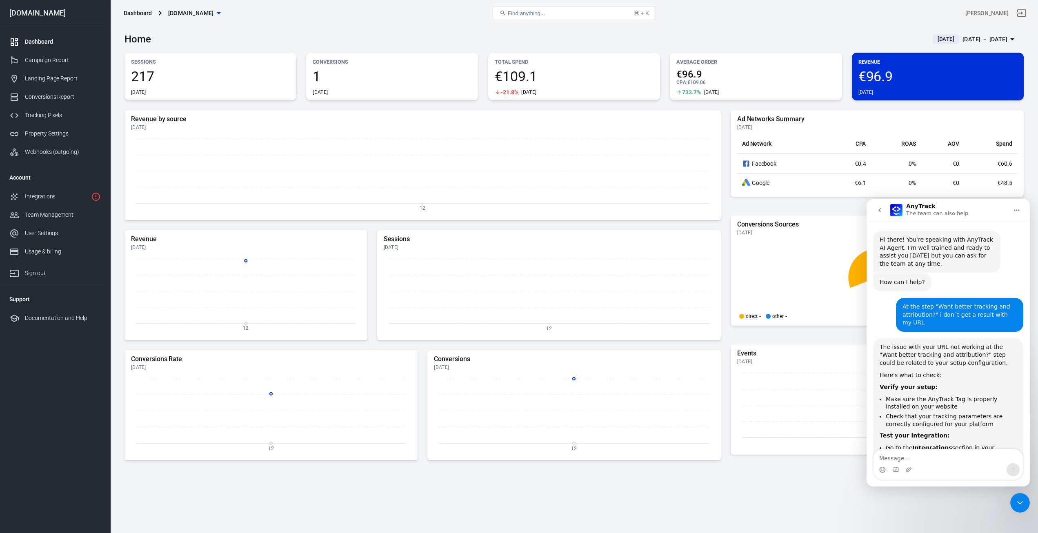
scroll to position [421, 0]
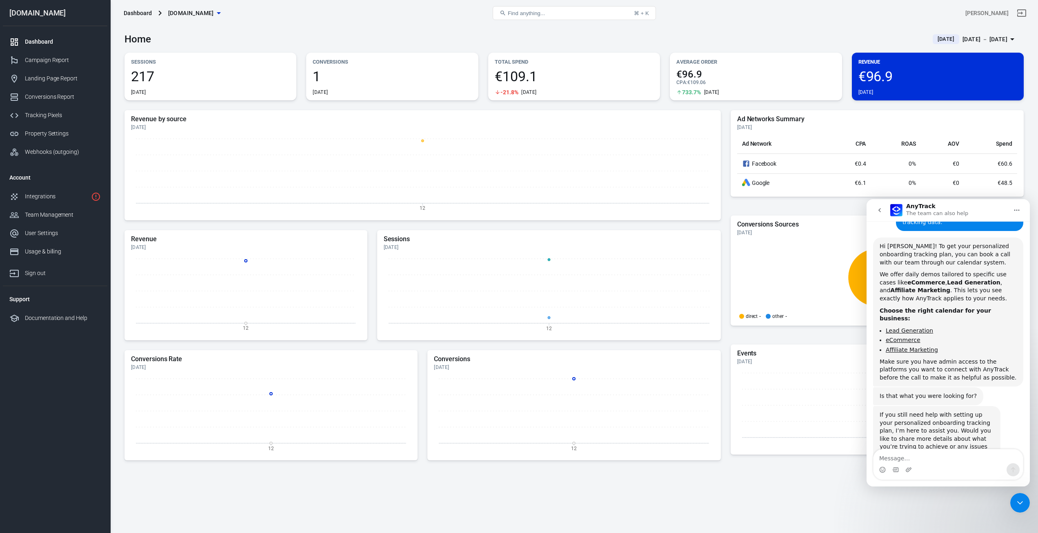
click at [880, 208] on icon "go back" at bounding box center [879, 210] width 7 height 7
click at [878, 211] on icon "go back" at bounding box center [879, 210] width 7 height 7
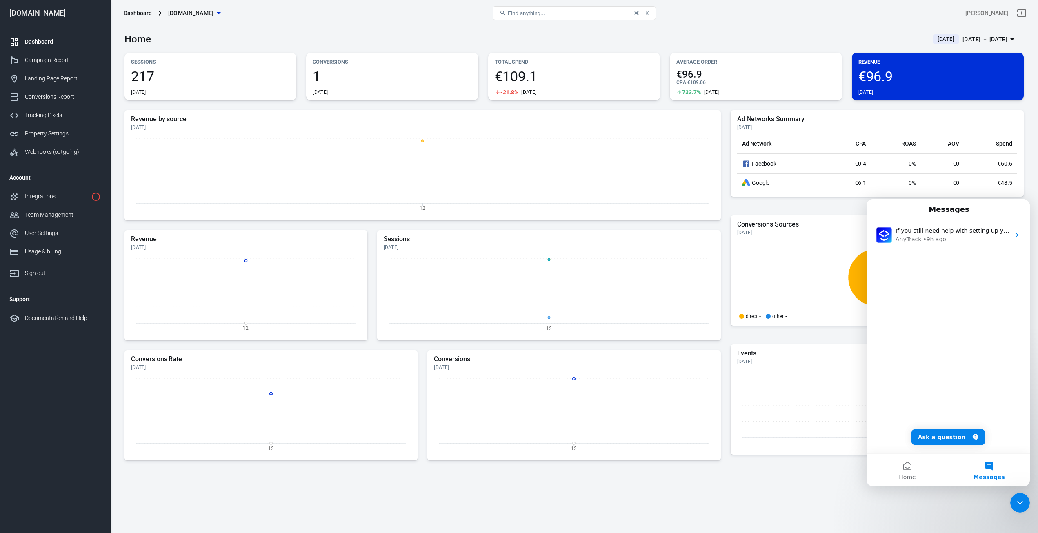
click at [1022, 502] on icon "Close Intercom Messenger" at bounding box center [1020, 503] width 10 height 10
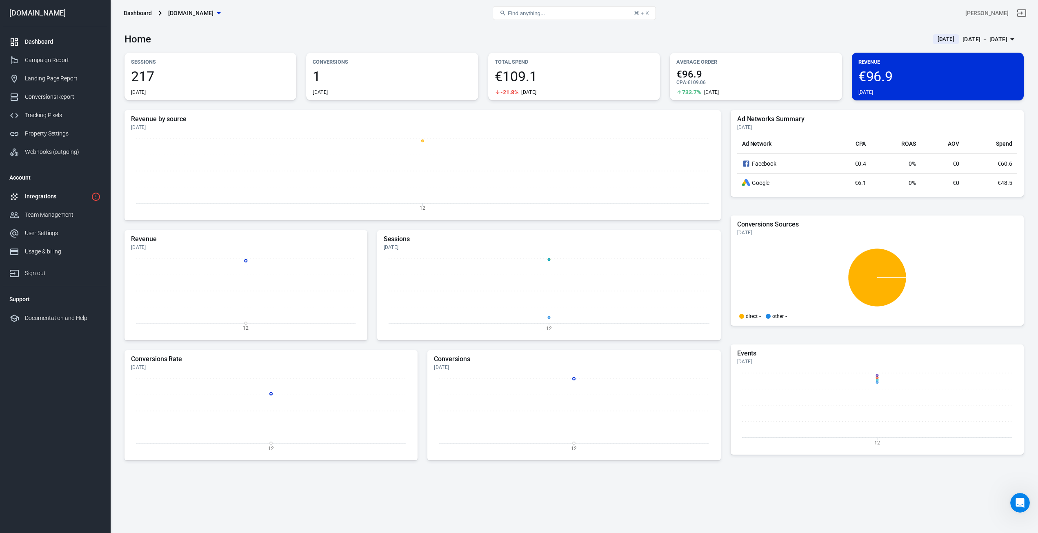
click at [53, 198] on div "Integrations" at bounding box center [56, 196] width 63 height 9
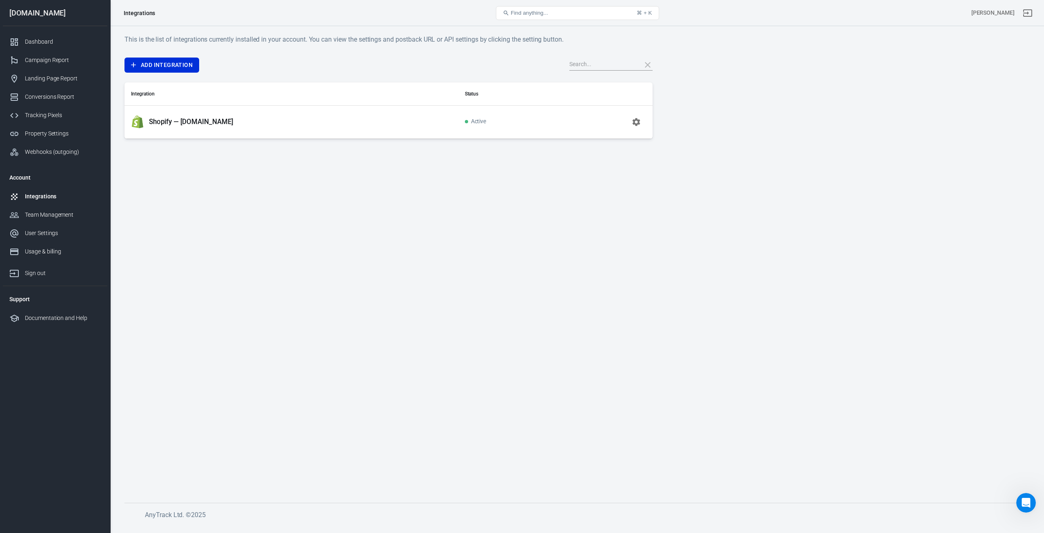
click at [323, 125] on div "Shopify — [DOMAIN_NAME]" at bounding box center [291, 122] width 321 height 13
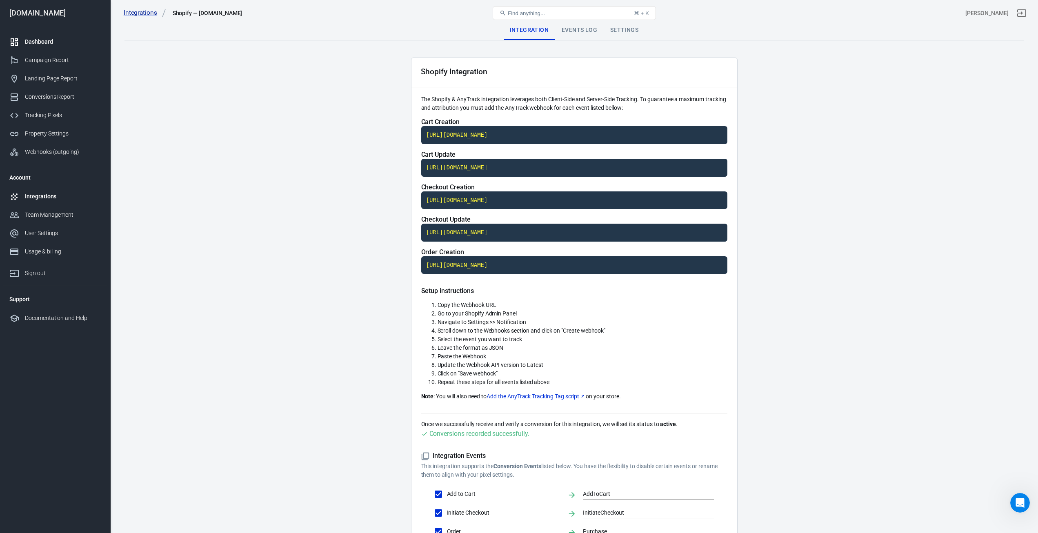
click at [58, 44] on div "Dashboard" at bounding box center [63, 42] width 76 height 9
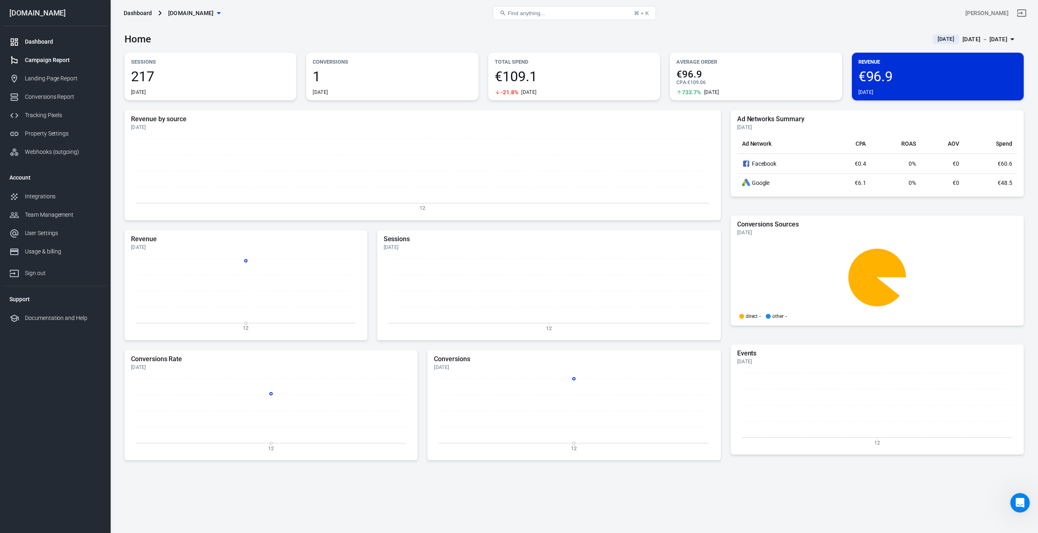
click at [43, 59] on div "Campaign Report" at bounding box center [63, 60] width 76 height 9
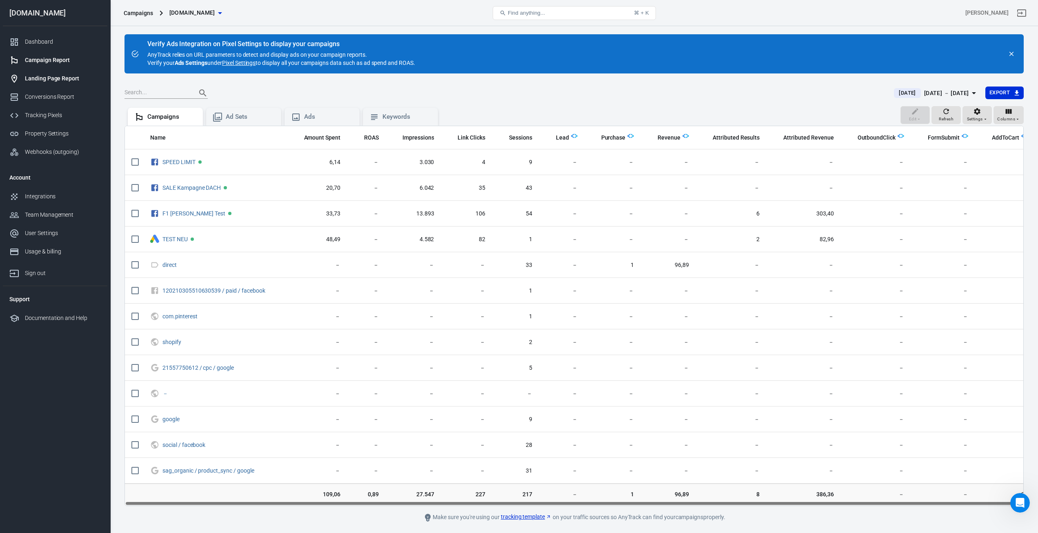
click at [42, 78] on div "Landing Page Report" at bounding box center [63, 78] width 76 height 9
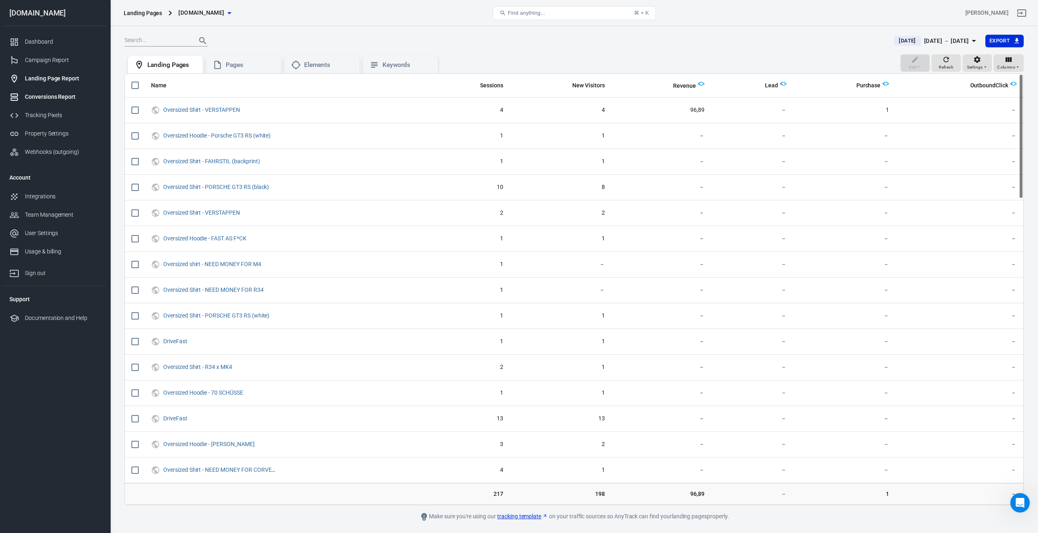
click at [45, 98] on div "Conversions Report" at bounding box center [63, 97] width 76 height 9
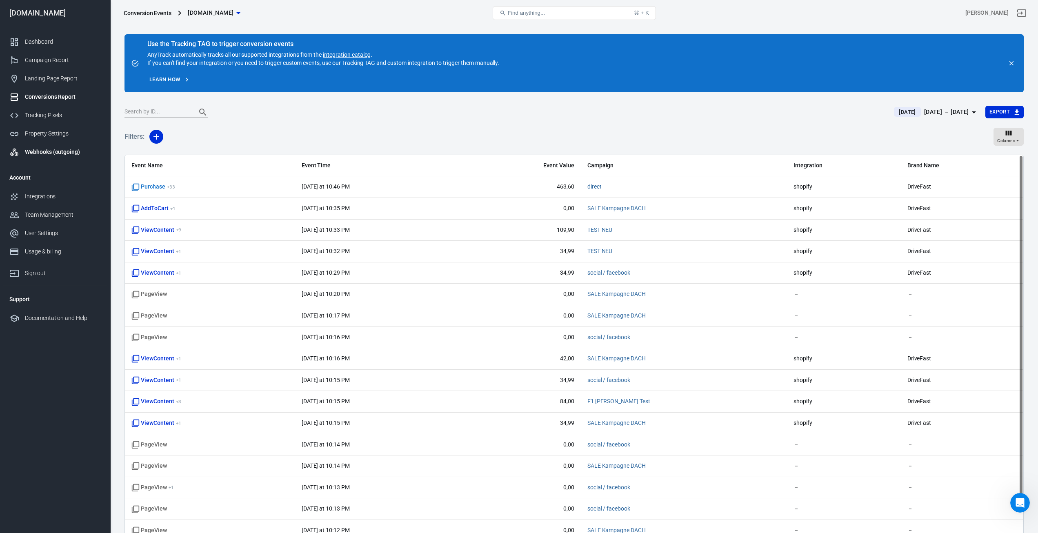
click at [41, 152] on div "Webhooks (outgoing)" at bounding box center [63, 152] width 76 height 9
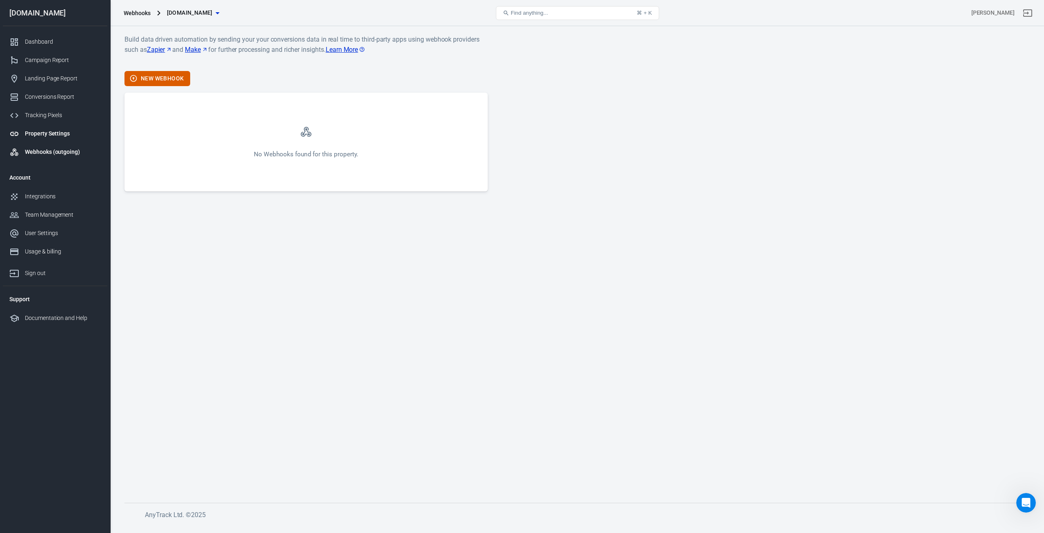
click at [39, 129] on link "Property Settings" at bounding box center [55, 133] width 104 height 18
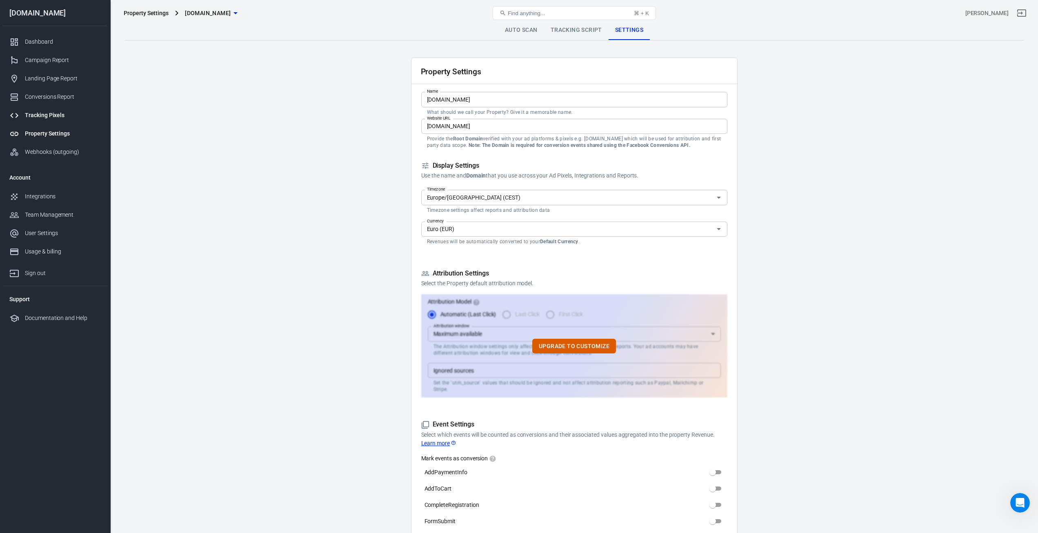
click at [38, 116] on div "Tracking Pixels" at bounding box center [63, 115] width 76 height 9
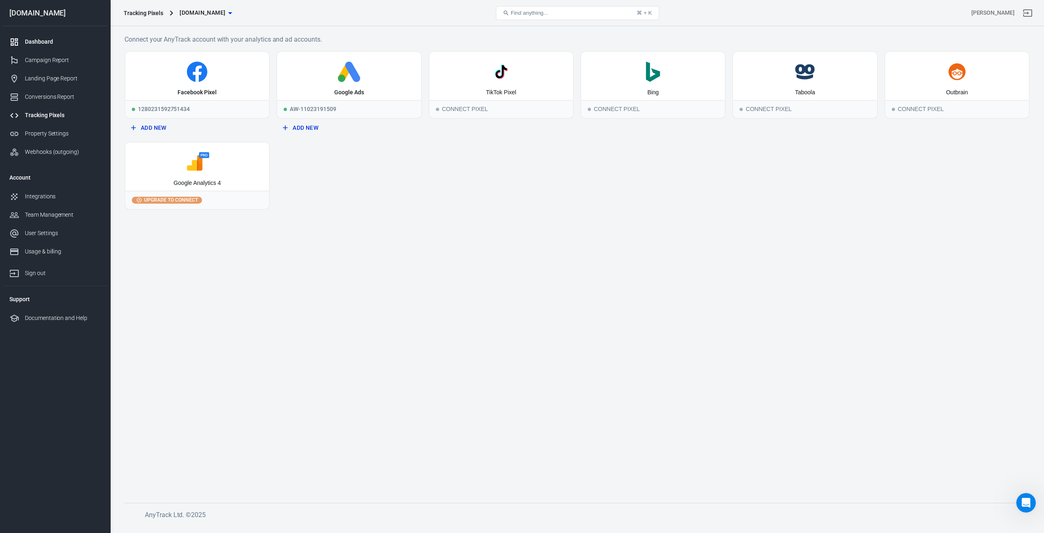
click at [37, 43] on div "Dashboard" at bounding box center [63, 42] width 76 height 9
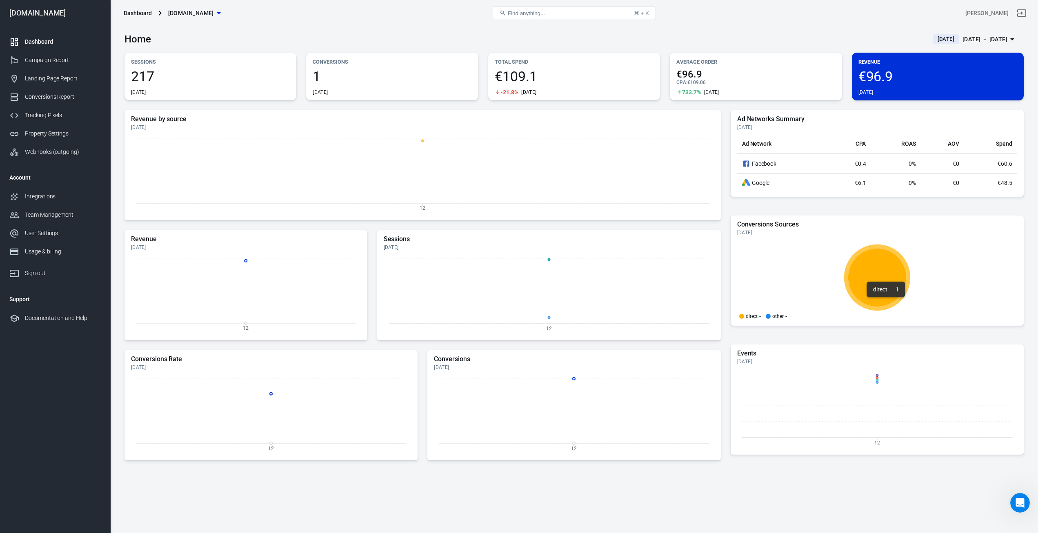
click at [879, 278] on icon at bounding box center [877, 278] width 58 height 58
click at [40, 112] on div "Tracking Pixels" at bounding box center [63, 115] width 76 height 9
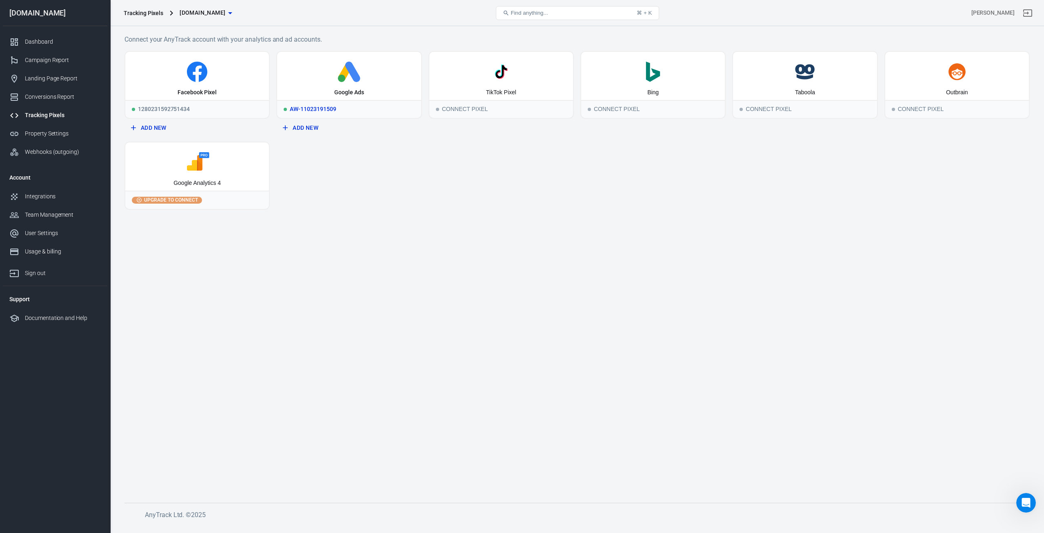
click at [350, 83] on div "Google Ads" at bounding box center [349, 76] width 144 height 48
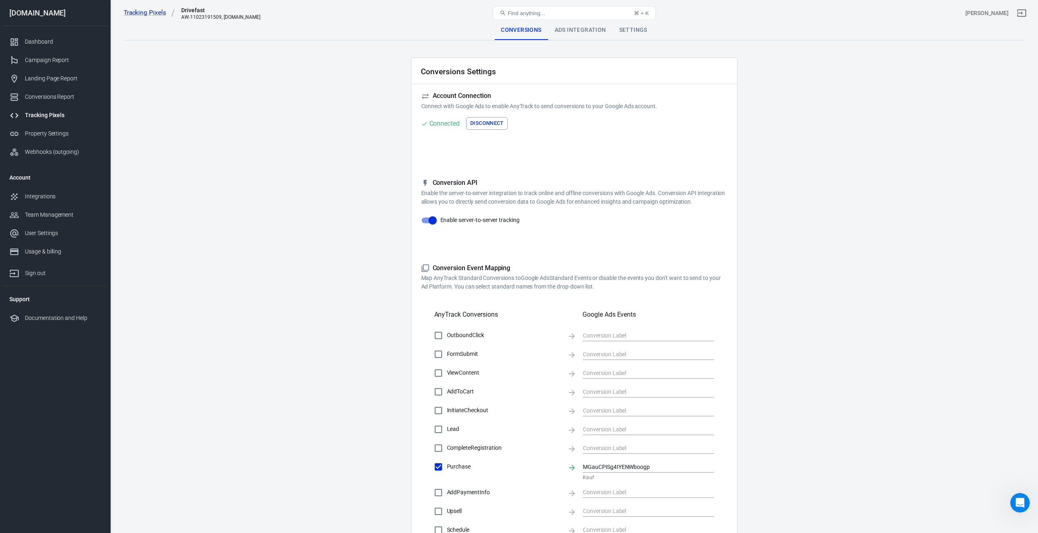
click at [571, 38] on div "Ads Integration" at bounding box center [580, 30] width 64 height 20
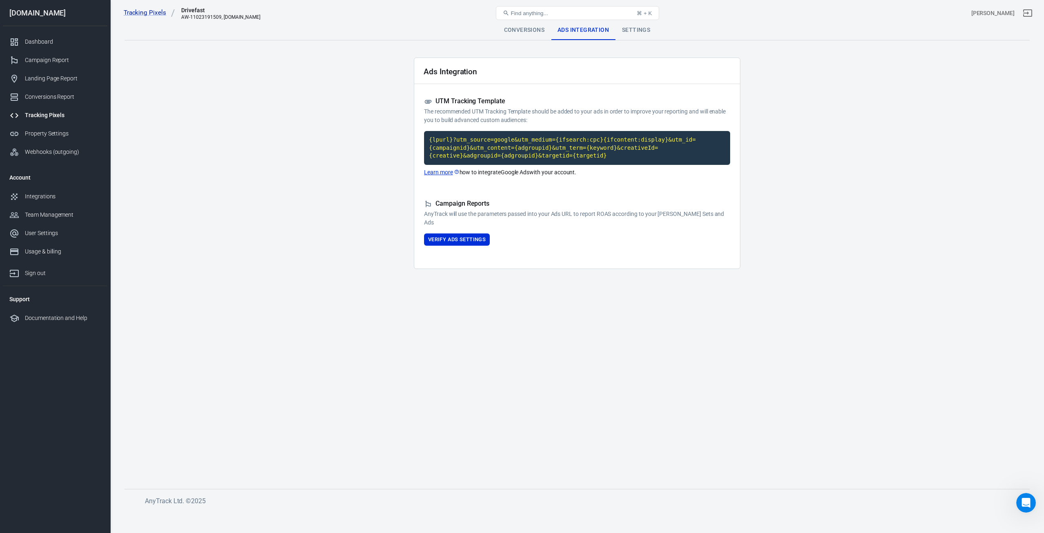
click at [650, 29] on div "Settings" at bounding box center [636, 30] width 41 height 20
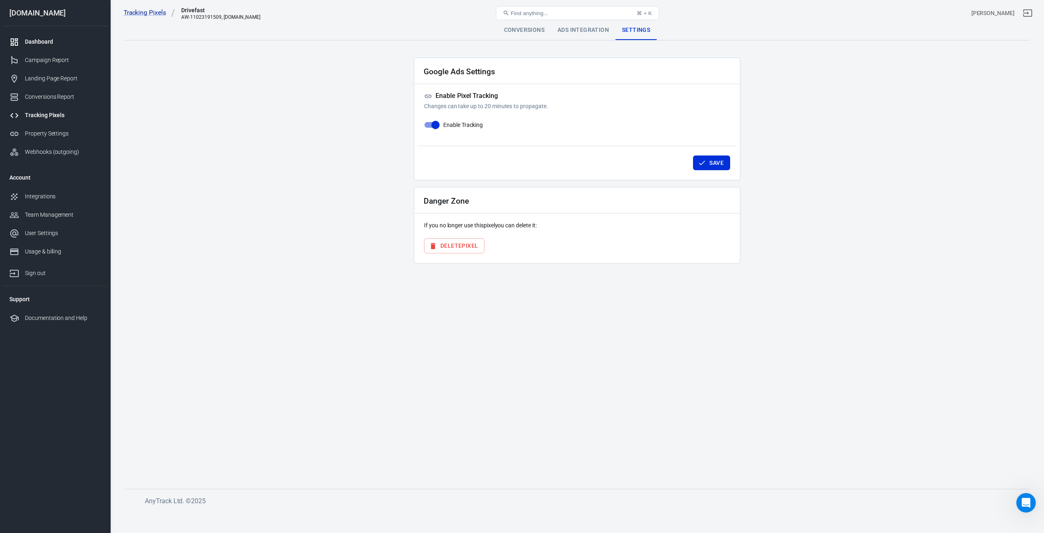
click at [42, 44] on div "Dashboard" at bounding box center [63, 42] width 76 height 9
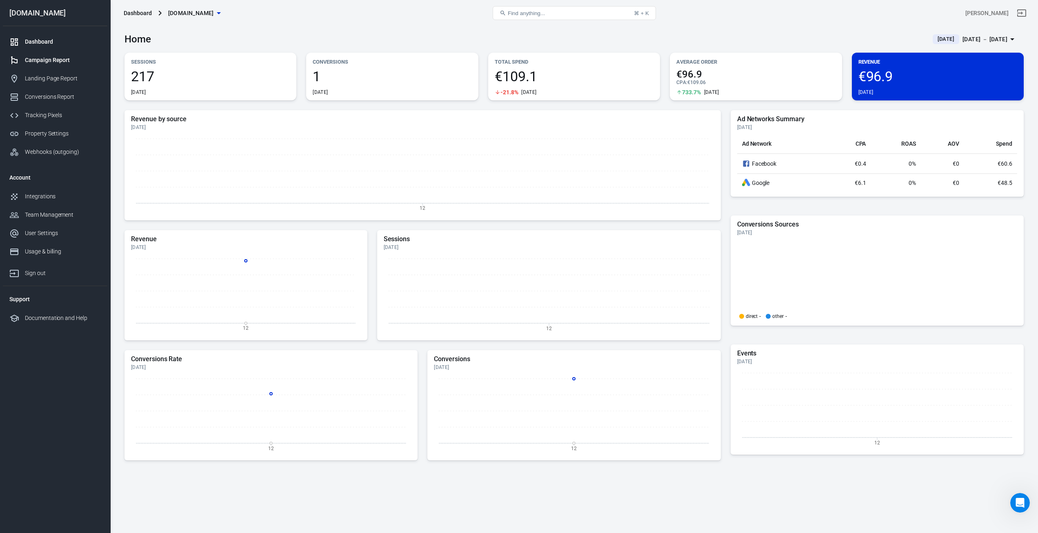
click at [50, 62] on div "Campaign Report" at bounding box center [63, 60] width 76 height 9
